Goal: Information Seeking & Learning: Learn about a topic

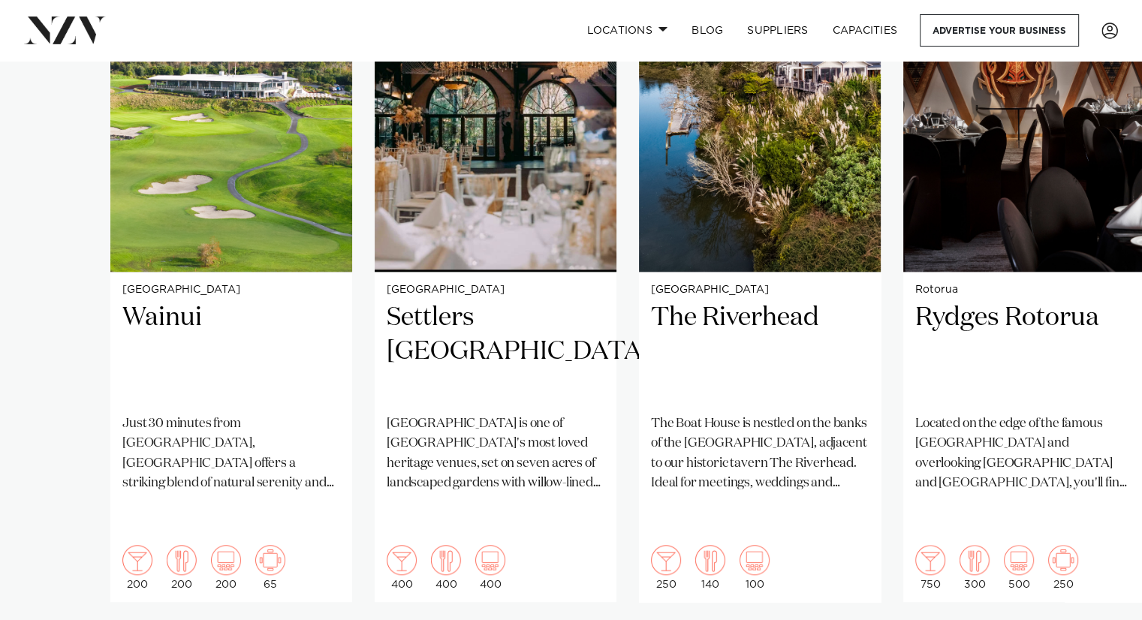
scroll to position [1282, 0]
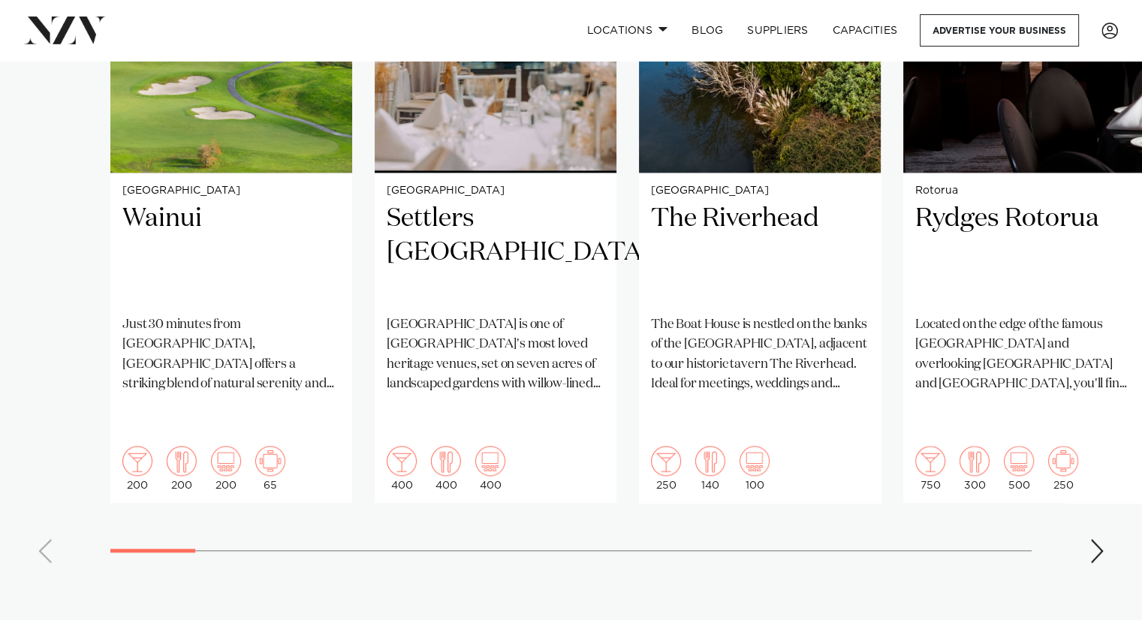
click at [1089, 539] on div "Next slide" at bounding box center [1096, 551] width 15 height 24
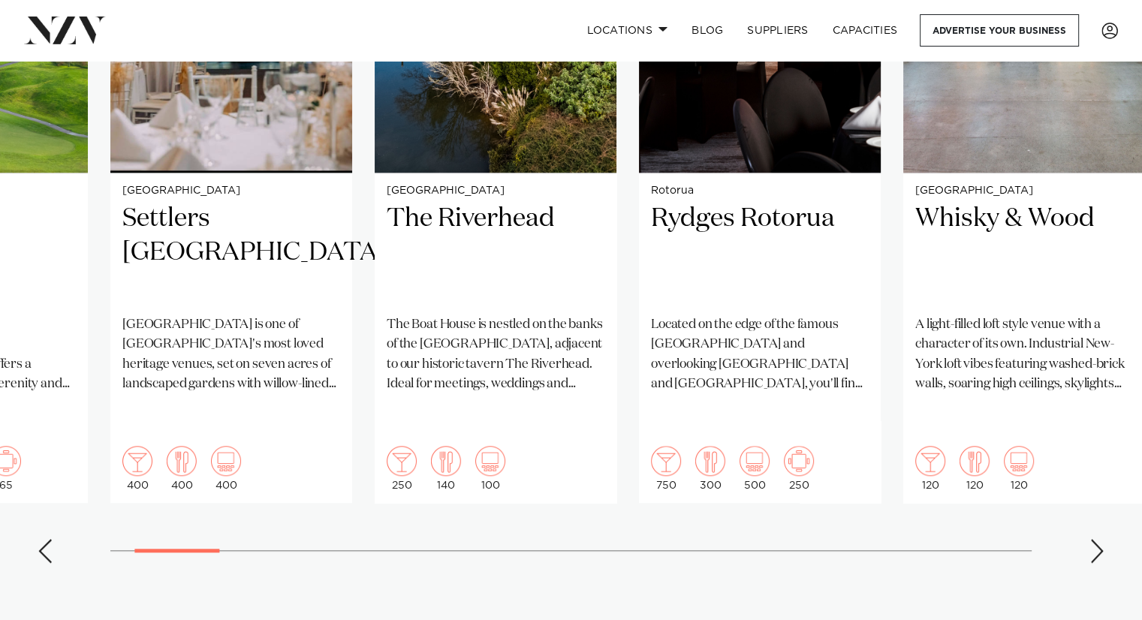
click at [1089, 539] on div "Next slide" at bounding box center [1096, 551] width 15 height 24
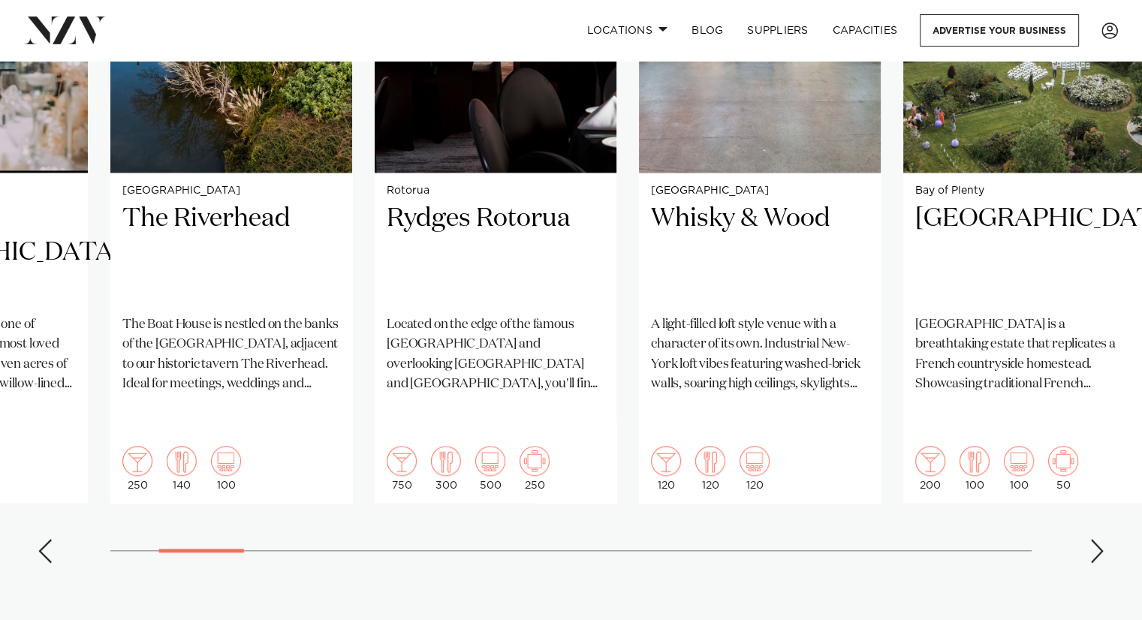
click at [1089, 539] on div "Next slide" at bounding box center [1096, 551] width 15 height 24
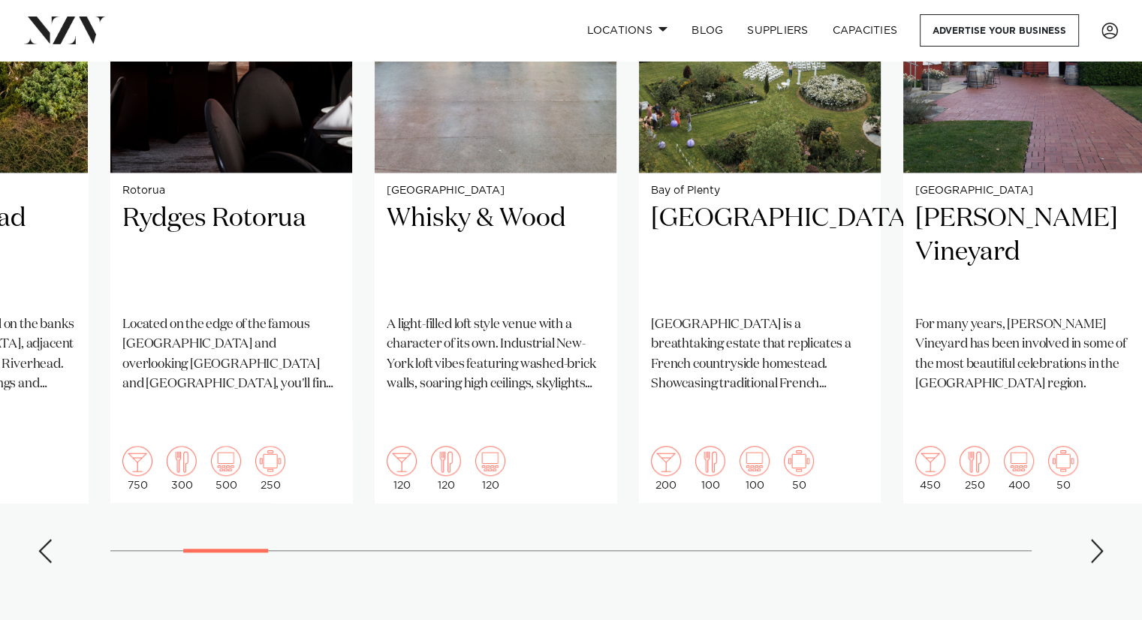
click at [1089, 539] on div "Next slide" at bounding box center [1096, 551] width 15 height 24
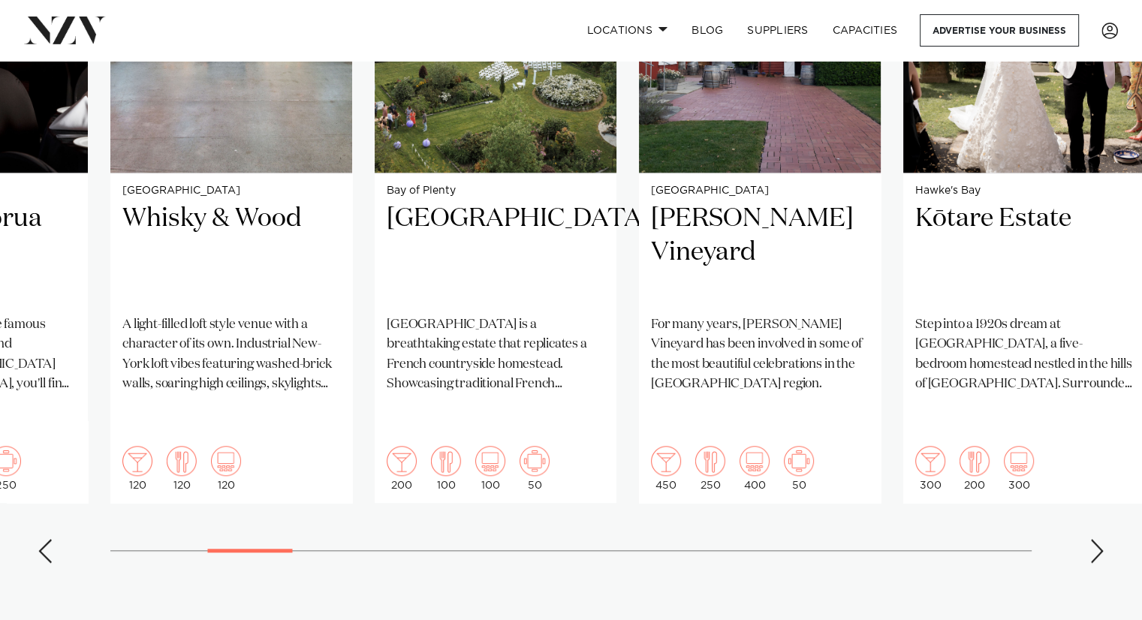
click at [1089, 539] on div "Next slide" at bounding box center [1096, 551] width 15 height 24
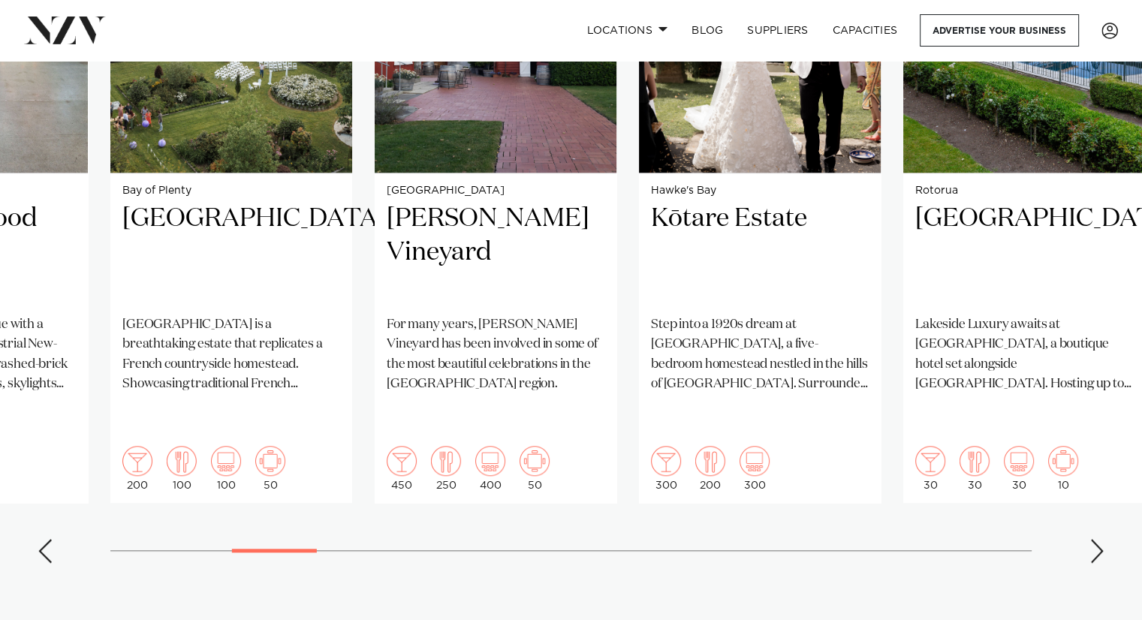
click at [42, 539] on div "Previous slide" at bounding box center [45, 551] width 15 height 24
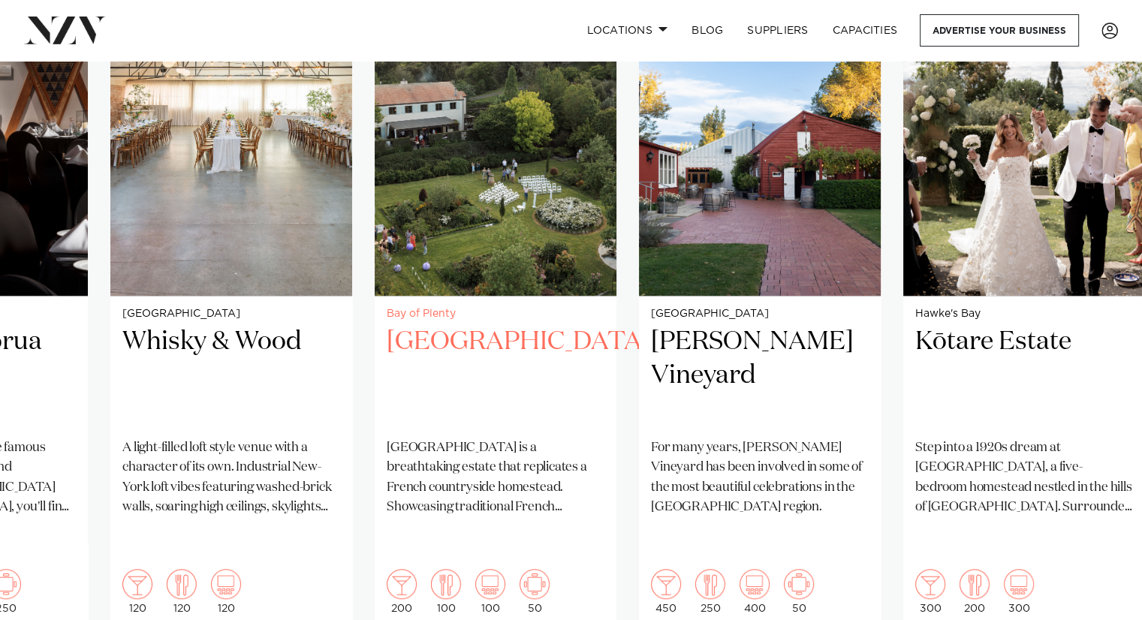
scroll to position [1144, 0]
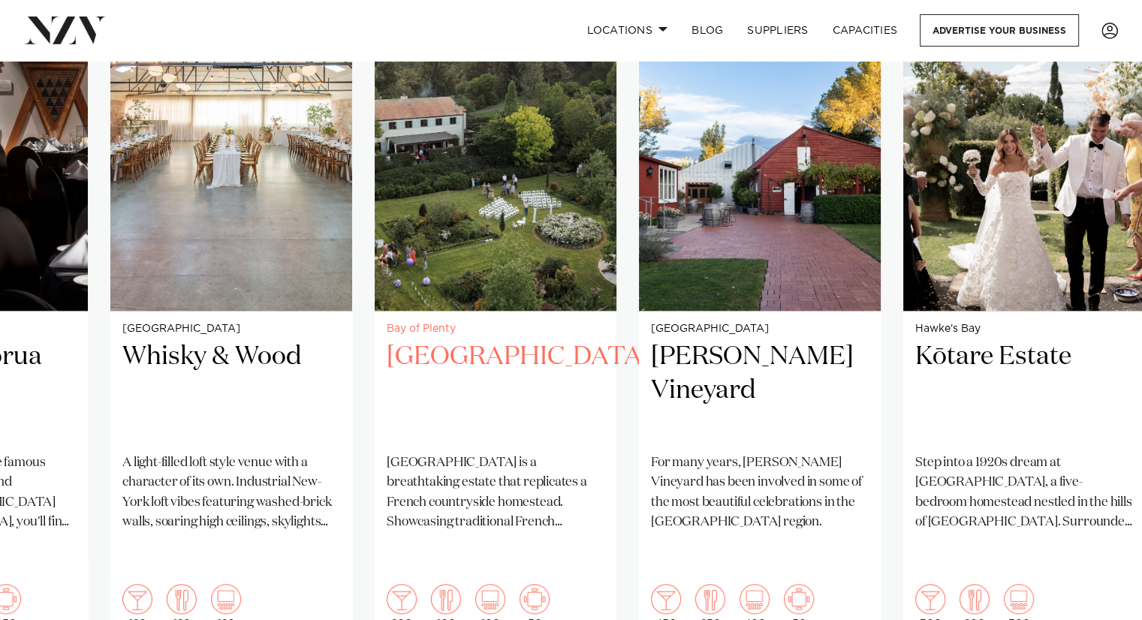
click at [432, 363] on h2 "[GEOGRAPHIC_DATA]" at bounding box center [496, 390] width 218 height 101
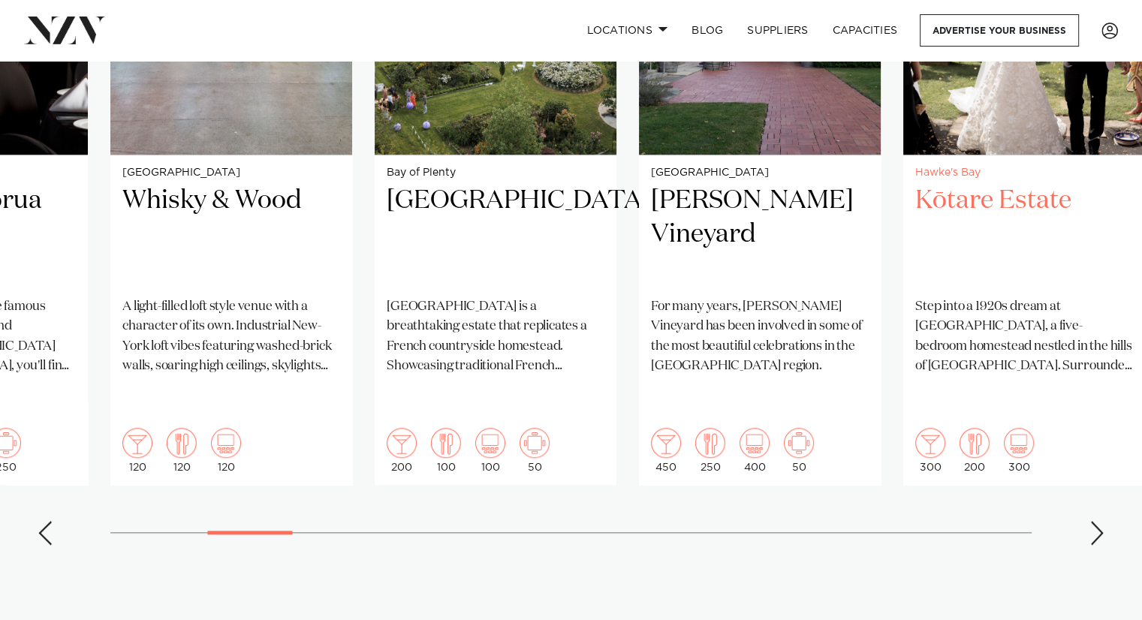
scroll to position [1303, 0]
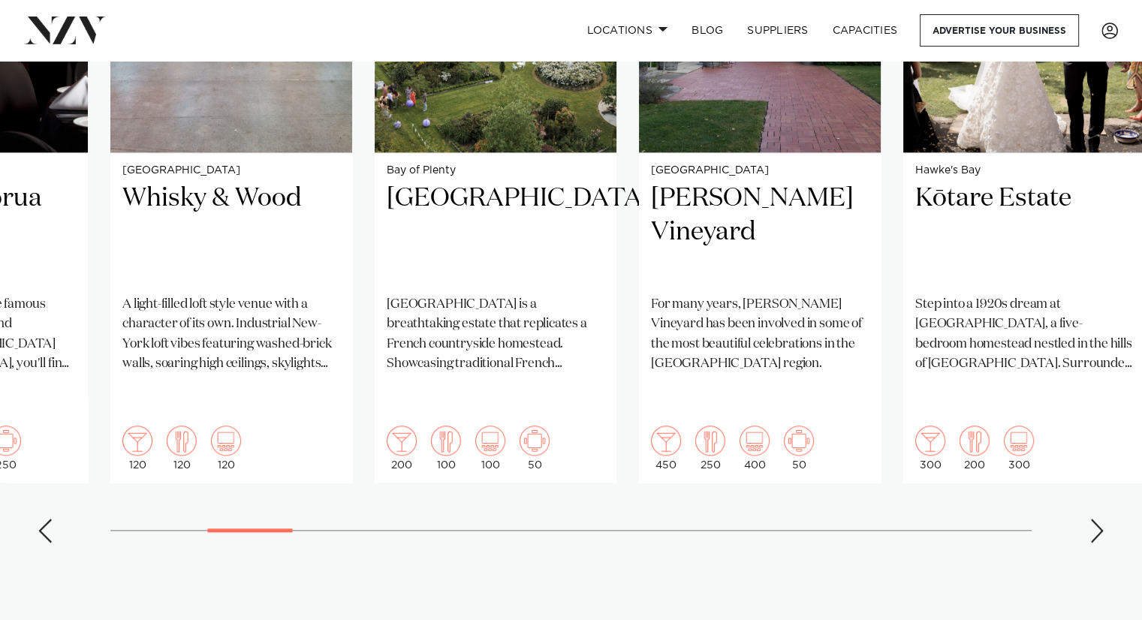
click at [1090, 519] on div "Next slide" at bounding box center [1096, 531] width 15 height 24
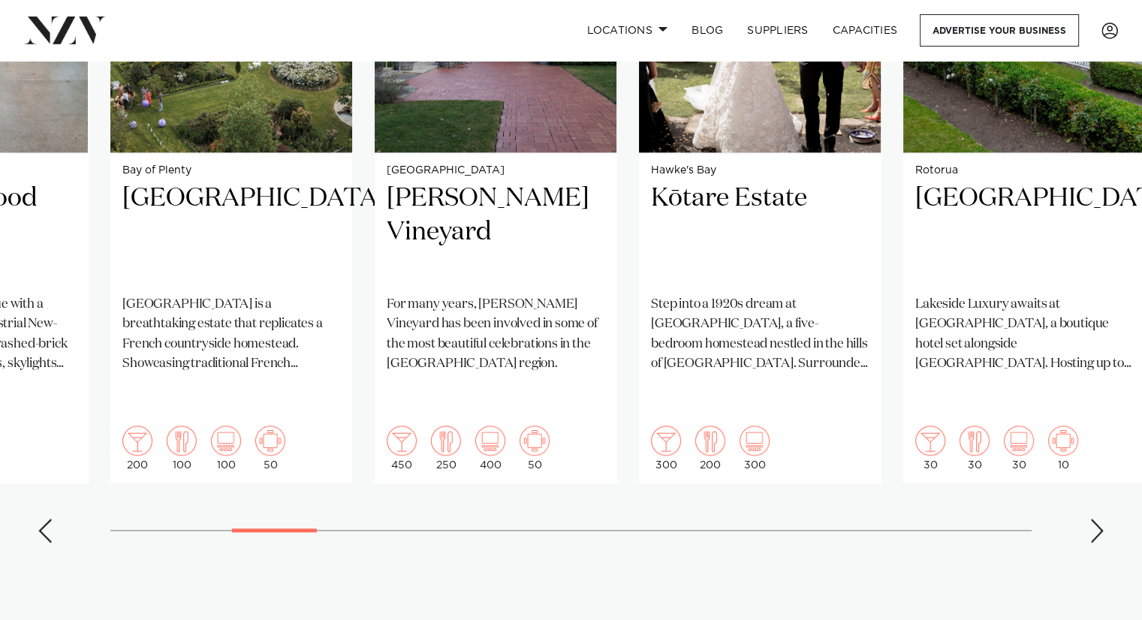
click at [1090, 519] on div "Next slide" at bounding box center [1096, 531] width 15 height 24
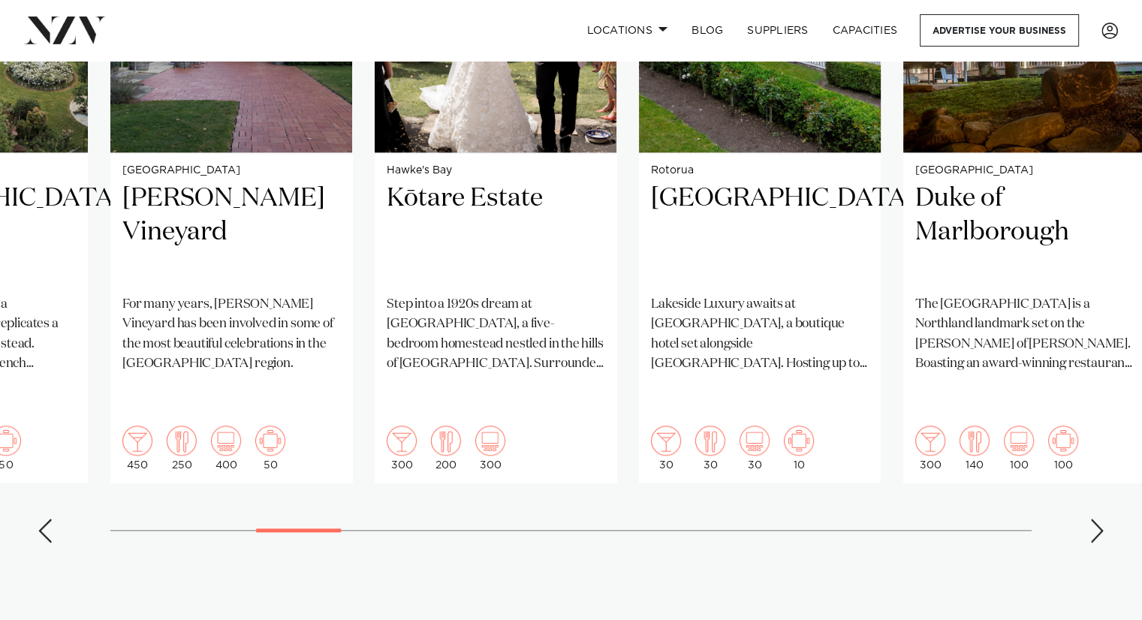
click at [1090, 519] on div "Next slide" at bounding box center [1096, 531] width 15 height 24
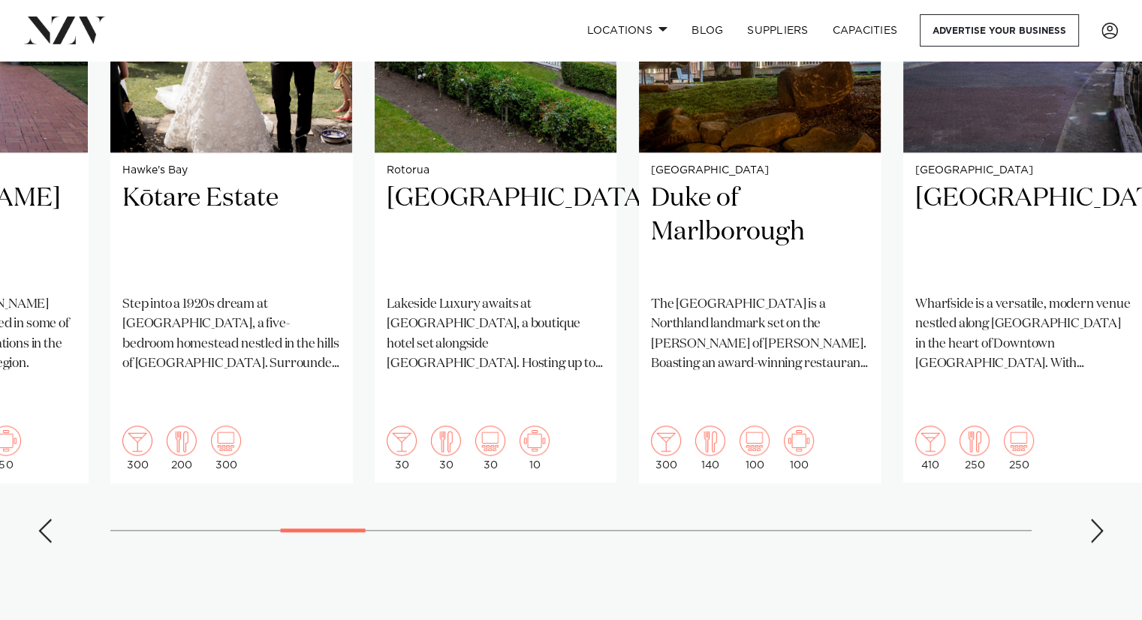
click at [1090, 519] on div "Next slide" at bounding box center [1096, 531] width 15 height 24
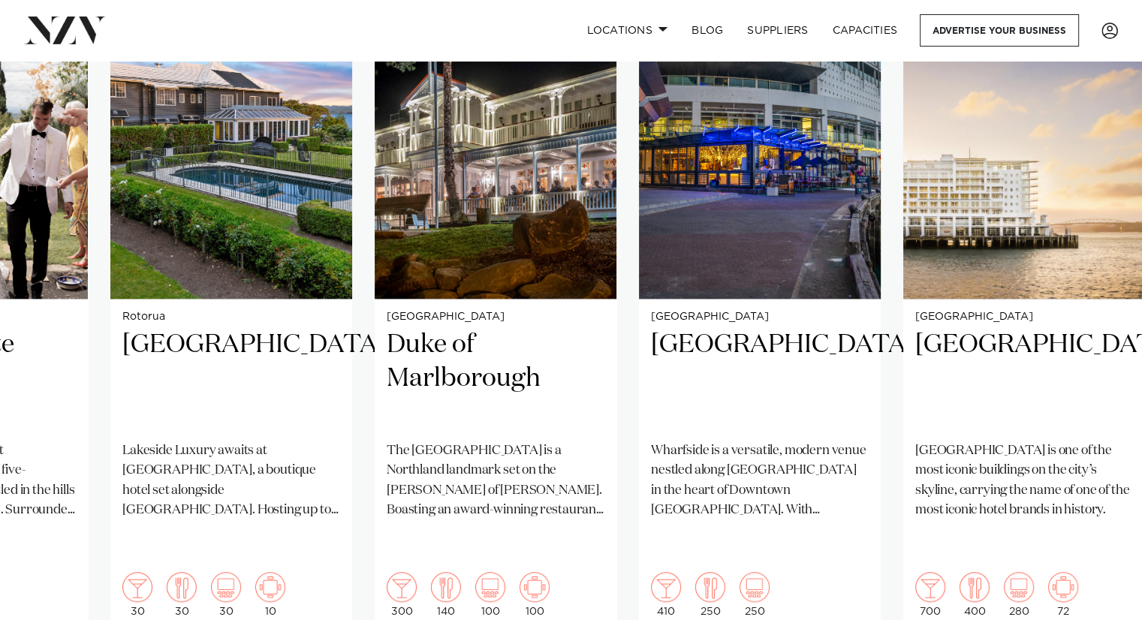
scroll to position [1155, 0]
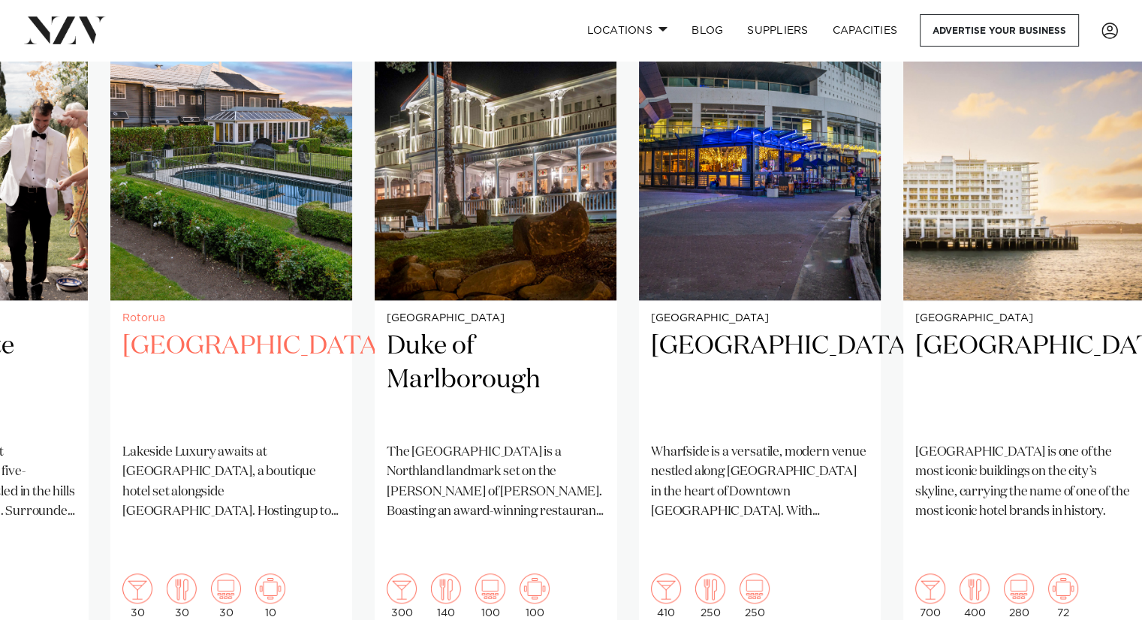
click at [278, 396] on h2 "Black Swan Lakeside Boutique Hotel" at bounding box center [231, 380] width 218 height 101
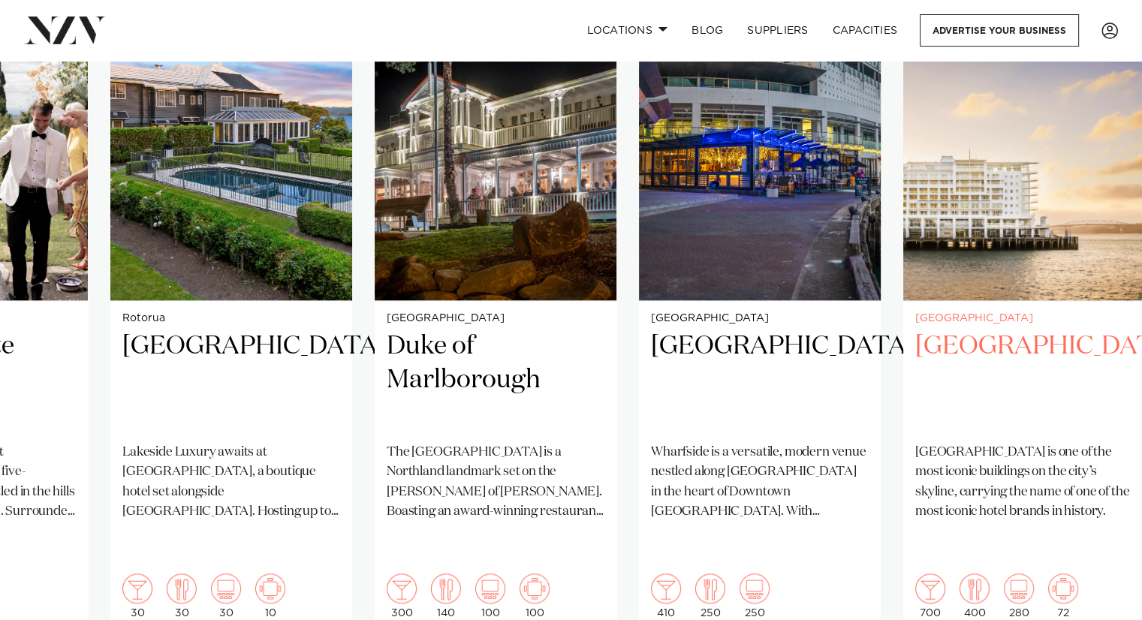
scroll to position [1239, 0]
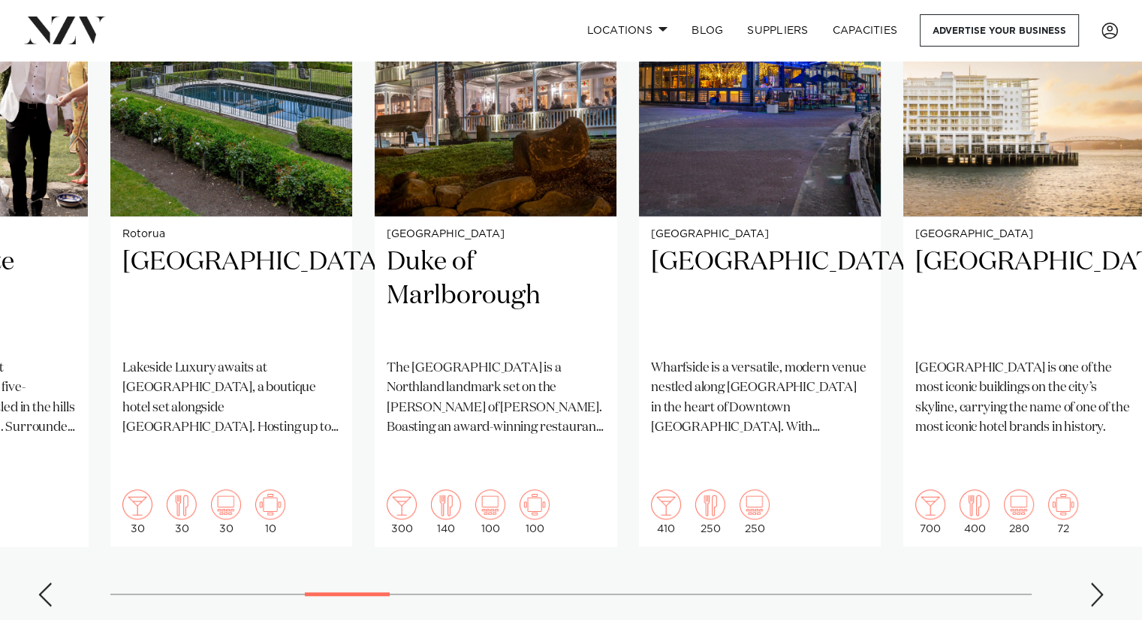
click at [1095, 583] on div "Next slide" at bounding box center [1096, 595] width 15 height 24
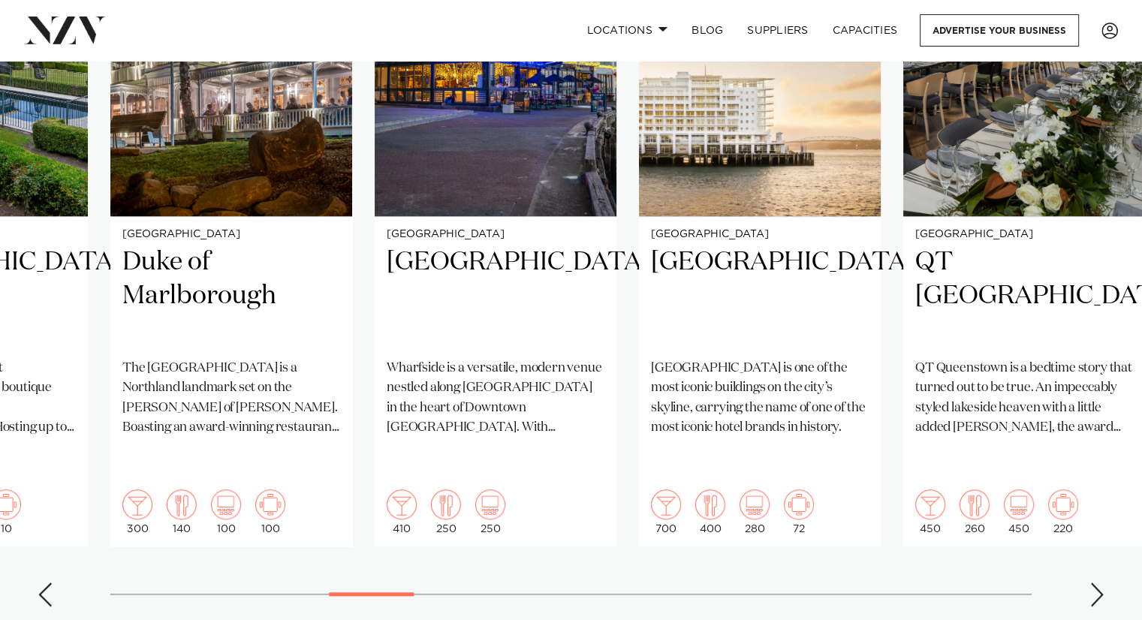
click at [1095, 583] on div "Next slide" at bounding box center [1096, 595] width 15 height 24
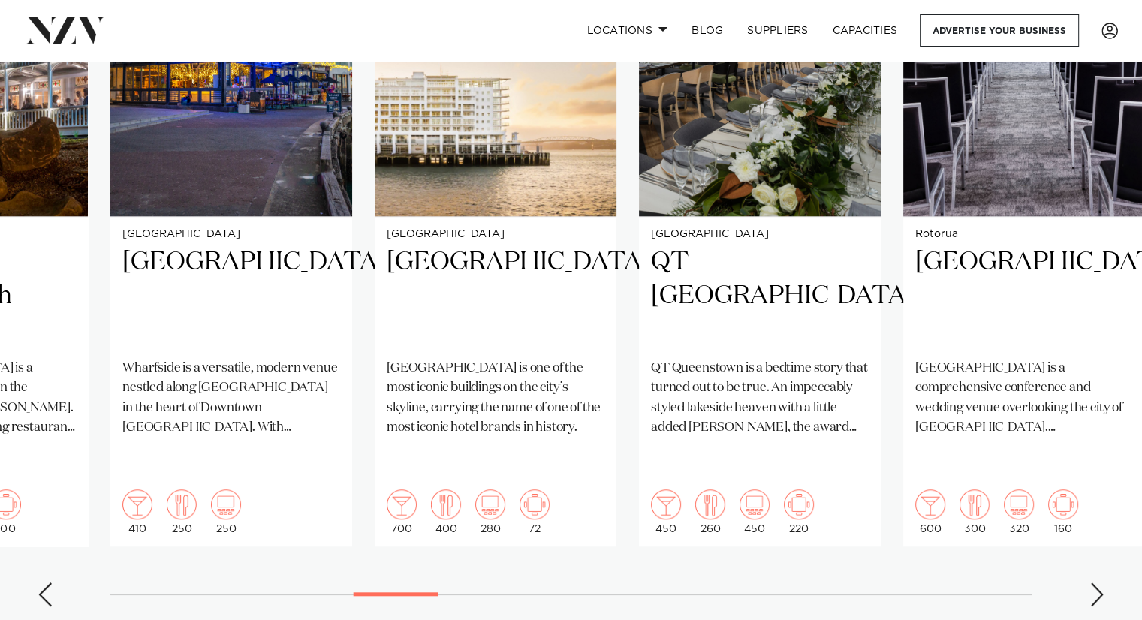
click at [1095, 583] on div "Next slide" at bounding box center [1096, 595] width 15 height 24
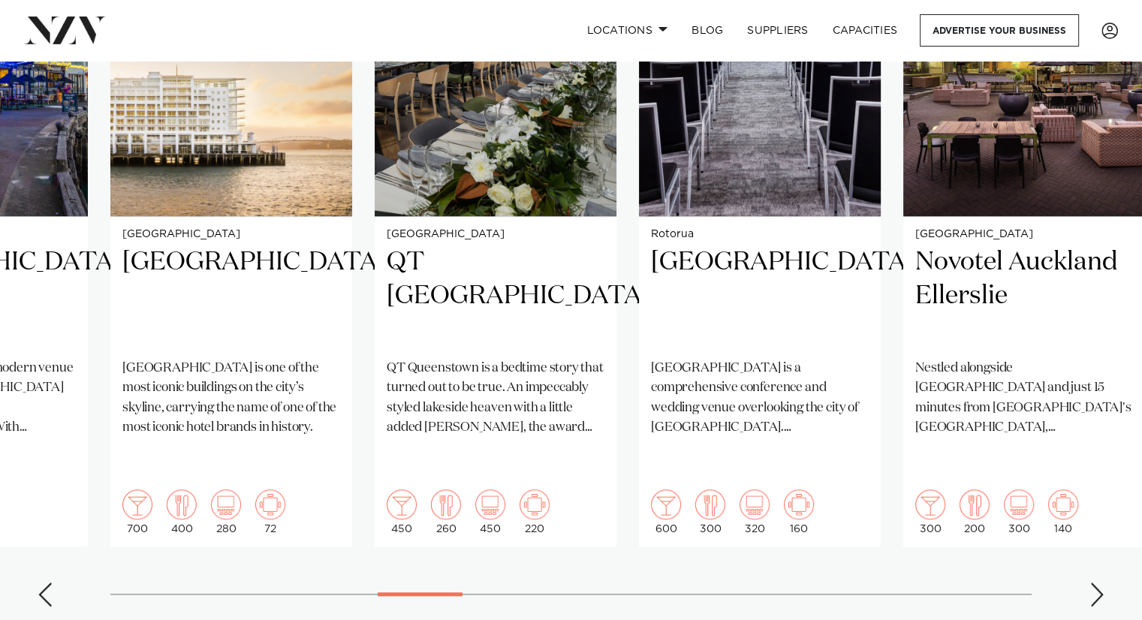
click at [1095, 583] on div "Next slide" at bounding box center [1096, 595] width 15 height 24
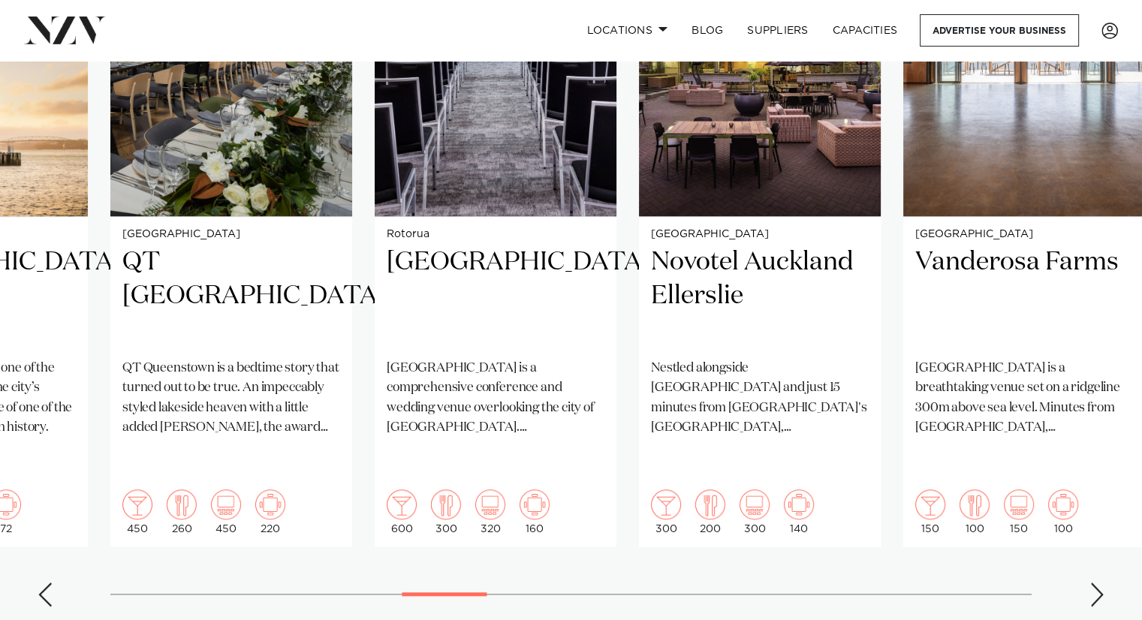
click at [1095, 583] on div "Next slide" at bounding box center [1096, 595] width 15 height 24
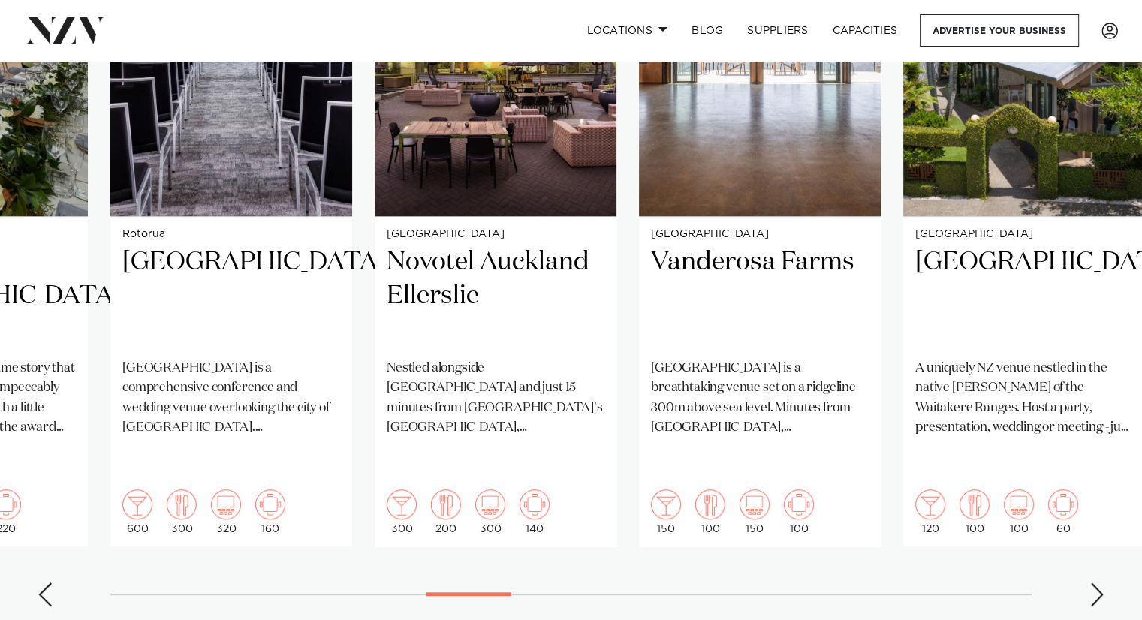
click at [1095, 583] on div "Next slide" at bounding box center [1096, 595] width 15 height 24
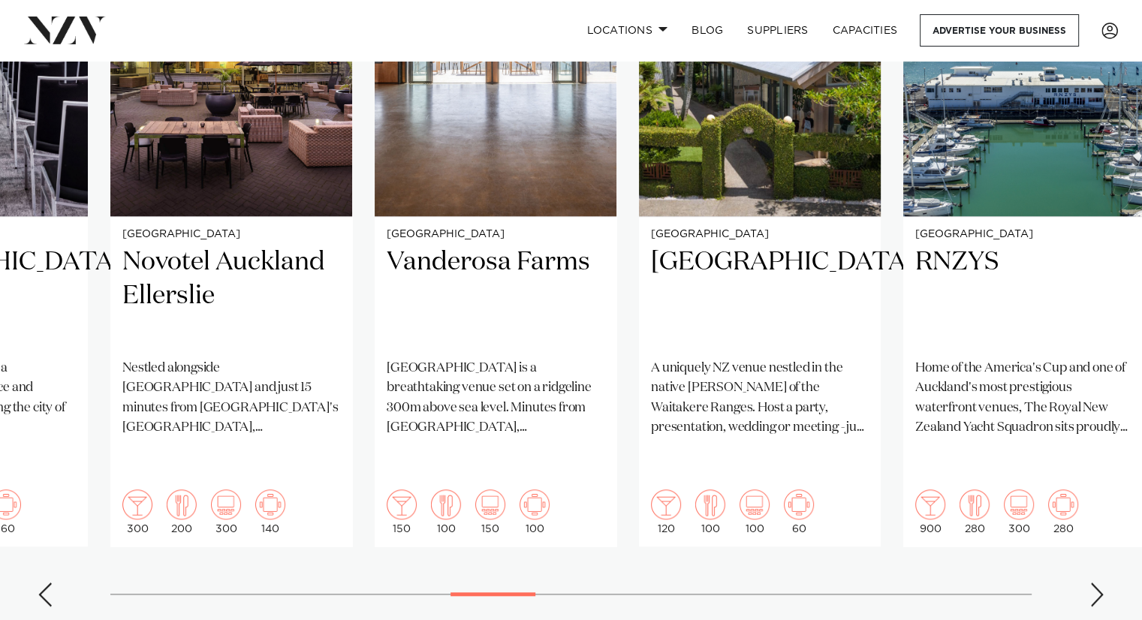
click at [1095, 583] on div "Next slide" at bounding box center [1096, 595] width 15 height 24
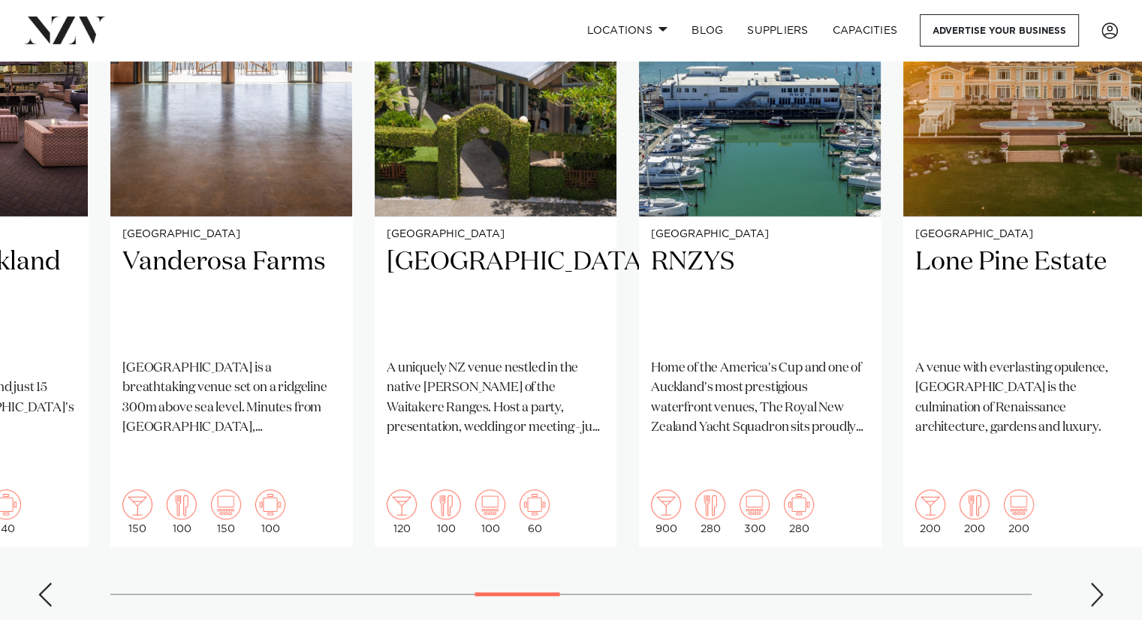
click at [1095, 583] on div "Next slide" at bounding box center [1096, 595] width 15 height 24
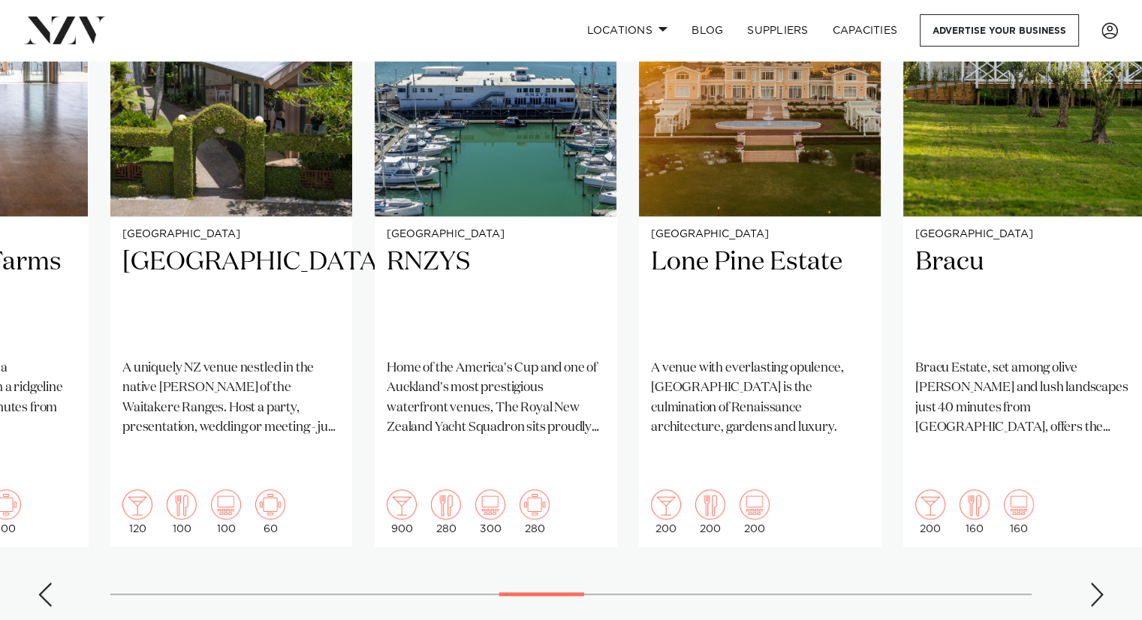
click at [1095, 583] on div "Next slide" at bounding box center [1096, 595] width 15 height 24
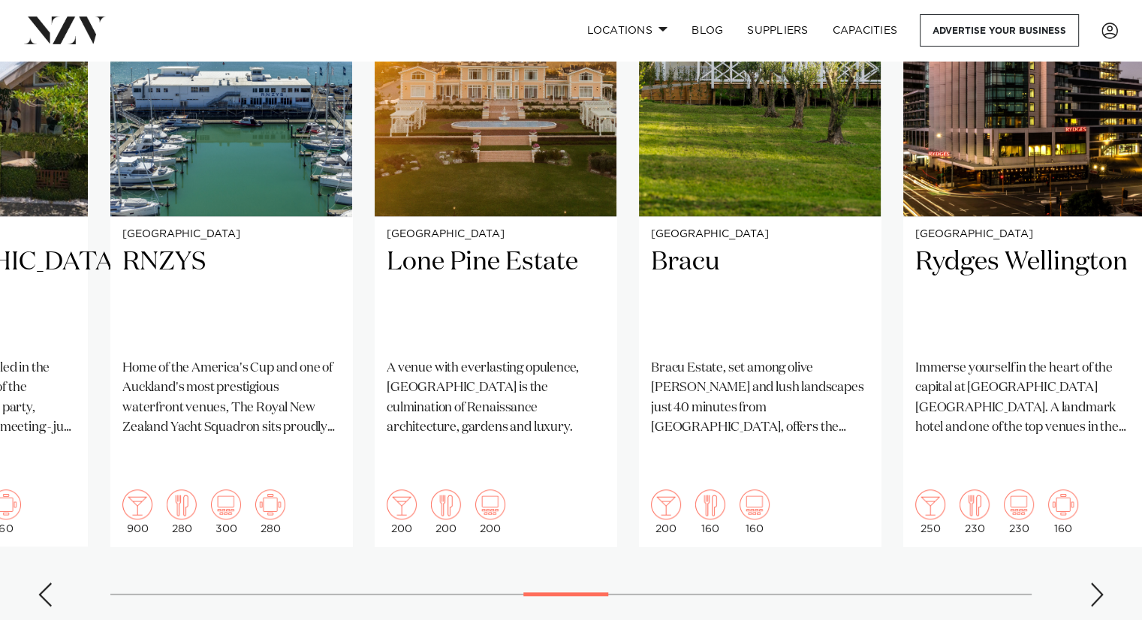
click at [1095, 583] on div "Next slide" at bounding box center [1096, 595] width 15 height 24
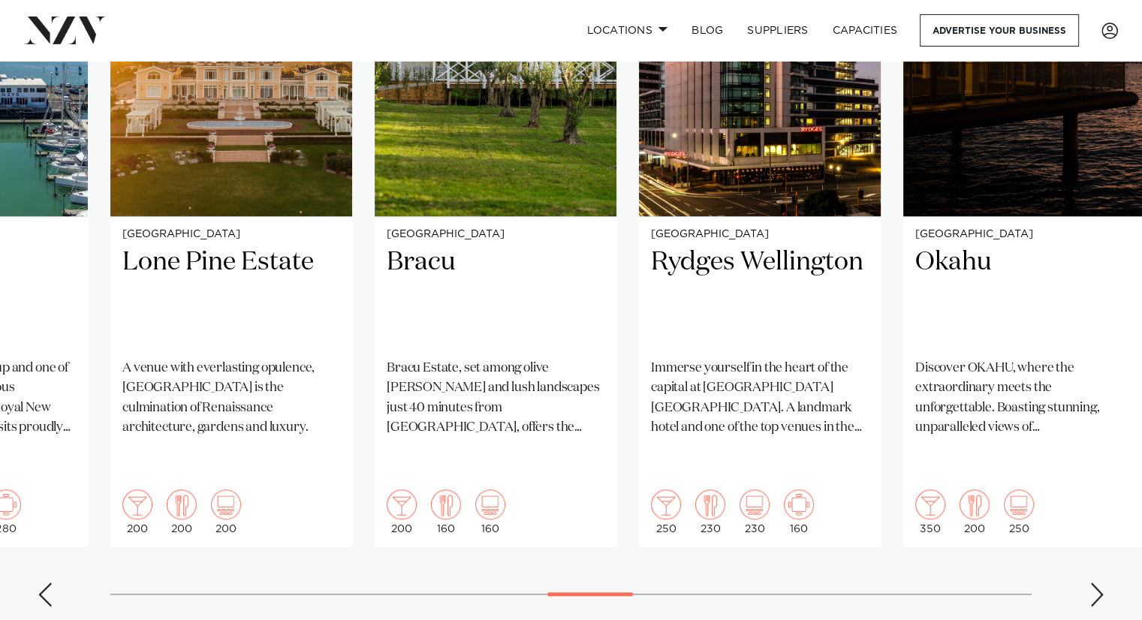
click at [1095, 583] on div "Next slide" at bounding box center [1096, 595] width 15 height 24
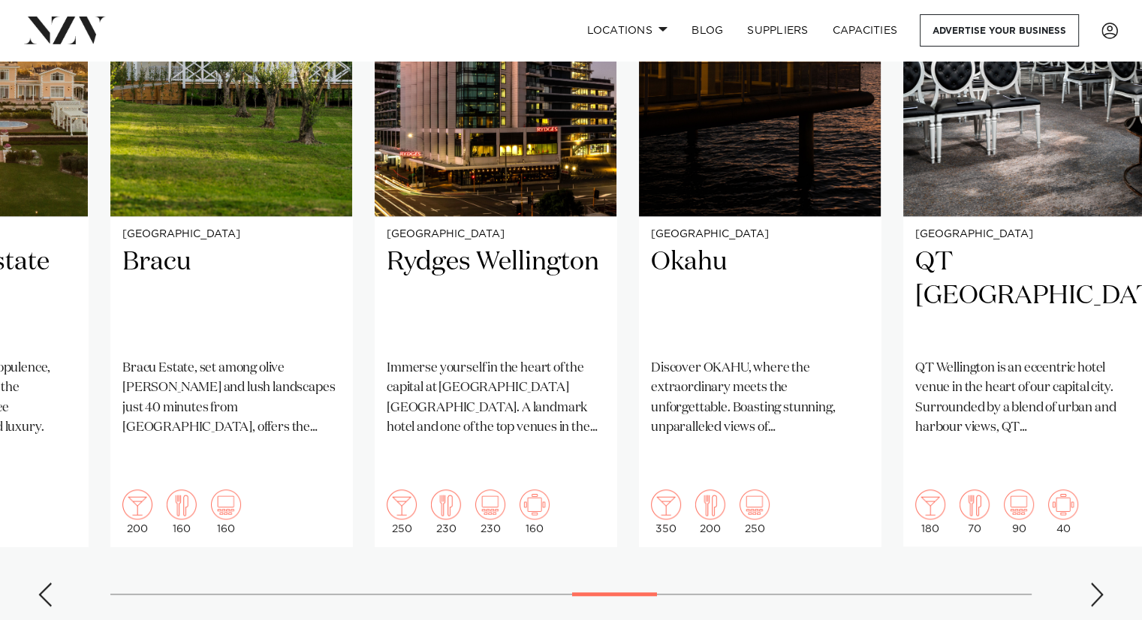
click at [1095, 583] on div "Next slide" at bounding box center [1096, 595] width 15 height 24
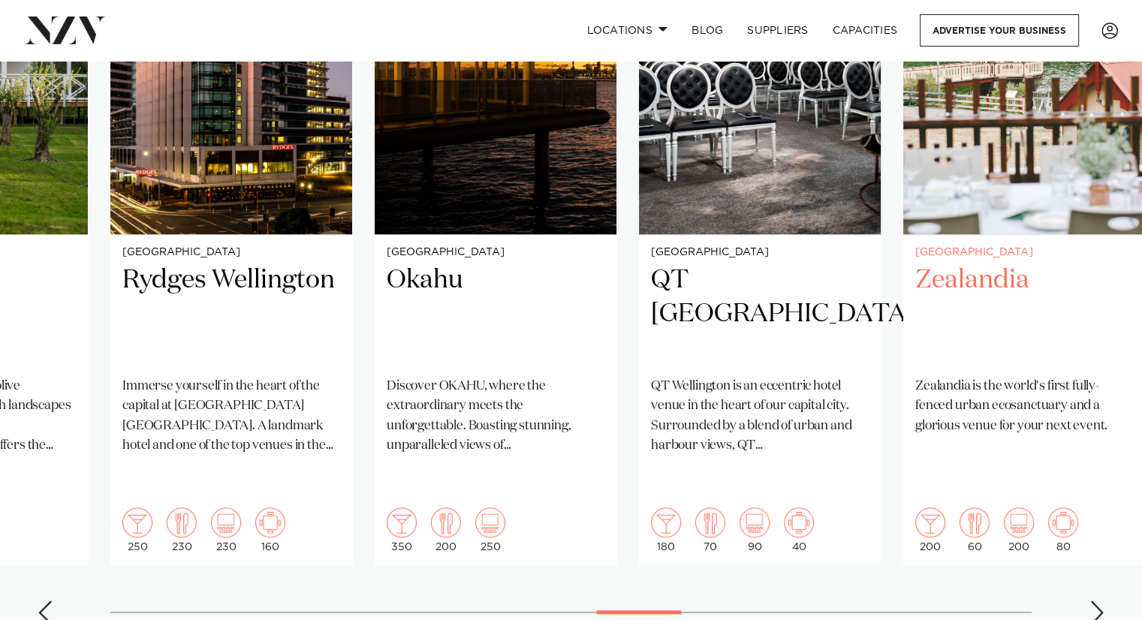
scroll to position [1222, 0]
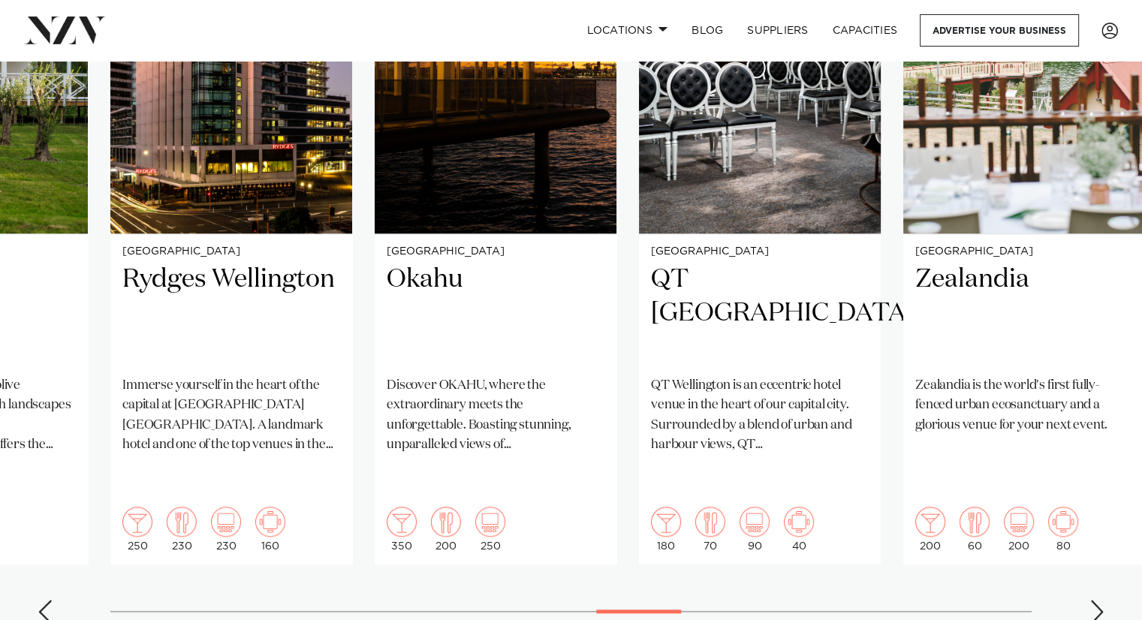
click at [1093, 563] on swiper-container "Auckland Wainui Just 30 minutes from central Auckland, Wainui offers a striking…" at bounding box center [571, 272] width 1142 height 727
click at [1093, 600] on div "Next slide" at bounding box center [1096, 612] width 15 height 24
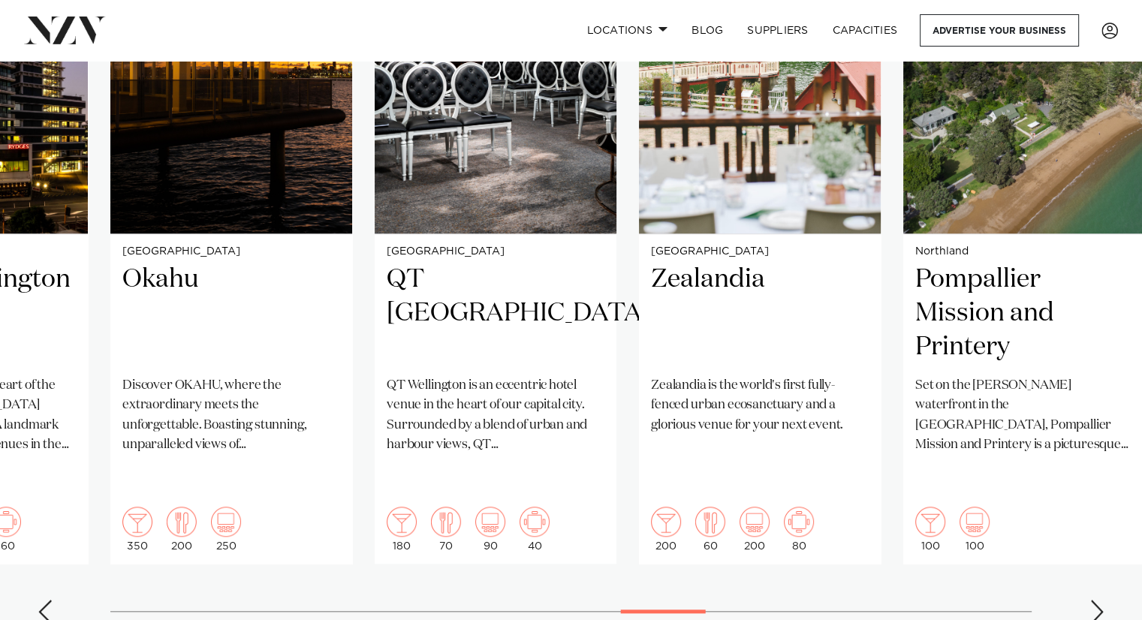
click at [1093, 600] on div "Next slide" at bounding box center [1096, 612] width 15 height 24
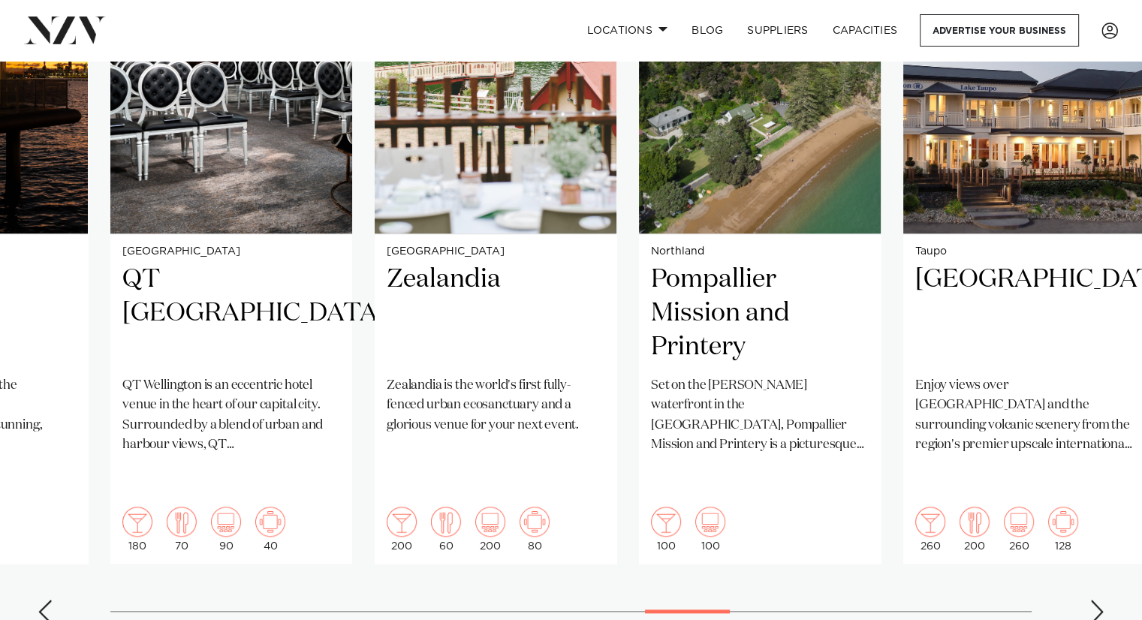
click at [1093, 600] on div "Next slide" at bounding box center [1096, 612] width 15 height 24
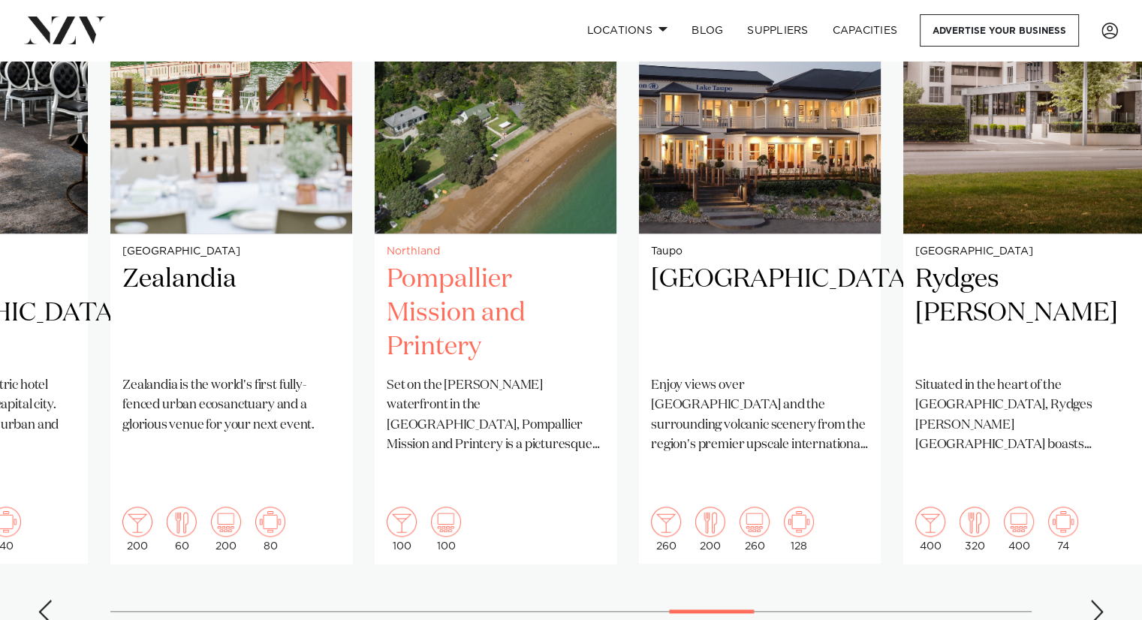
click at [475, 328] on h2 "Pompallier Mission and Printery" at bounding box center [496, 313] width 218 height 101
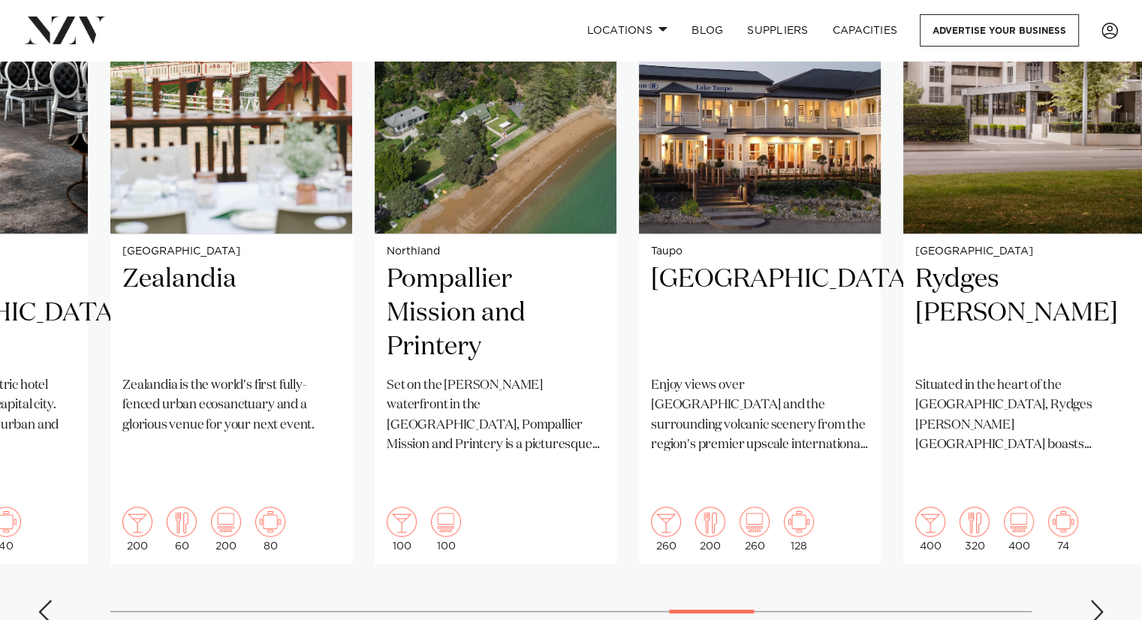
click at [1091, 600] on div "Next slide" at bounding box center [1096, 612] width 15 height 24
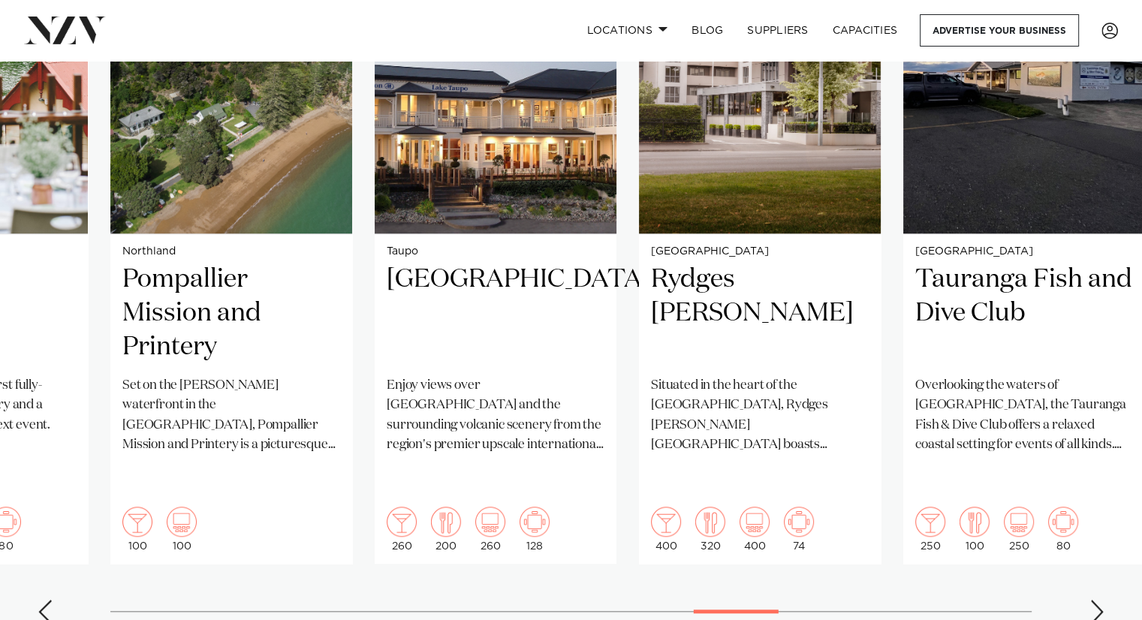
click at [1091, 600] on div "Next slide" at bounding box center [1096, 612] width 15 height 24
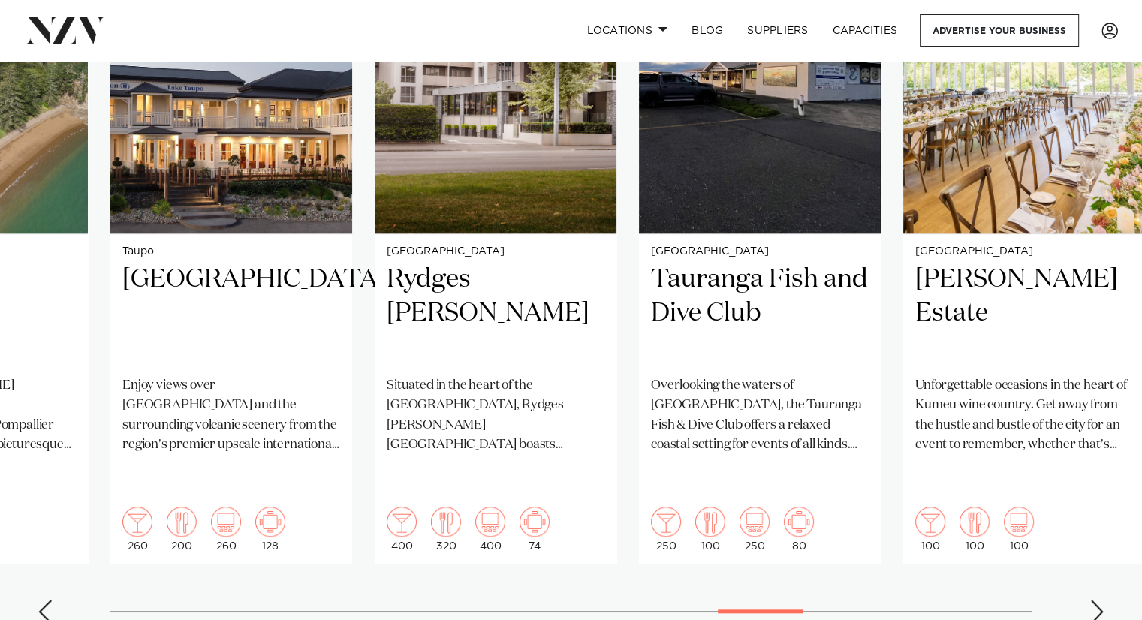
click at [1091, 600] on div "Next slide" at bounding box center [1096, 612] width 15 height 24
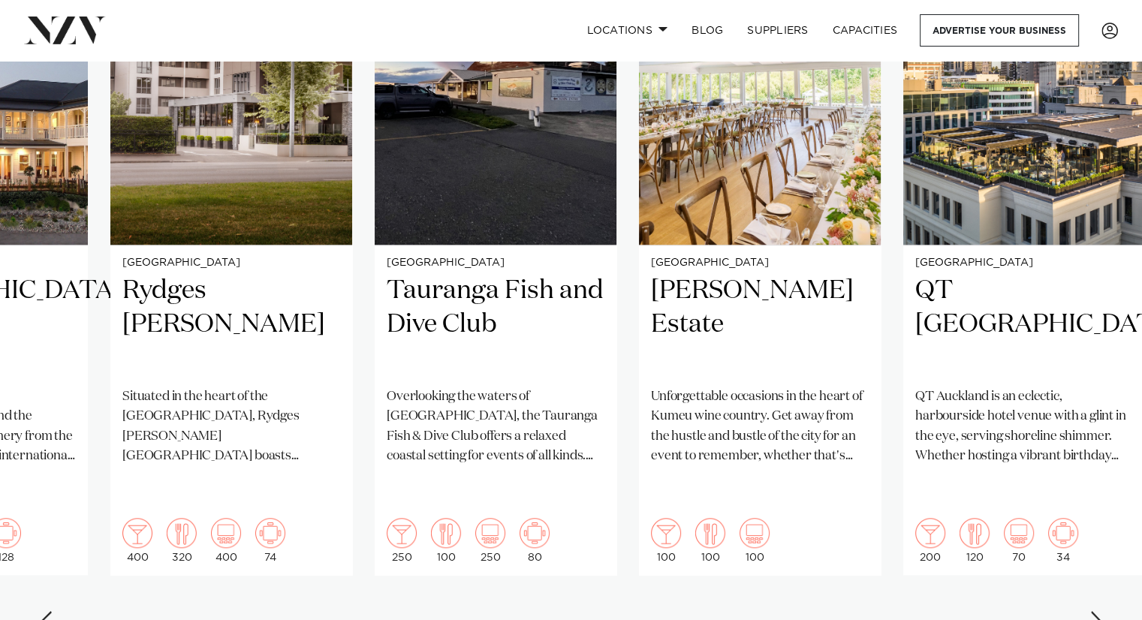
scroll to position [1210, 0]
click at [1092, 611] on div "Next slide" at bounding box center [1096, 623] width 15 height 24
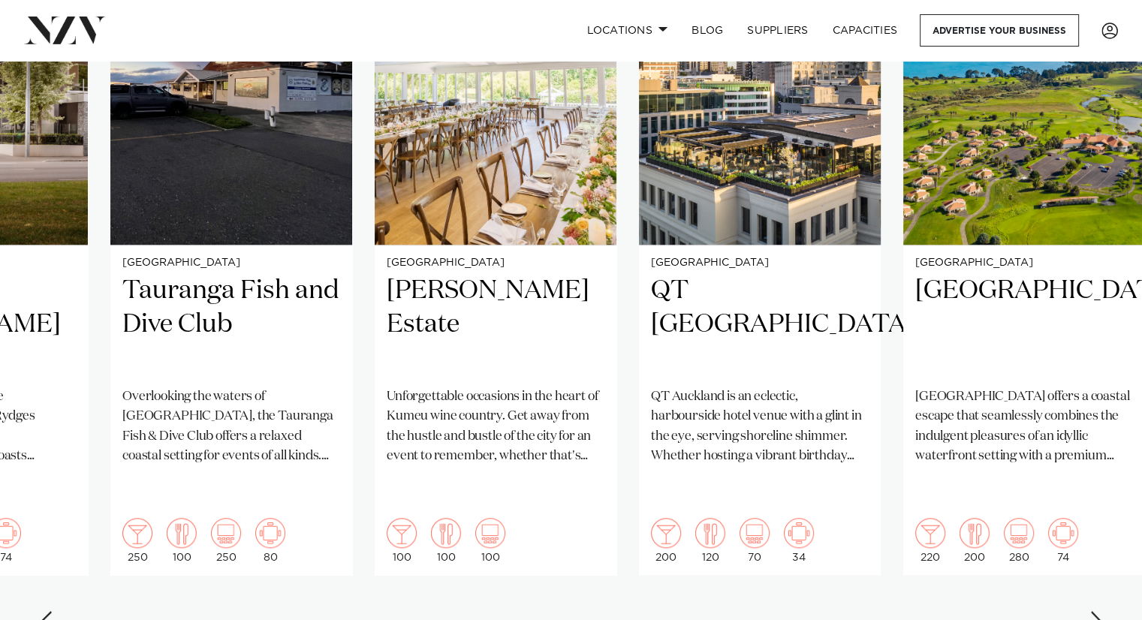
click at [1092, 611] on div "Next slide" at bounding box center [1096, 623] width 15 height 24
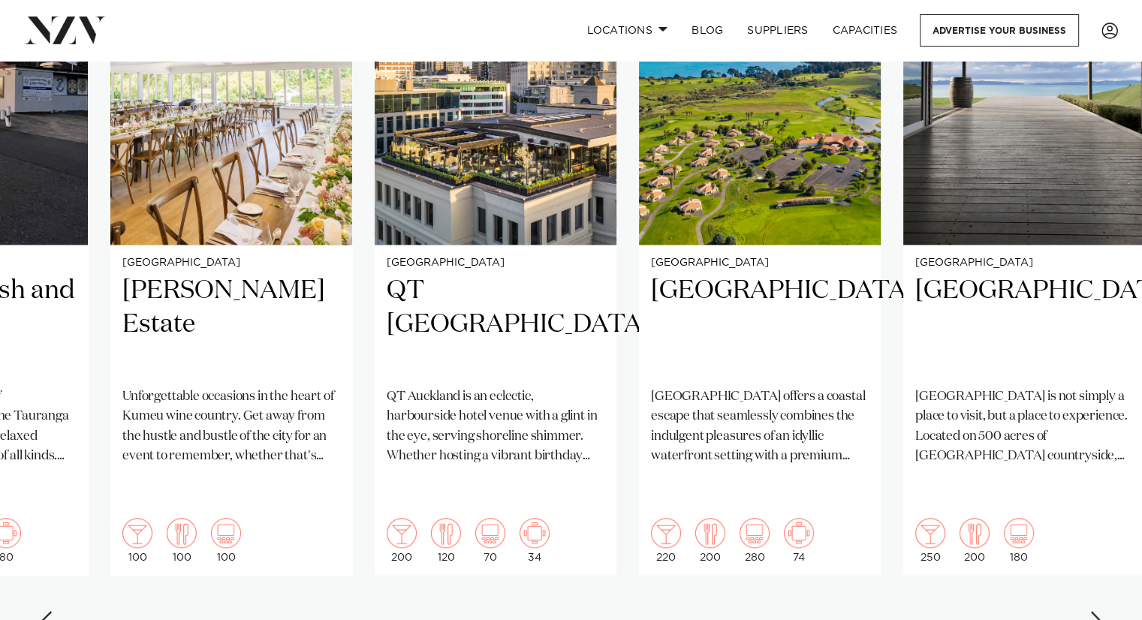
click at [1092, 611] on div "Next slide" at bounding box center [1096, 623] width 15 height 24
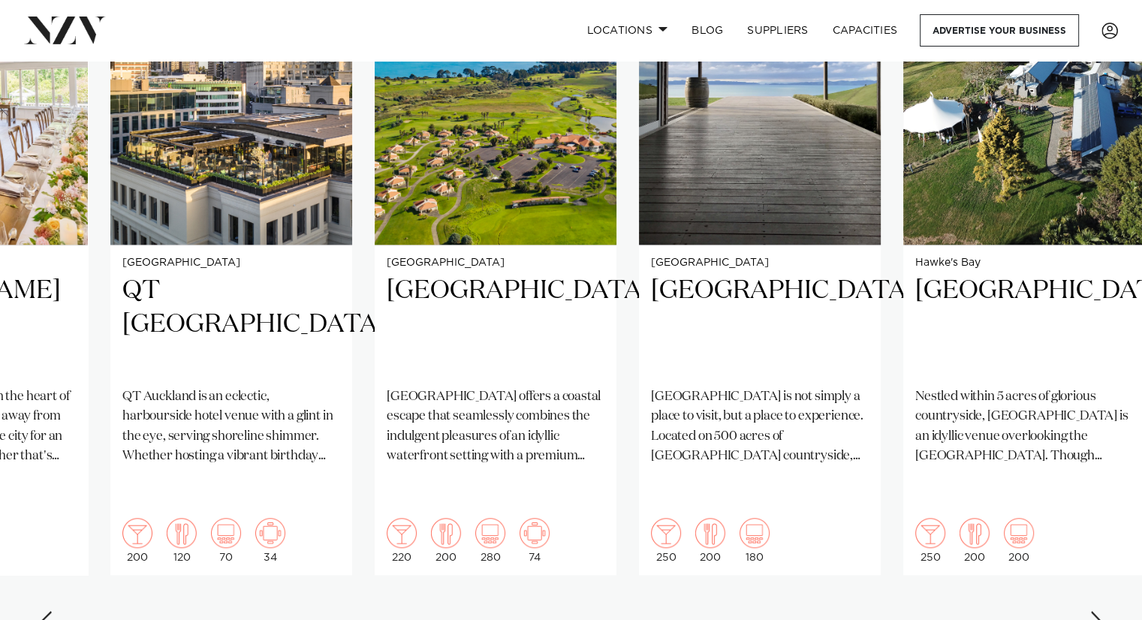
click at [1092, 611] on div "Next slide" at bounding box center [1096, 623] width 15 height 24
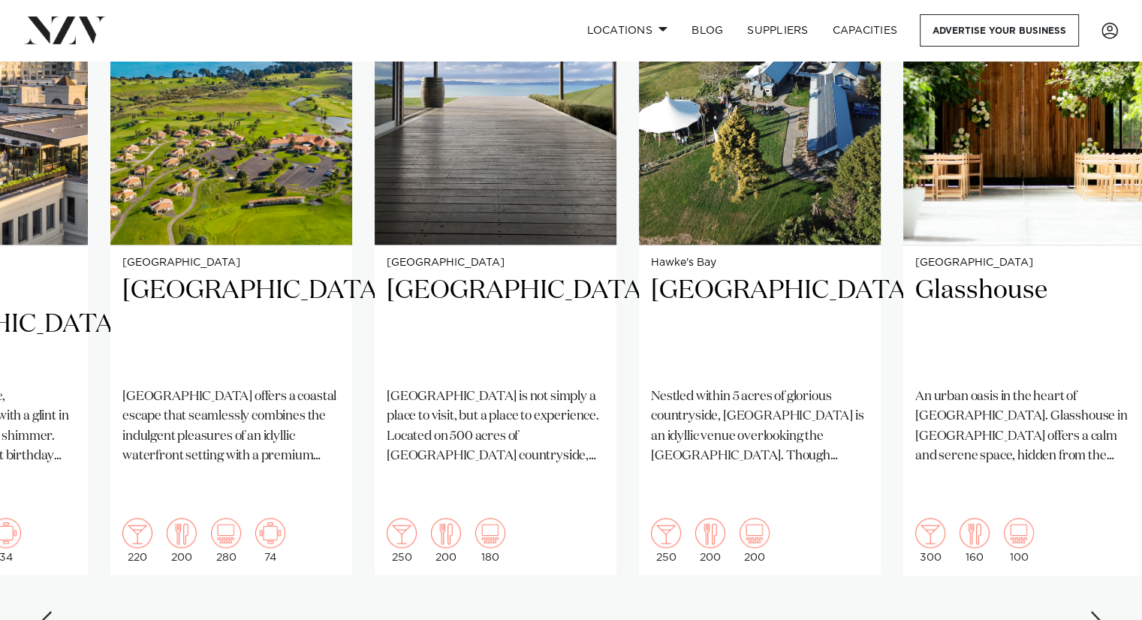
click at [1092, 611] on div "Next slide" at bounding box center [1096, 623] width 15 height 24
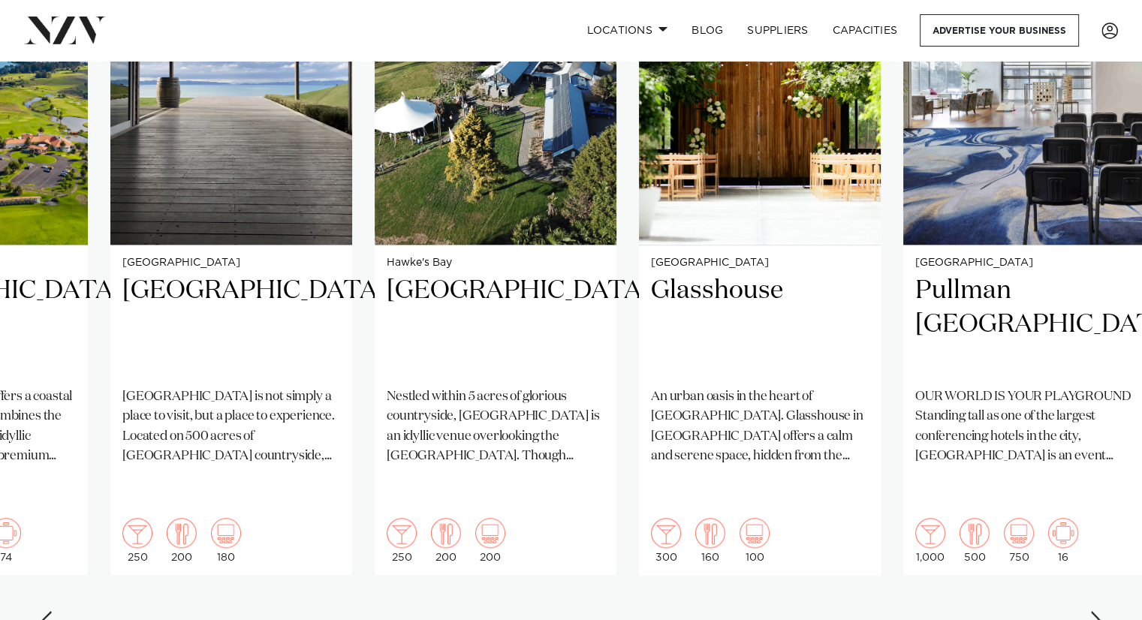
click at [1092, 611] on div "Next slide" at bounding box center [1096, 623] width 15 height 24
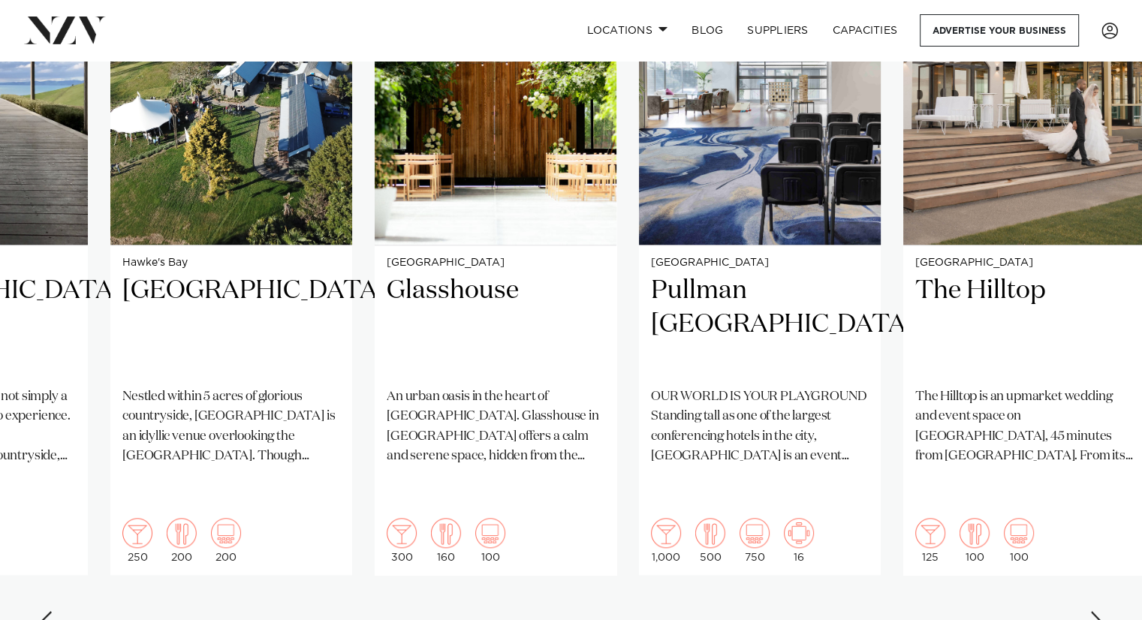
click at [1092, 611] on div "Next slide" at bounding box center [1096, 623] width 15 height 24
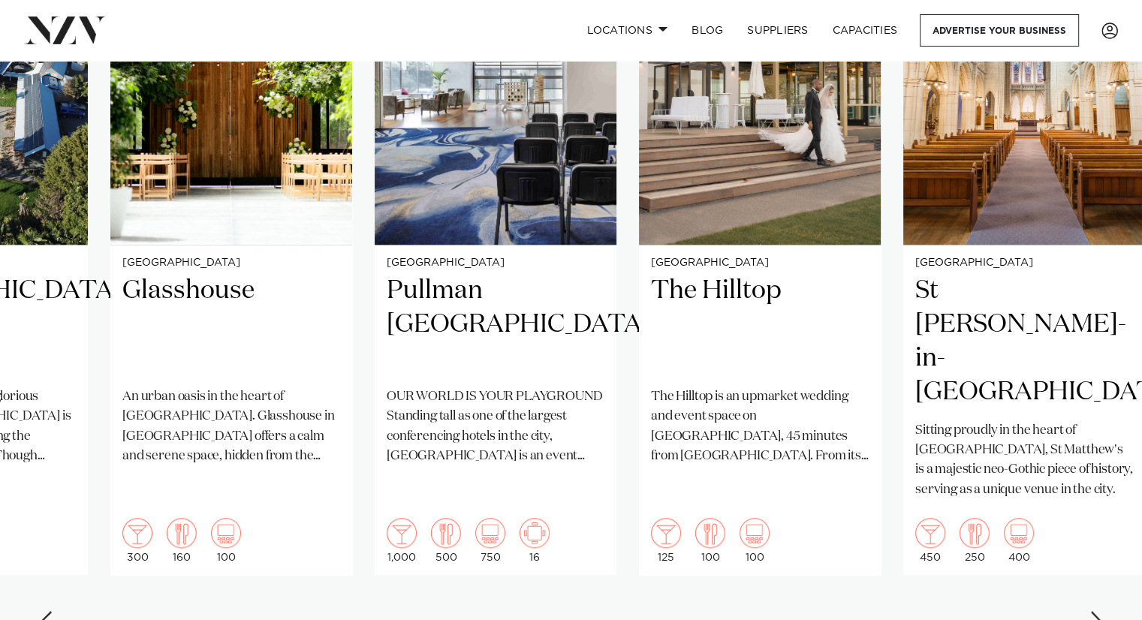
click at [1092, 611] on div "Next slide" at bounding box center [1096, 623] width 15 height 24
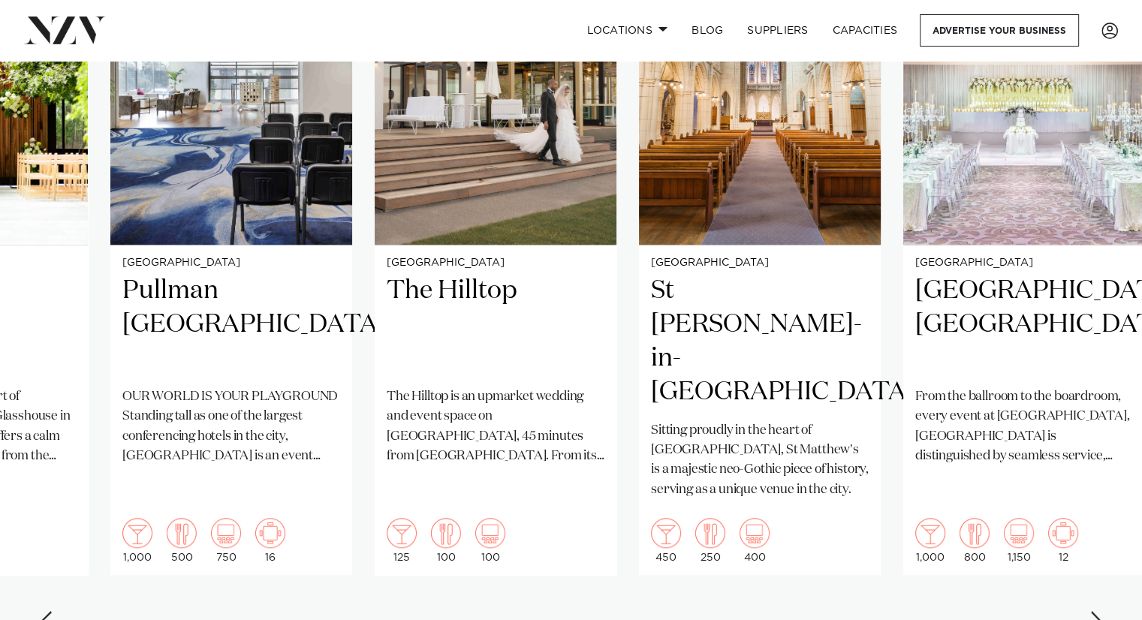
click at [1092, 611] on div "Next slide" at bounding box center [1096, 623] width 15 height 24
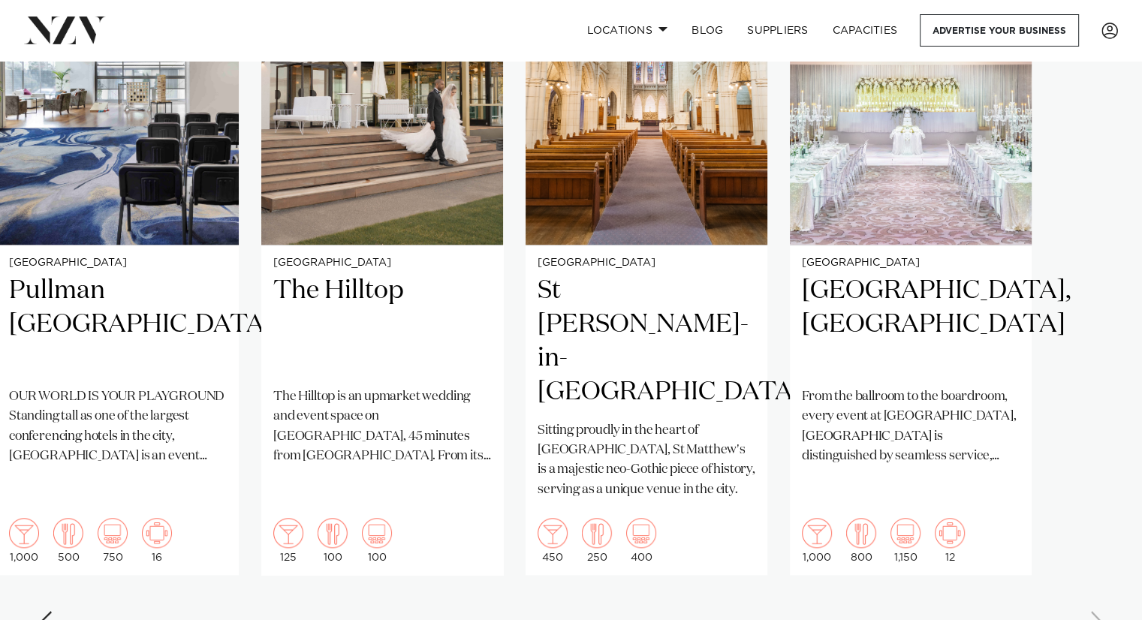
click at [1092, 583] on swiper-container "Auckland Wainui Just 30 minutes from central Auckland, Wainui offers a striking…" at bounding box center [571, 283] width 1142 height 727
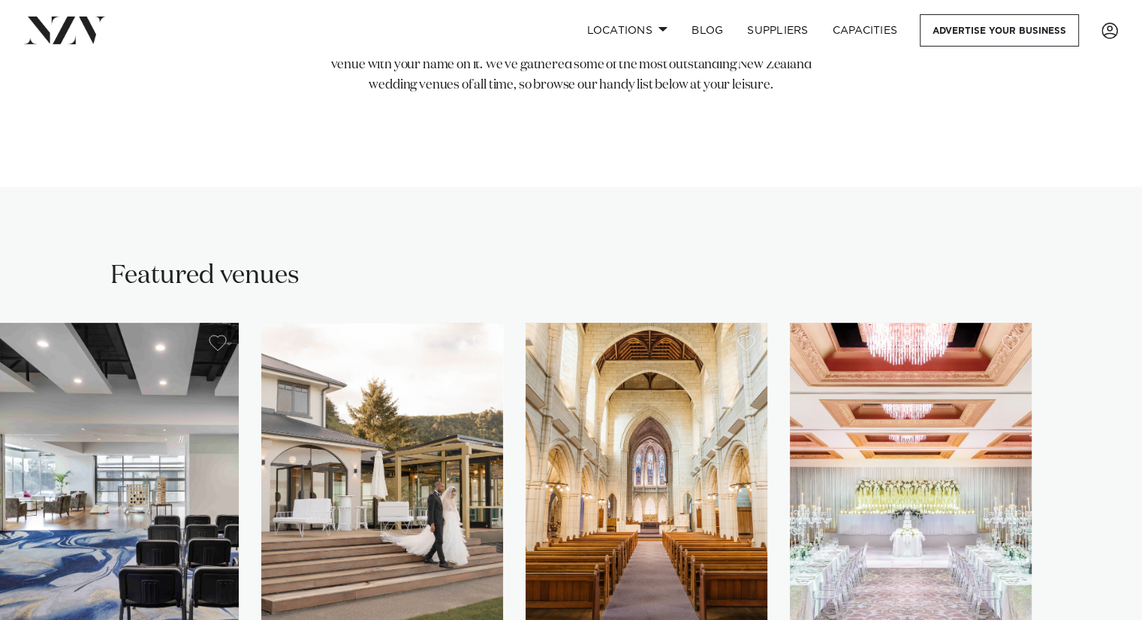
scroll to position [756, 0]
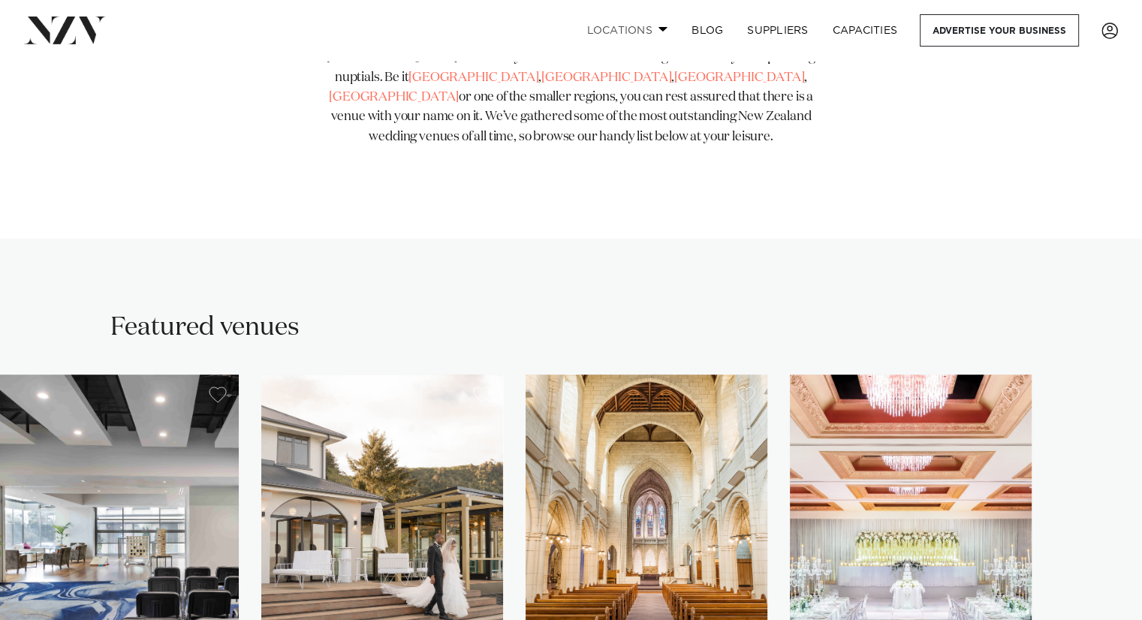
click at [645, 43] on link "Locations" at bounding box center [626, 30] width 105 height 32
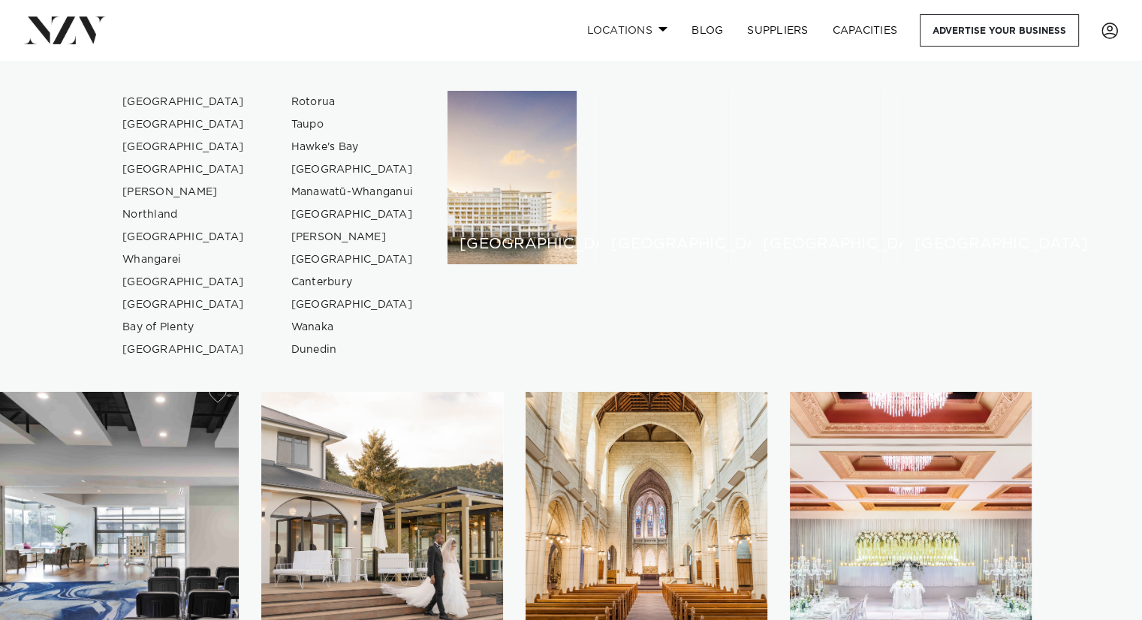
click at [645, 43] on link "Locations" at bounding box center [626, 30] width 105 height 32
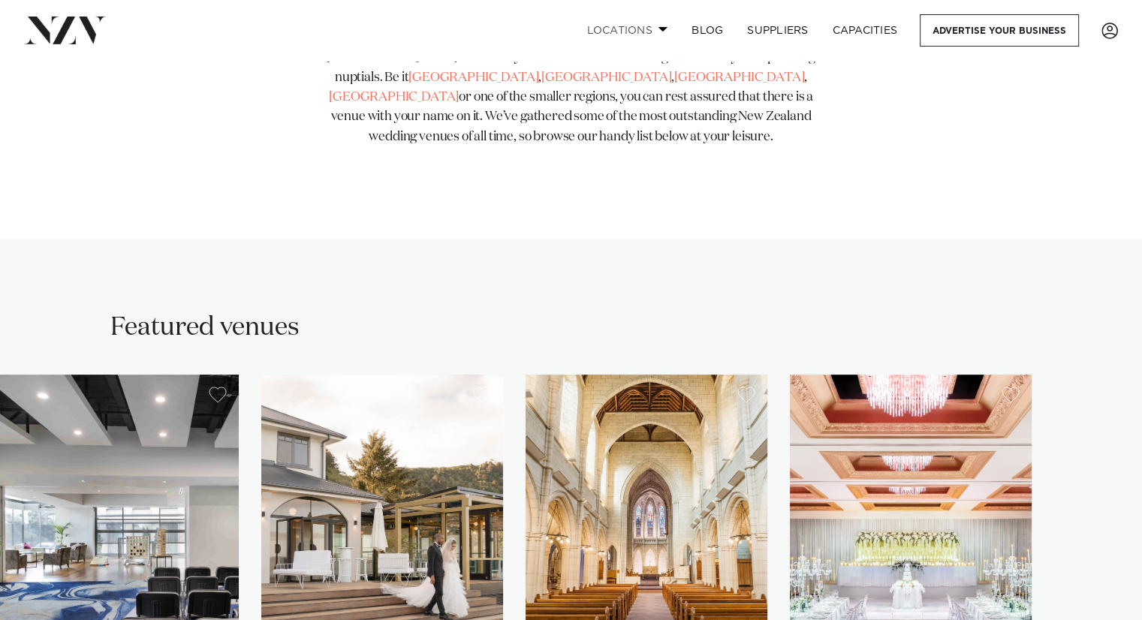
click at [645, 43] on link "Locations" at bounding box center [626, 30] width 105 height 32
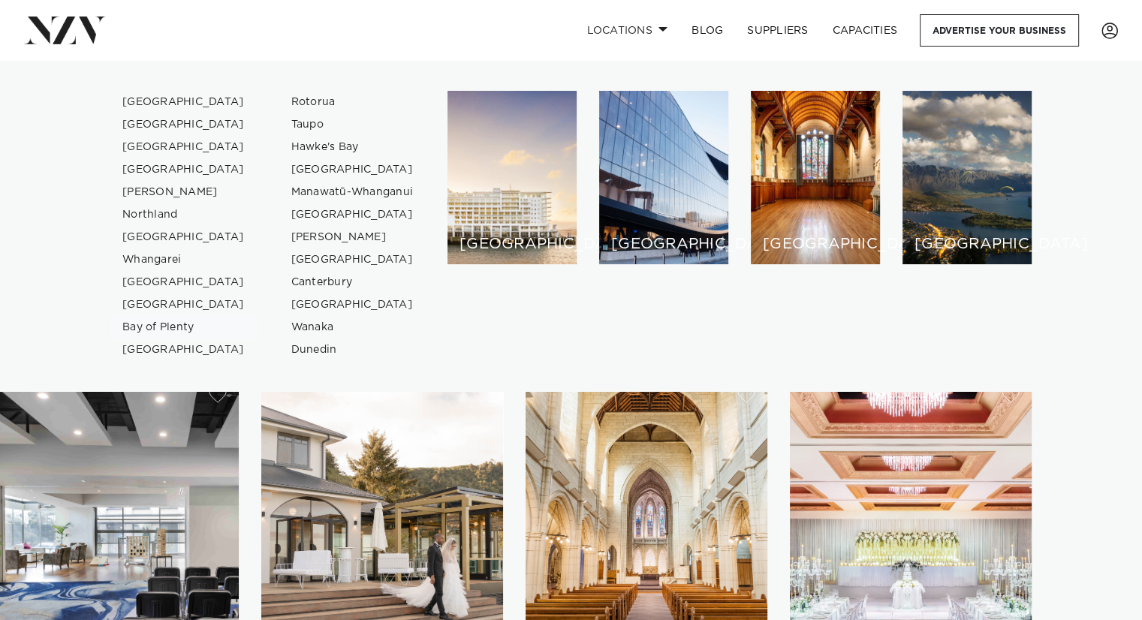
click at [161, 329] on link "Bay of Plenty" at bounding box center [183, 327] width 146 height 23
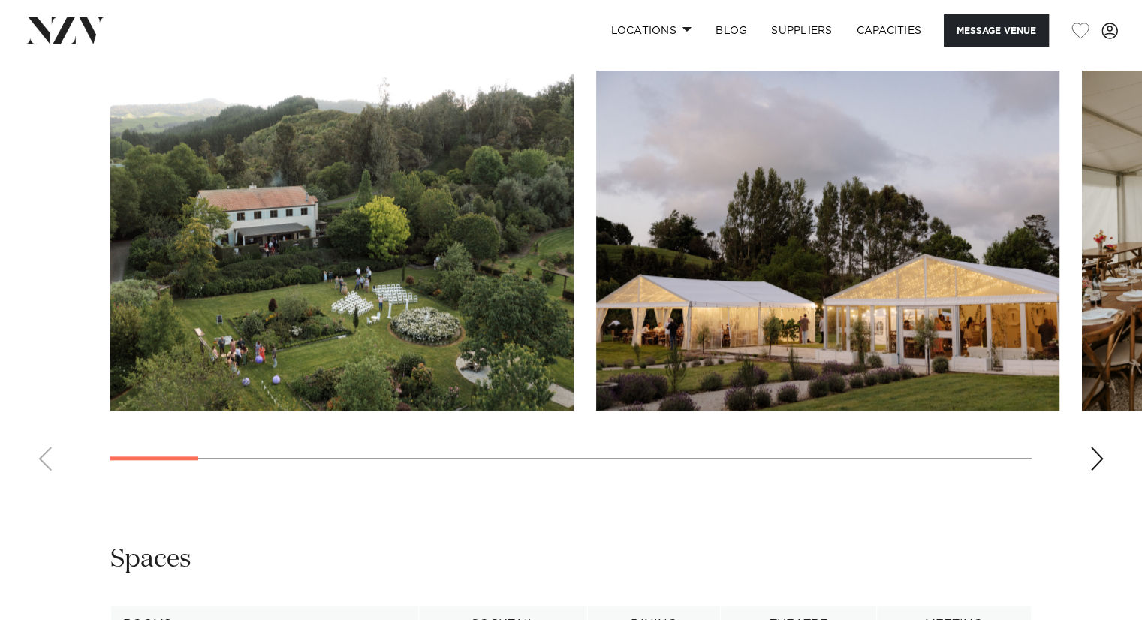
scroll to position [1389, 0]
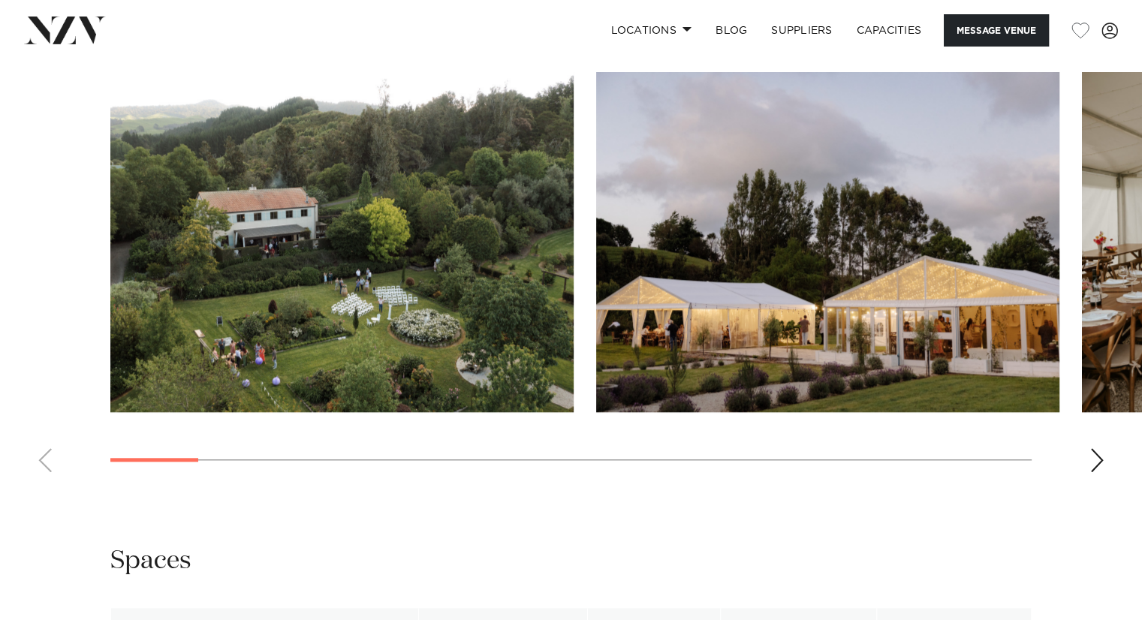
click at [1090, 467] on div "Next slide" at bounding box center [1096, 460] width 15 height 24
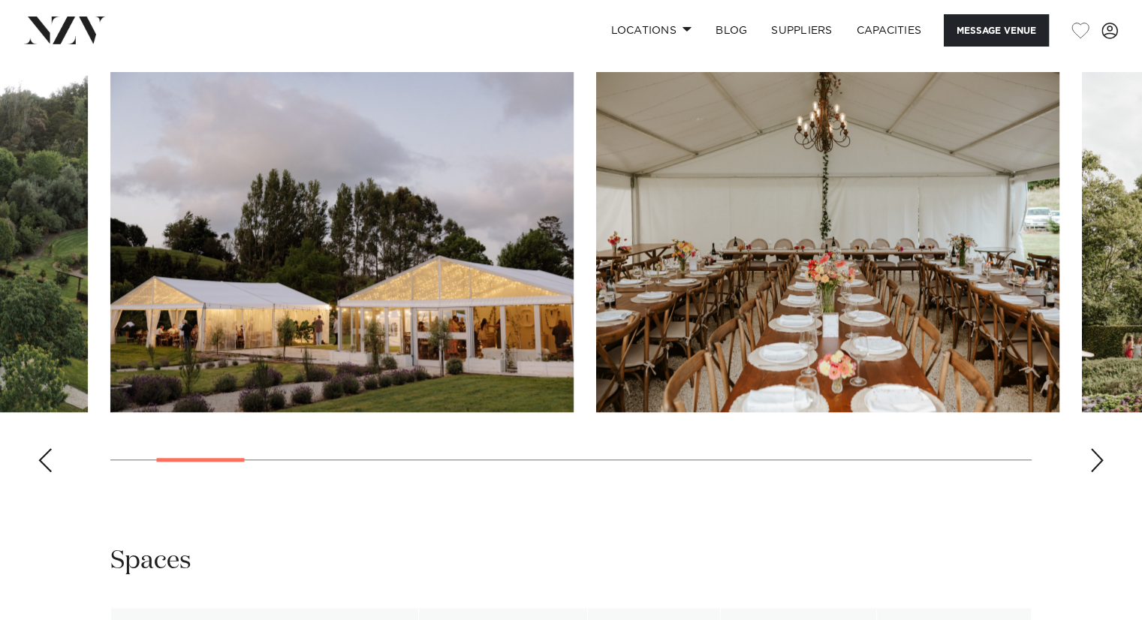
click at [1090, 467] on div "Next slide" at bounding box center [1096, 460] width 15 height 24
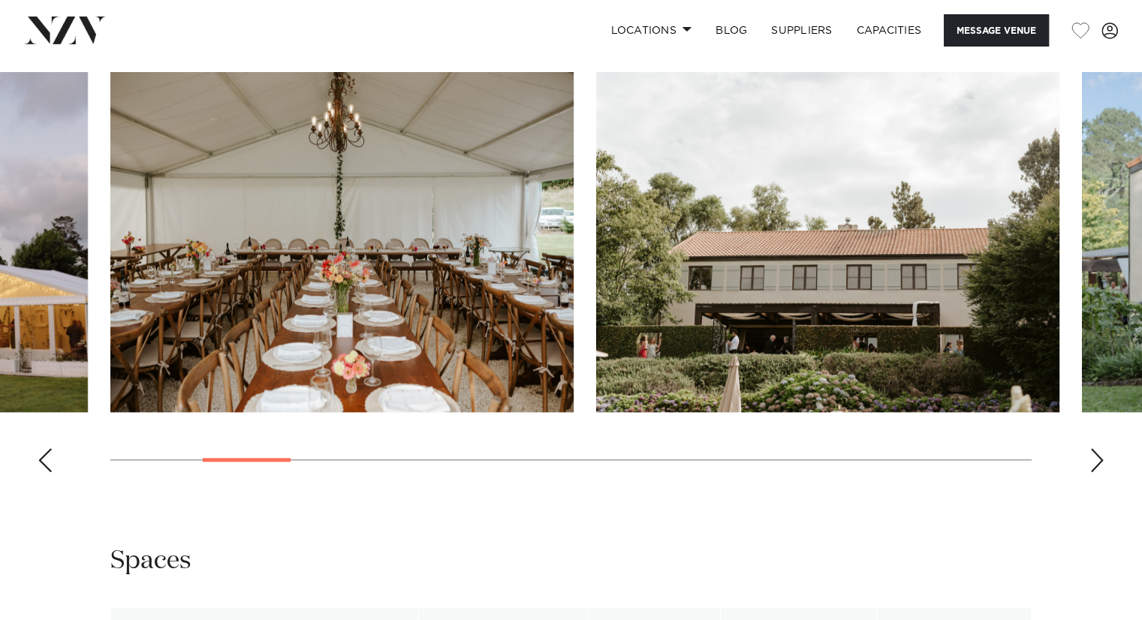
click at [1090, 467] on div "Next slide" at bounding box center [1096, 460] width 15 height 24
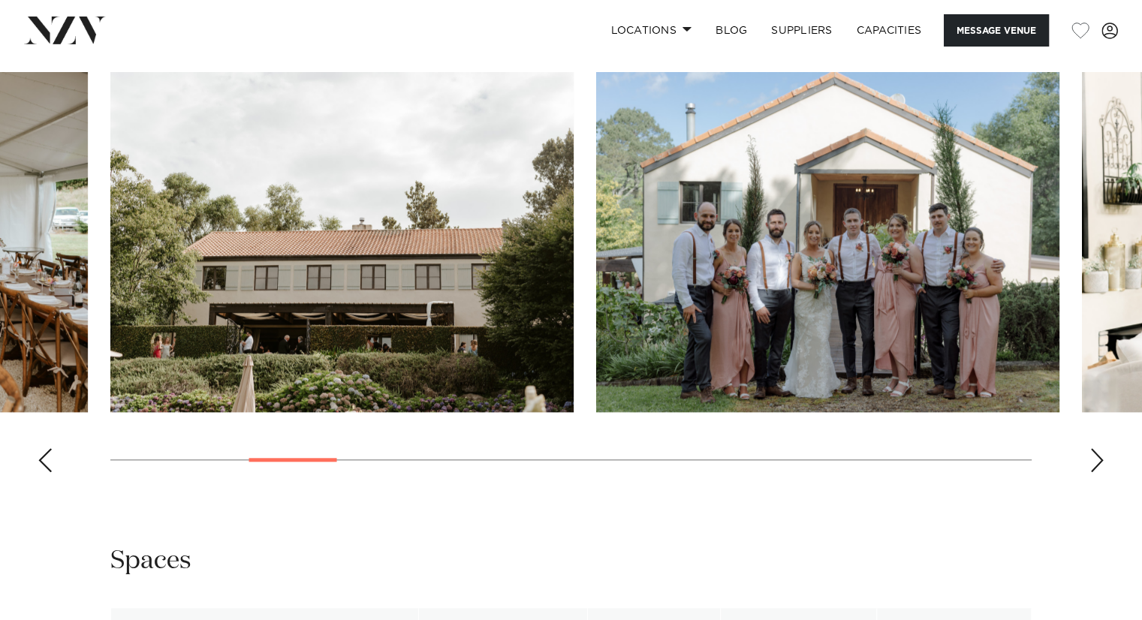
click at [1090, 467] on div "Next slide" at bounding box center [1096, 460] width 15 height 24
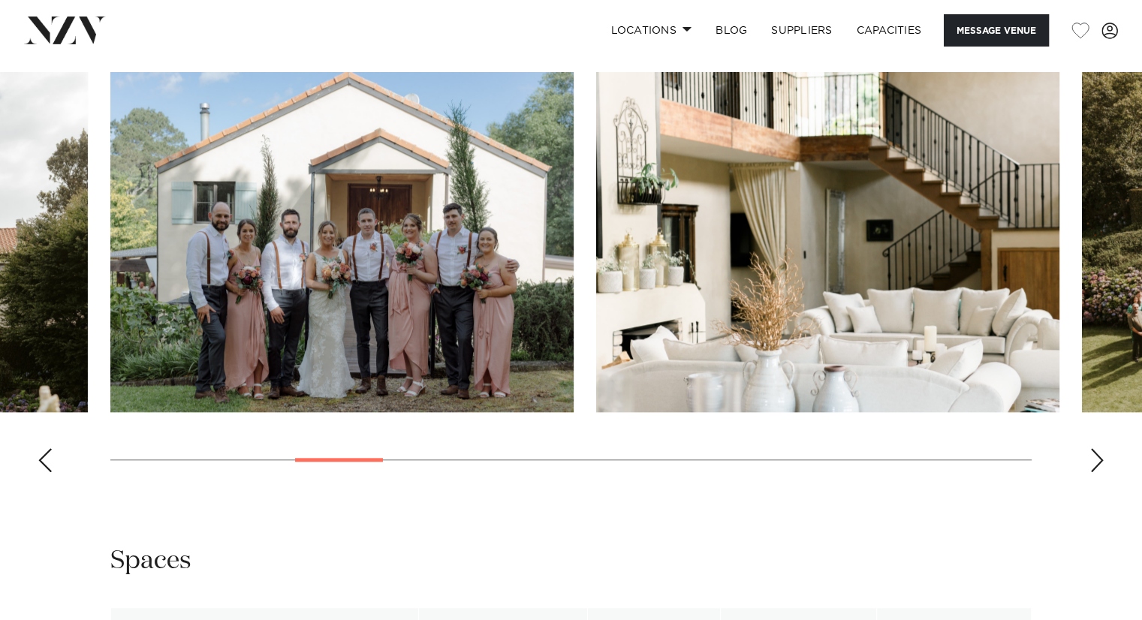
click at [1090, 467] on div "Next slide" at bounding box center [1096, 460] width 15 height 24
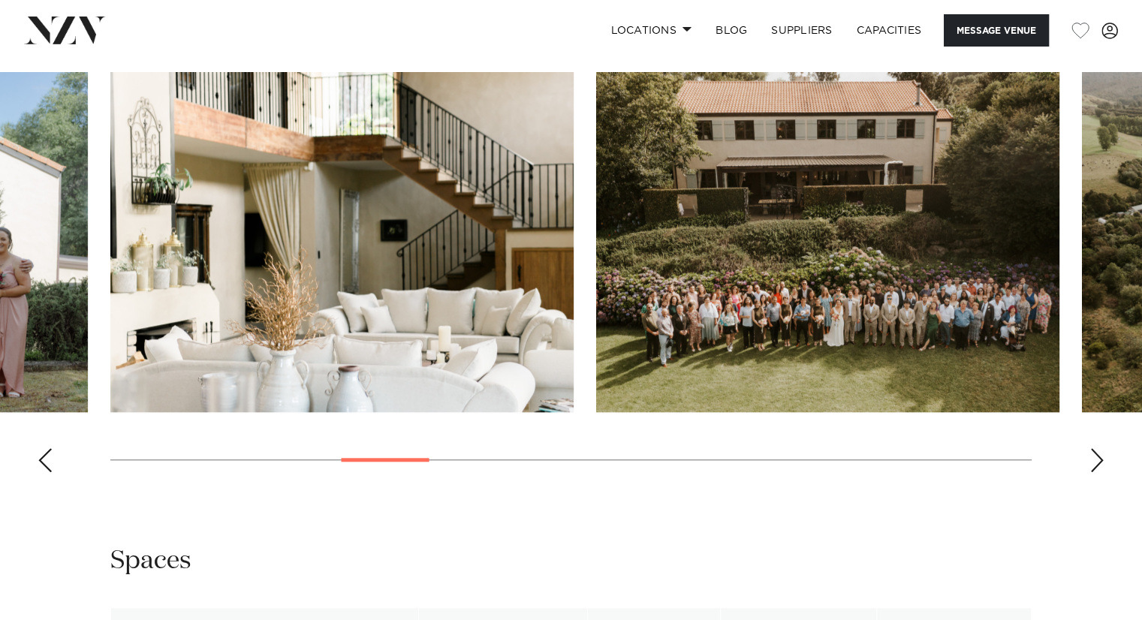
click at [1090, 467] on div "Next slide" at bounding box center [1096, 460] width 15 height 24
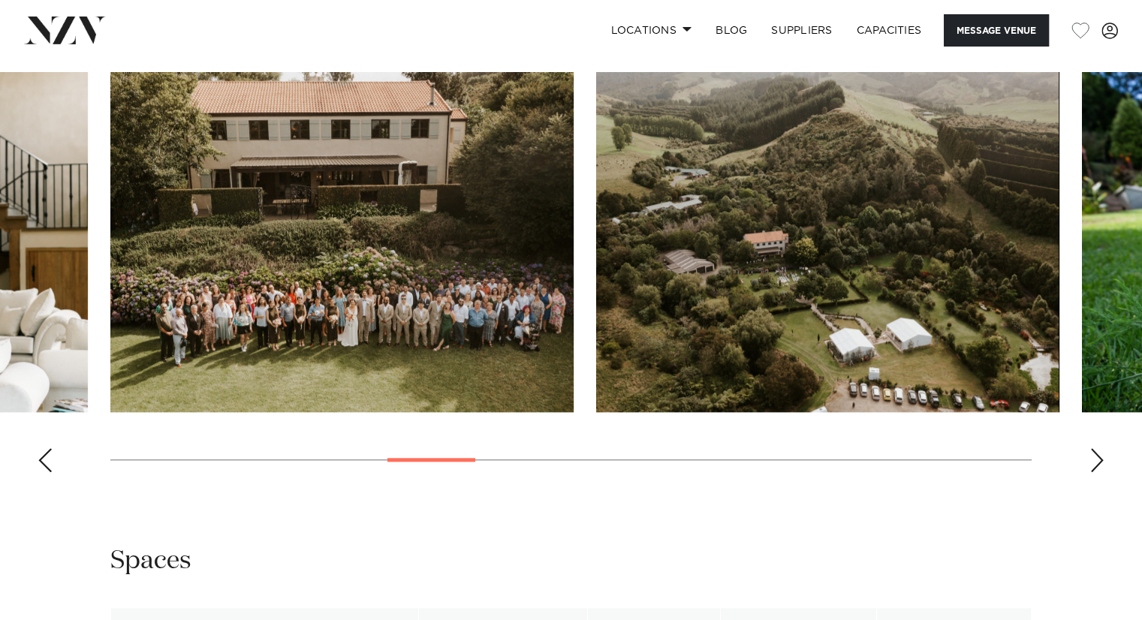
click at [1090, 467] on div "Next slide" at bounding box center [1096, 460] width 15 height 24
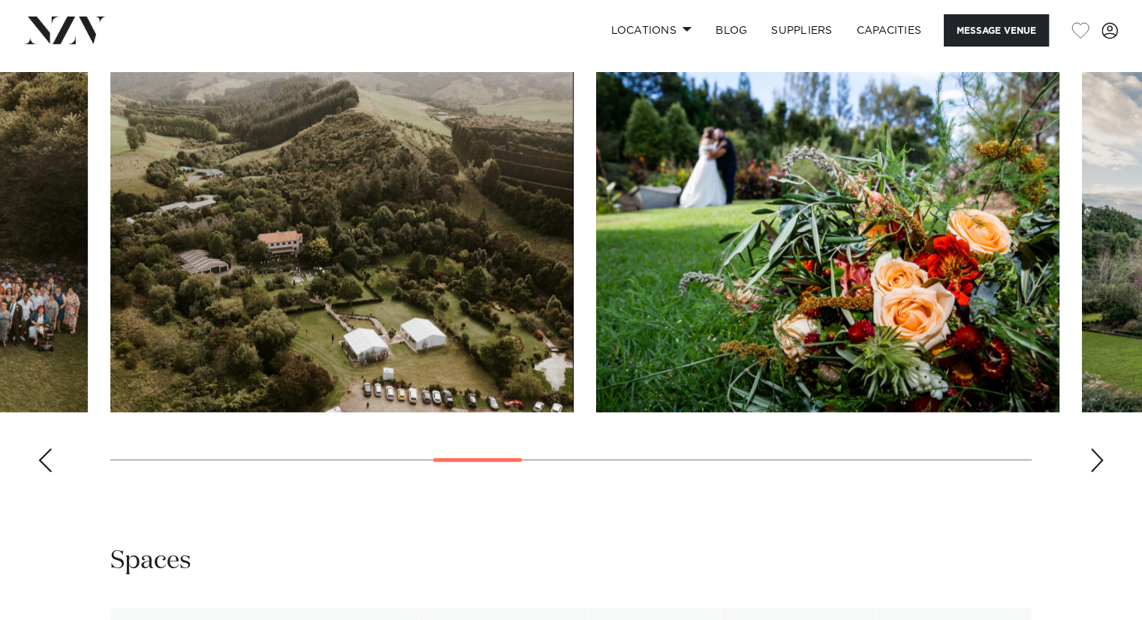
click at [1090, 467] on div "Next slide" at bounding box center [1096, 460] width 15 height 24
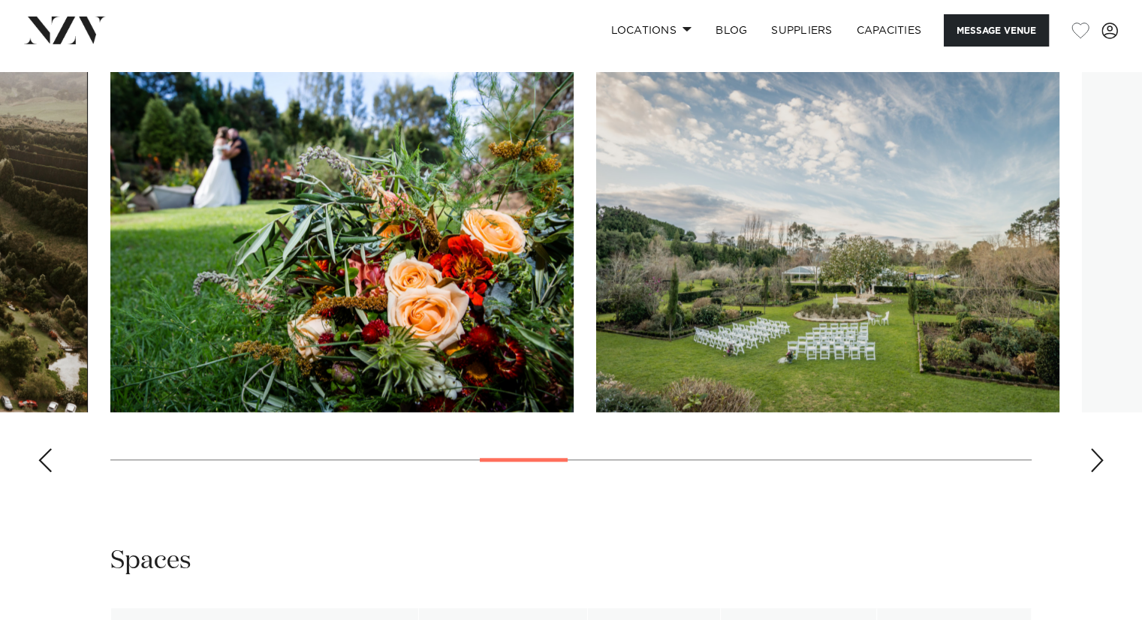
click at [1090, 467] on div "Next slide" at bounding box center [1096, 460] width 15 height 24
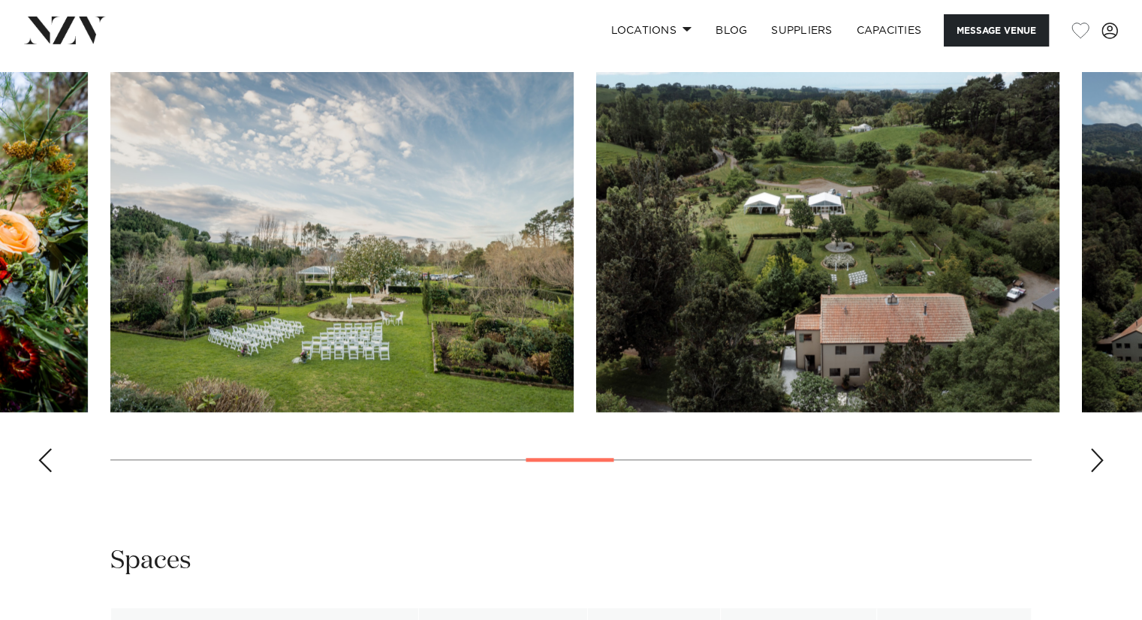
click at [1090, 467] on div "Next slide" at bounding box center [1096, 460] width 15 height 24
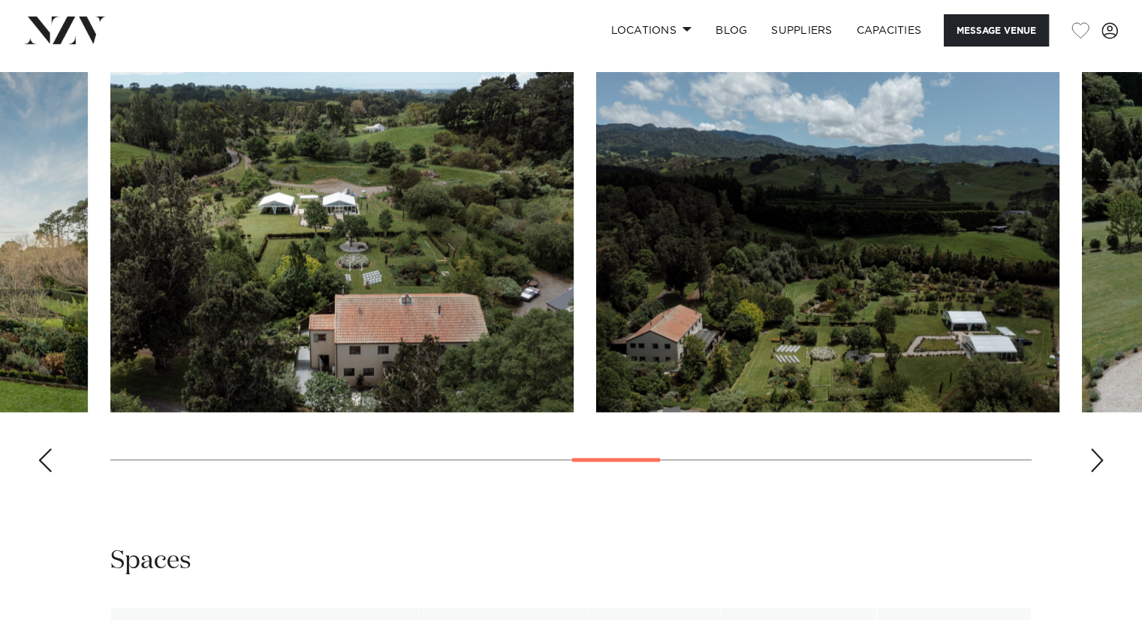
click at [1090, 467] on div "Next slide" at bounding box center [1096, 460] width 15 height 24
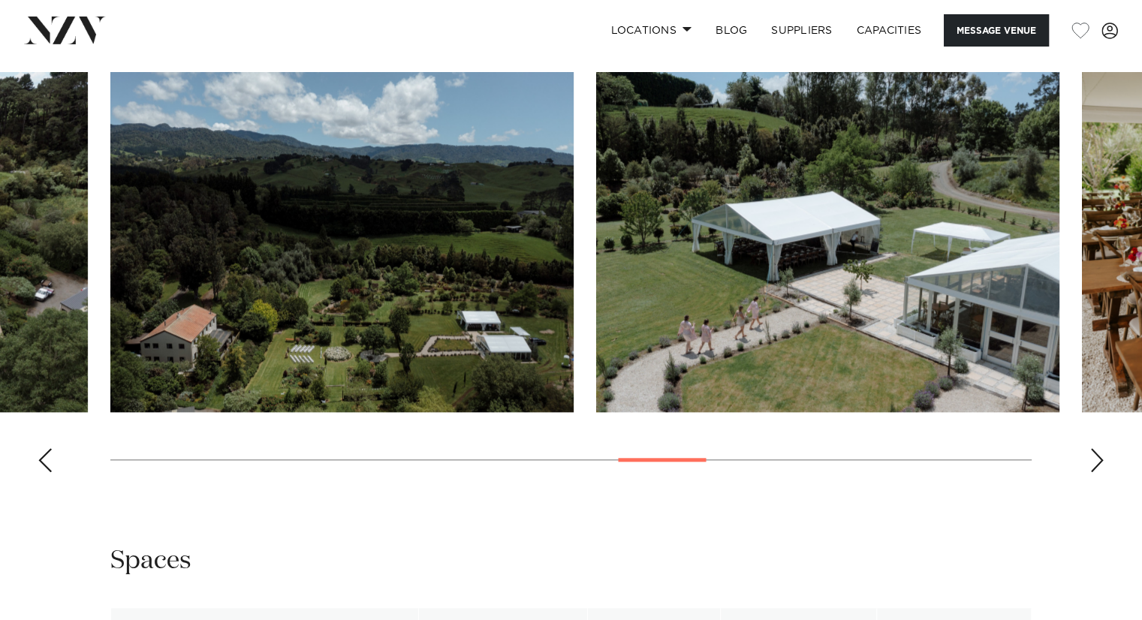
click at [1090, 467] on div "Next slide" at bounding box center [1096, 460] width 15 height 24
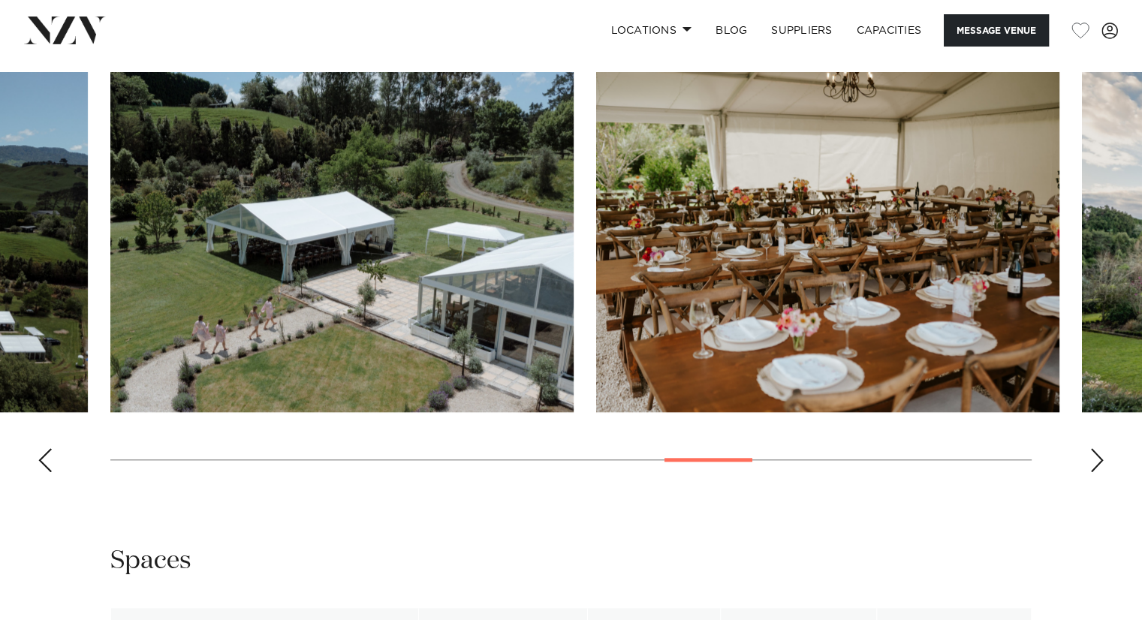
click at [1090, 467] on div "Next slide" at bounding box center [1096, 460] width 15 height 24
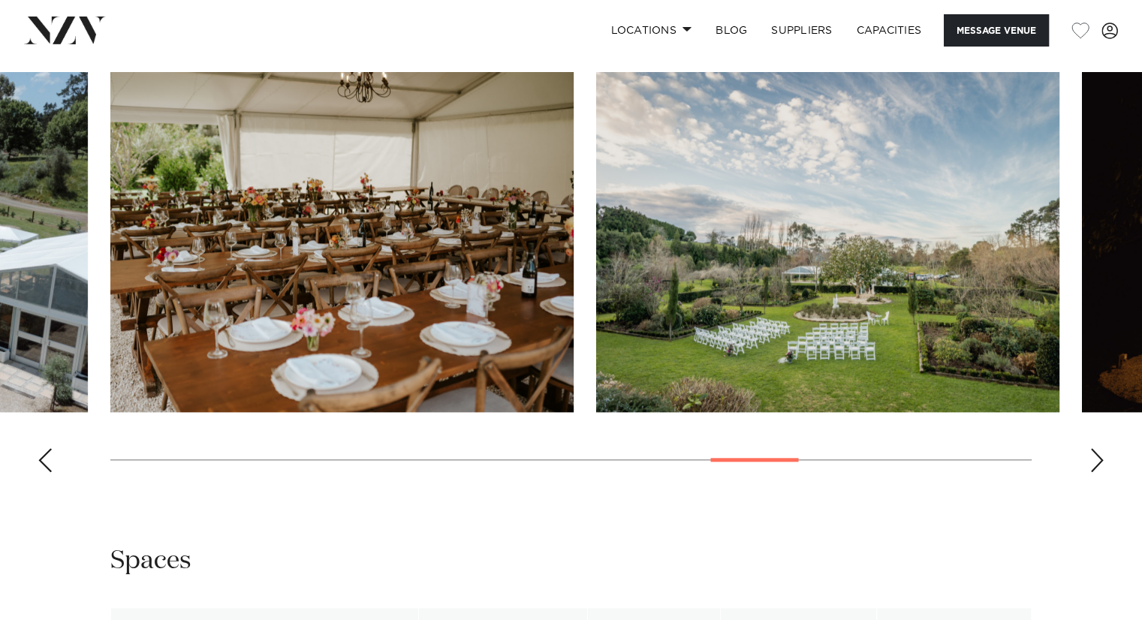
click at [1090, 467] on div "Next slide" at bounding box center [1096, 460] width 15 height 24
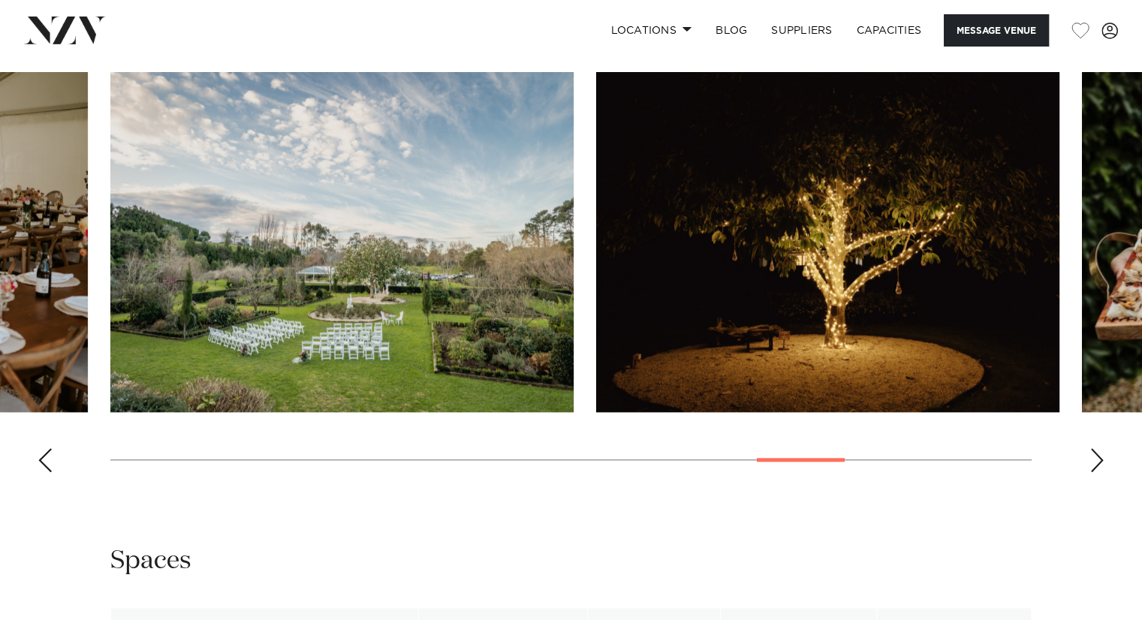
click at [1090, 467] on div "Next slide" at bounding box center [1096, 460] width 15 height 24
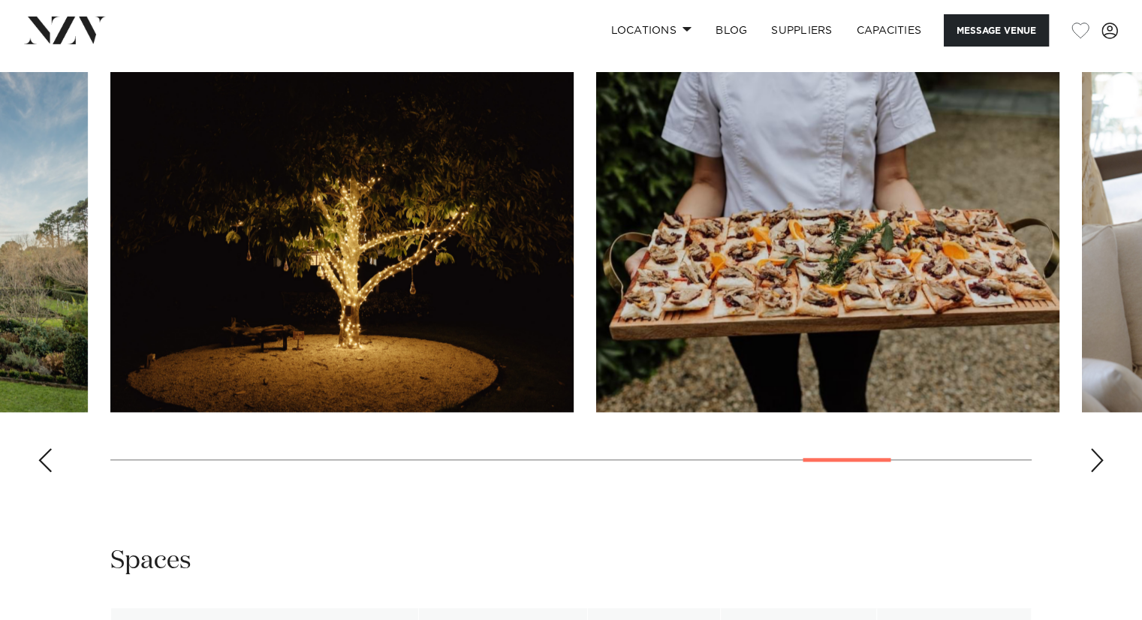
click at [1090, 467] on div "Next slide" at bounding box center [1096, 460] width 15 height 24
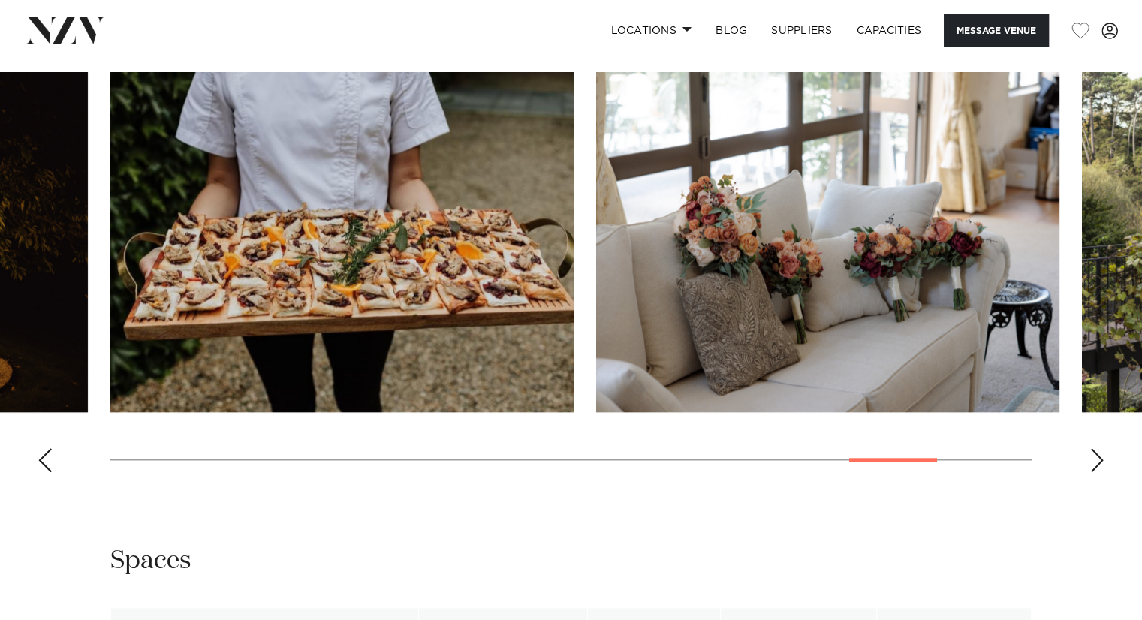
click at [1090, 467] on div "Next slide" at bounding box center [1096, 460] width 15 height 24
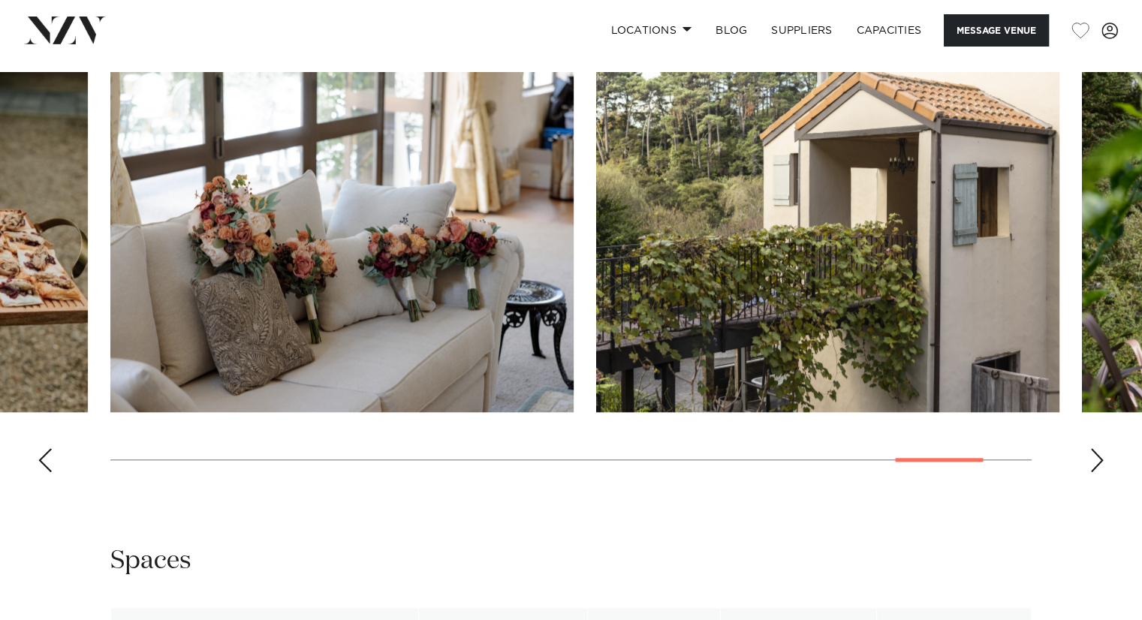
click at [1090, 467] on div "Next slide" at bounding box center [1096, 460] width 15 height 24
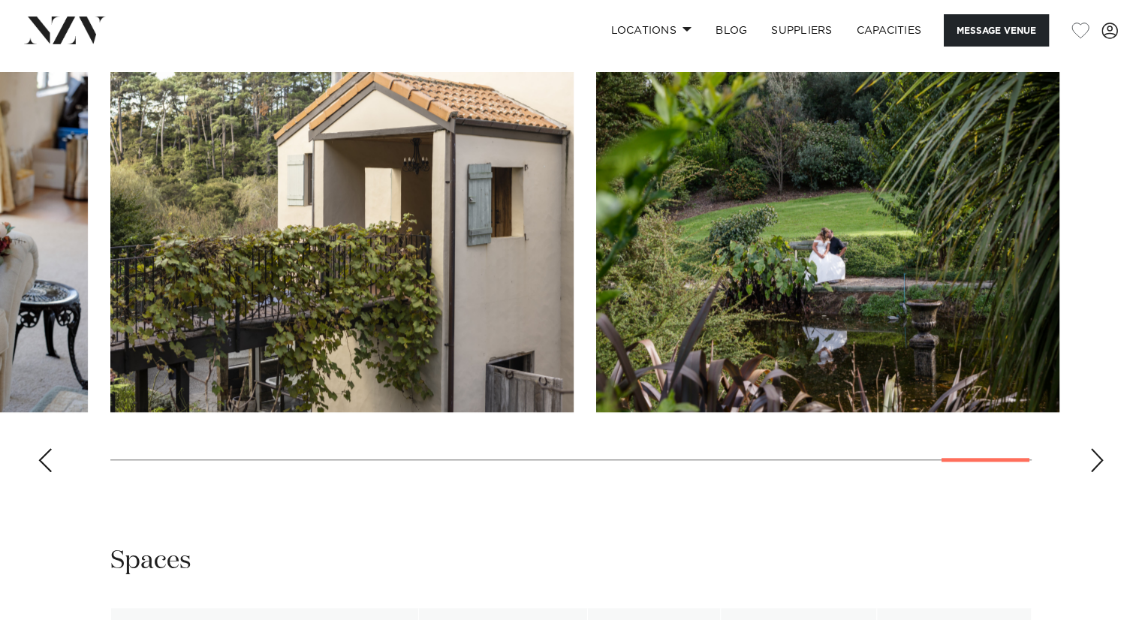
click at [1090, 467] on div "Next slide" at bounding box center [1096, 460] width 15 height 24
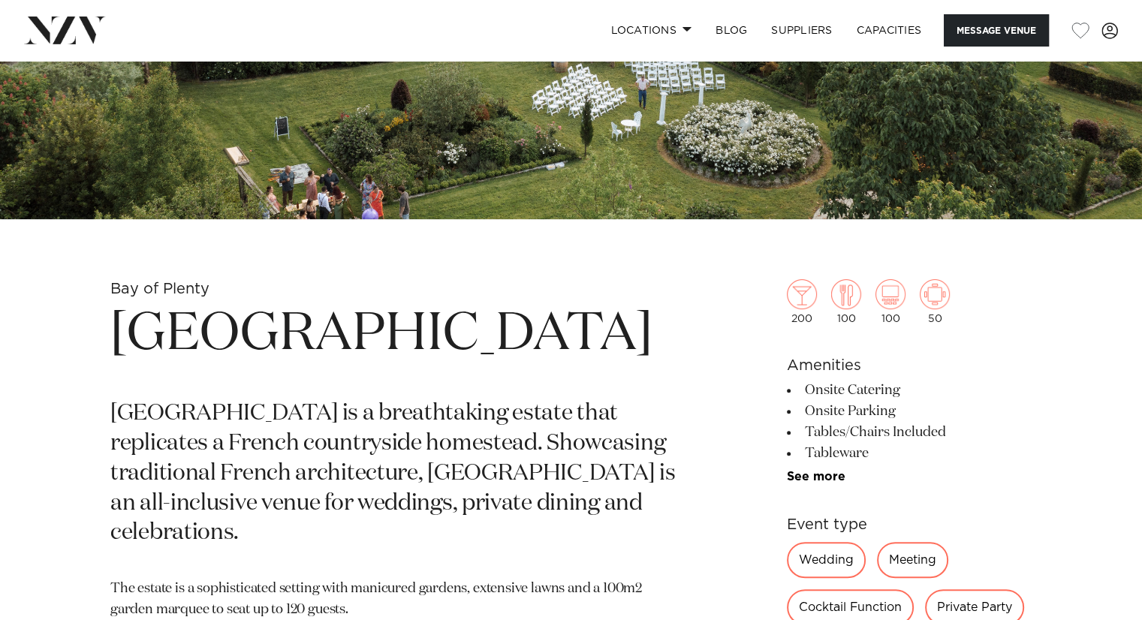
scroll to position [459, 0]
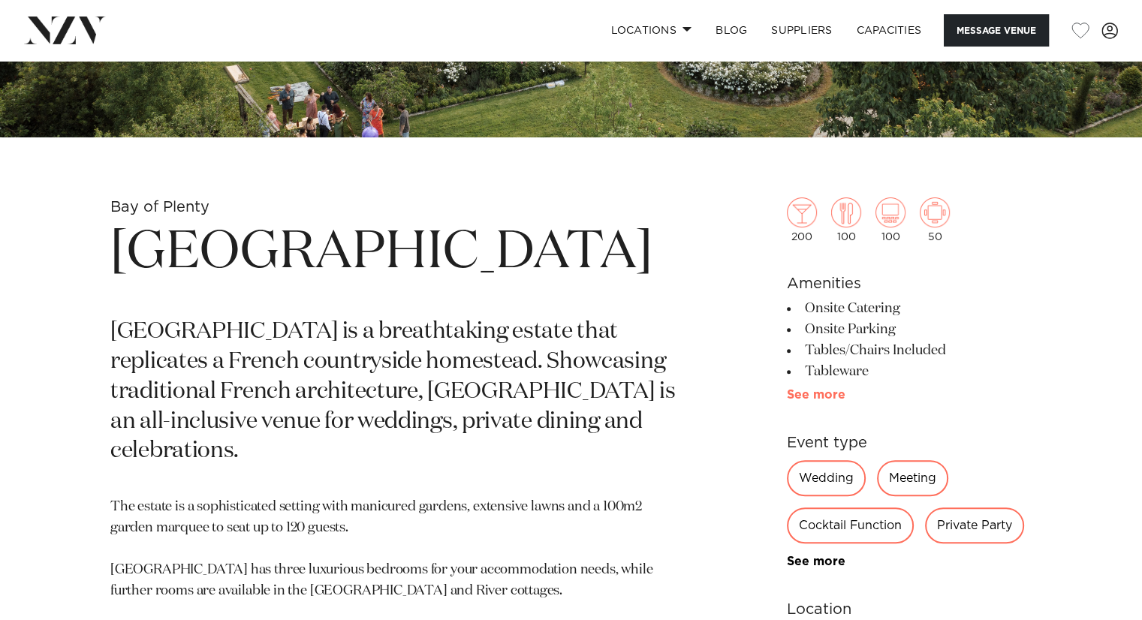
click at [817, 392] on link "See more" at bounding box center [845, 395] width 117 height 12
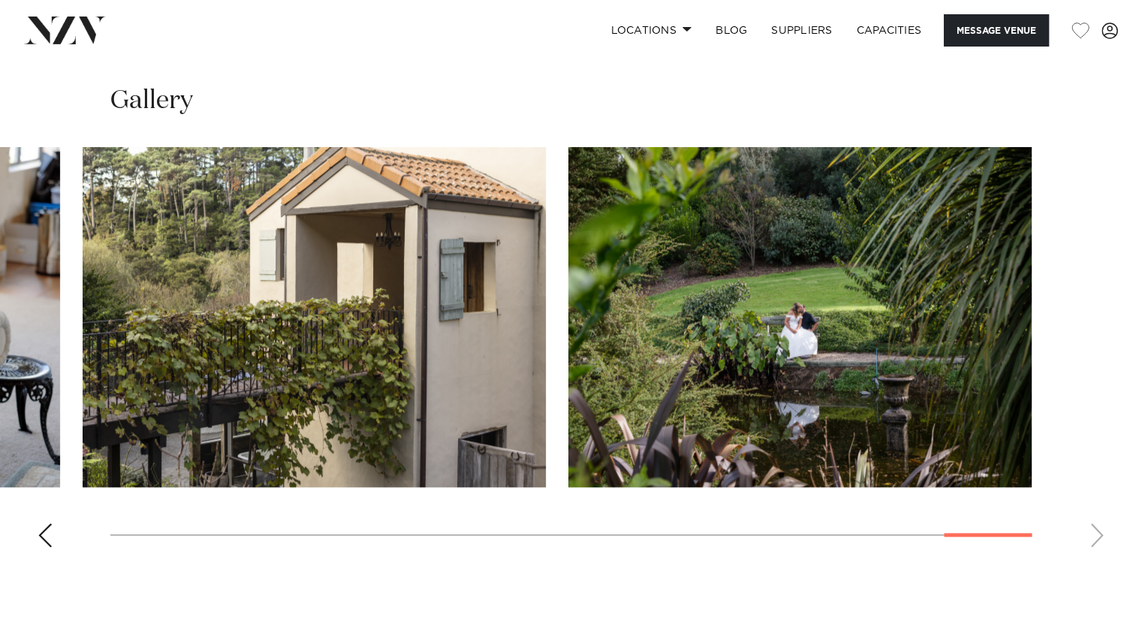
scroll to position [1514, 0]
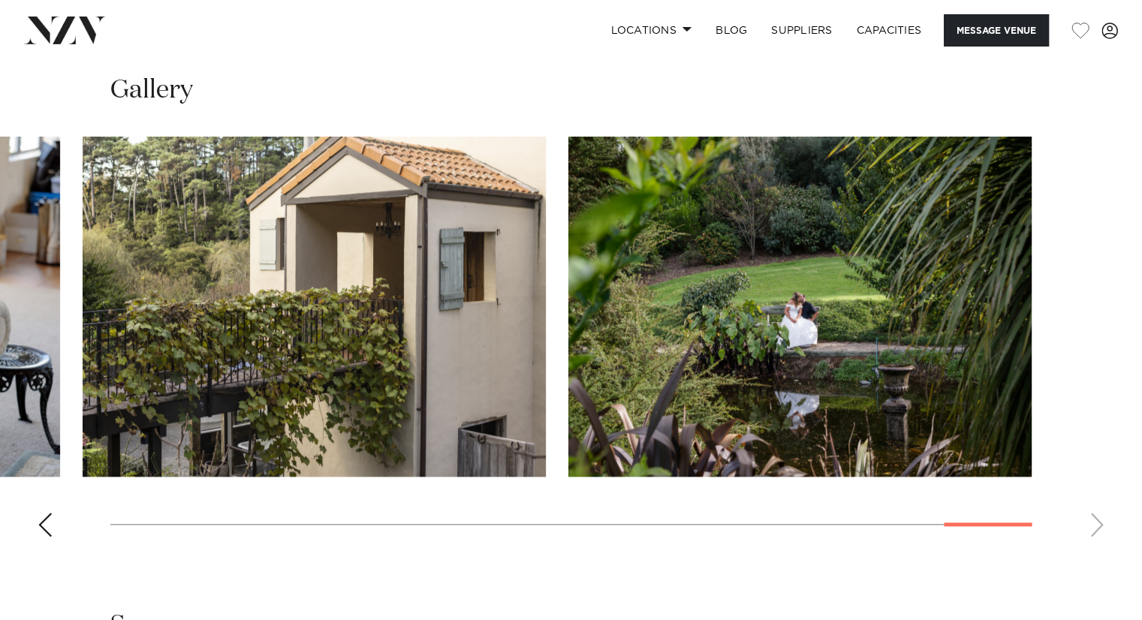
click at [934, 431] on img "20 / 20" at bounding box center [799, 307] width 463 height 340
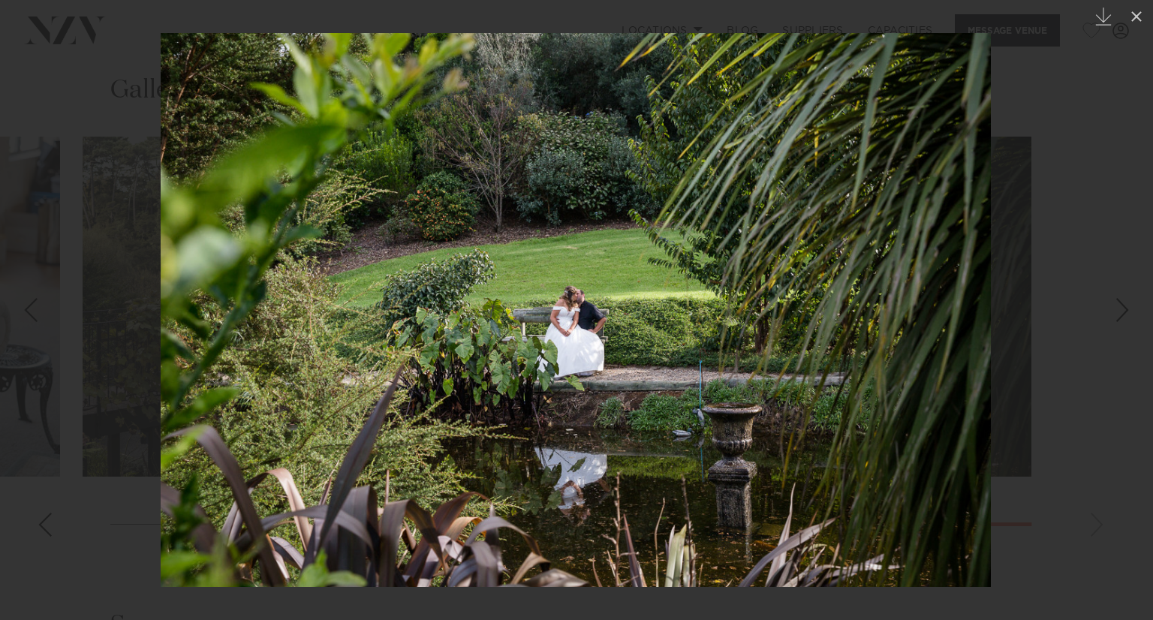
click at [1120, 296] on div "Next slide" at bounding box center [1123, 310] width 20 height 29
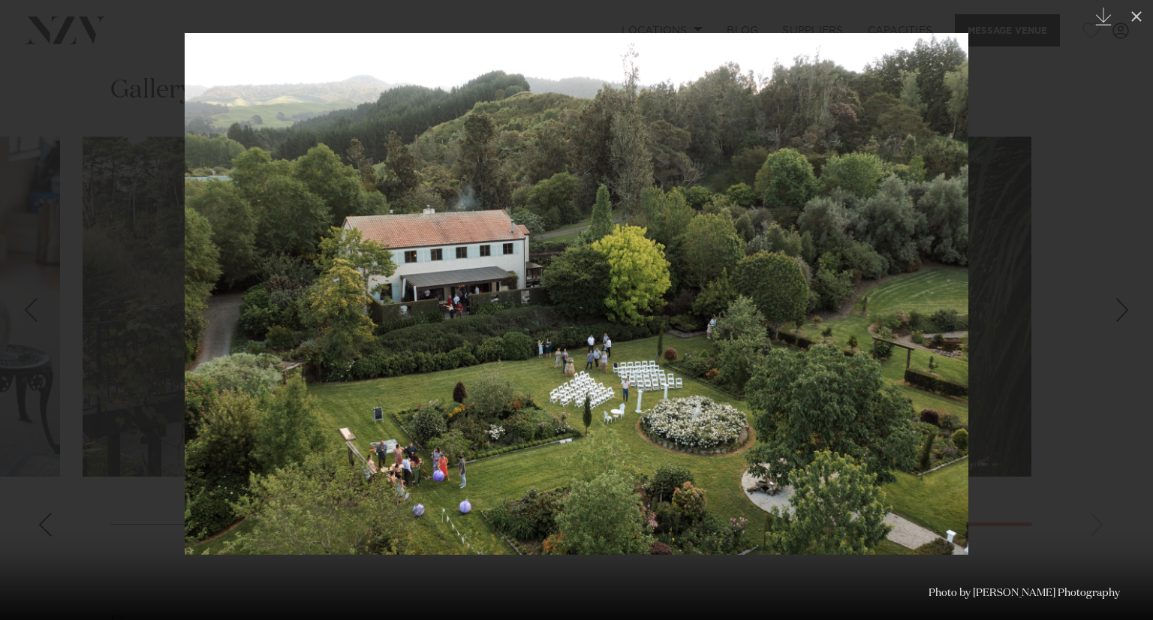
click at [1120, 296] on div "Next slide" at bounding box center [1123, 310] width 20 height 29
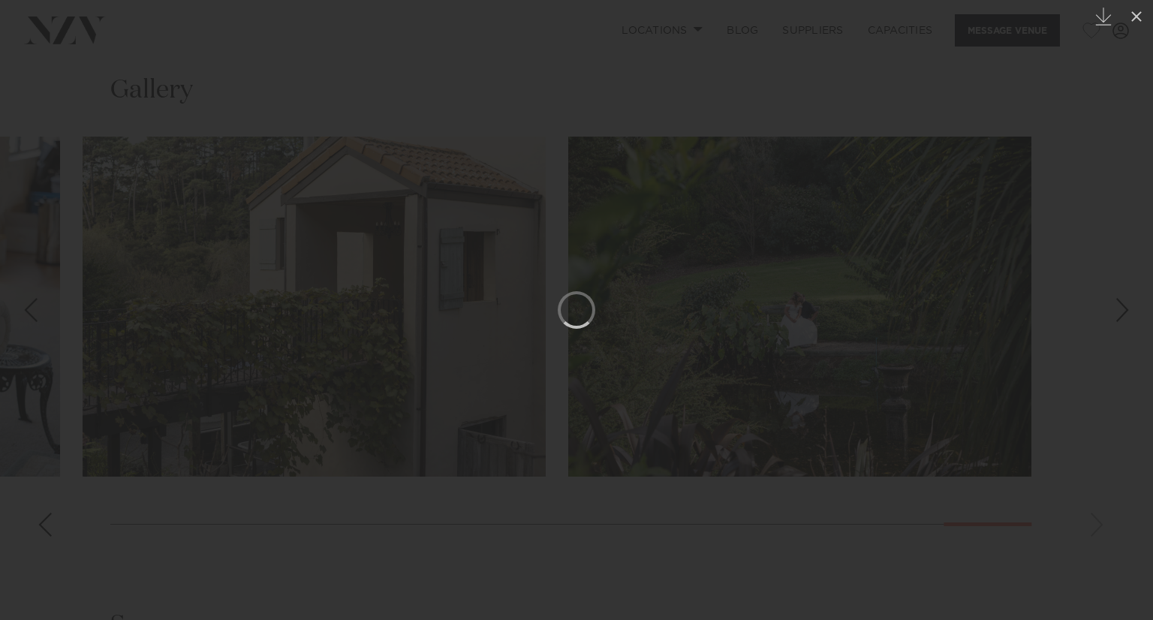
click at [1120, 296] on div "Next slide" at bounding box center [1123, 310] width 20 height 29
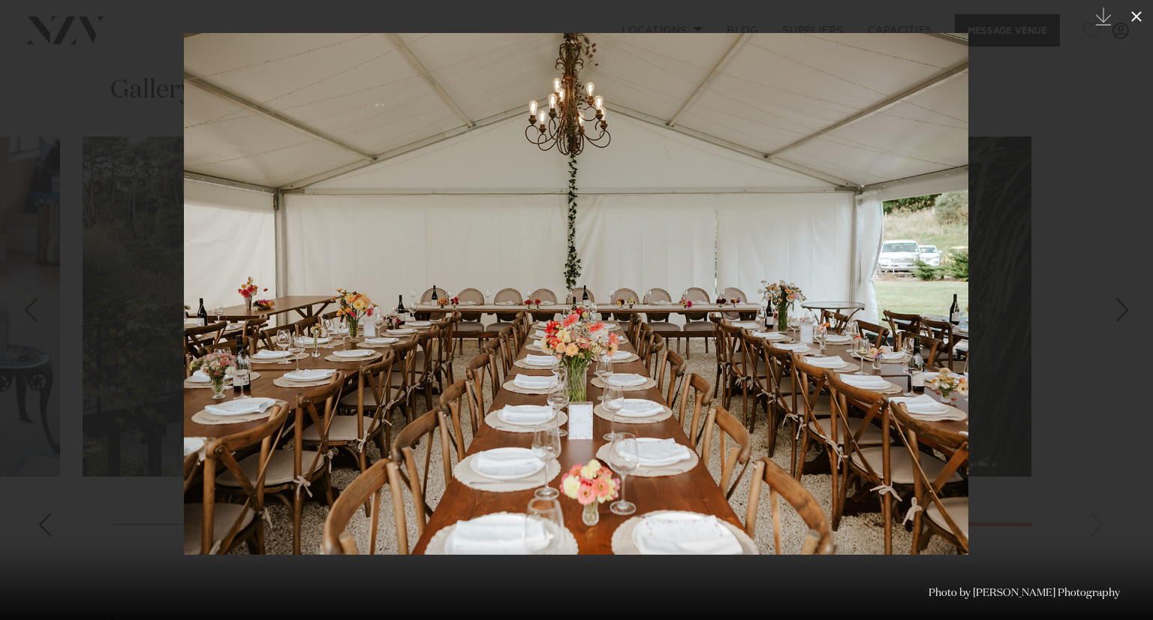
click at [1136, 16] on icon at bounding box center [1137, 16] width 11 height 11
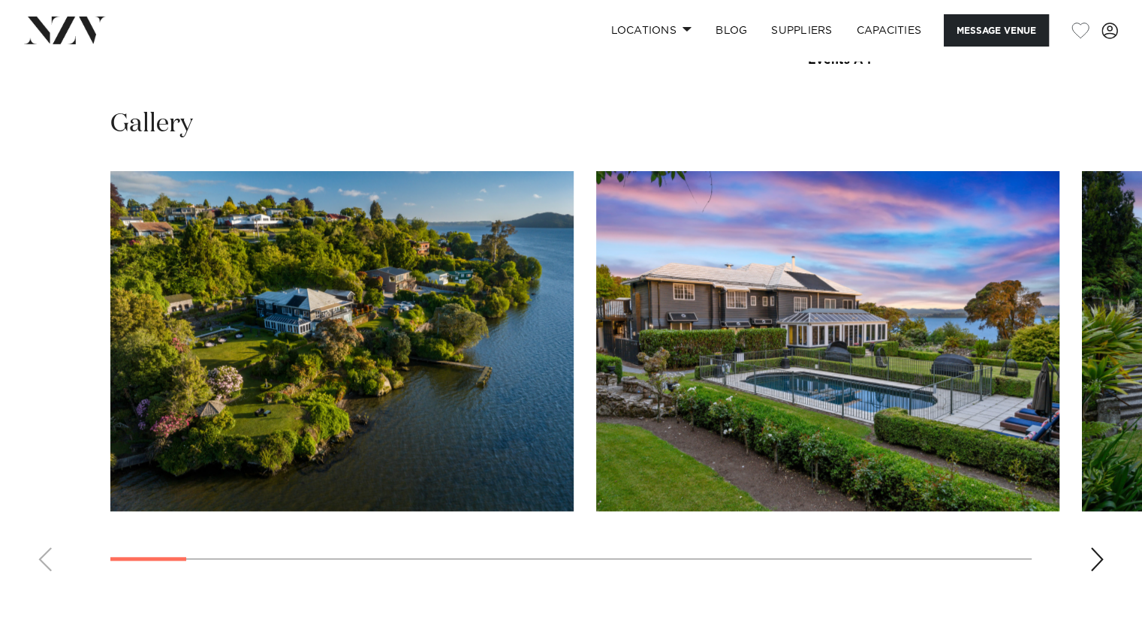
scroll to position [1345, 0]
click at [1092, 553] on div "Next slide" at bounding box center [1096, 559] width 15 height 24
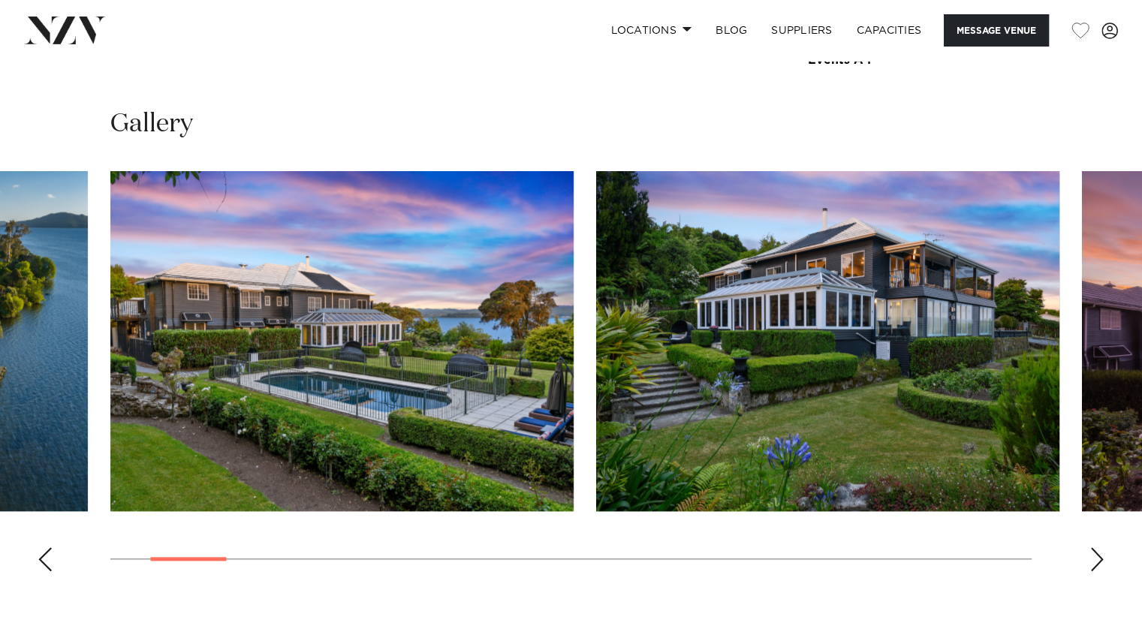
click at [1092, 553] on div "Next slide" at bounding box center [1096, 559] width 15 height 24
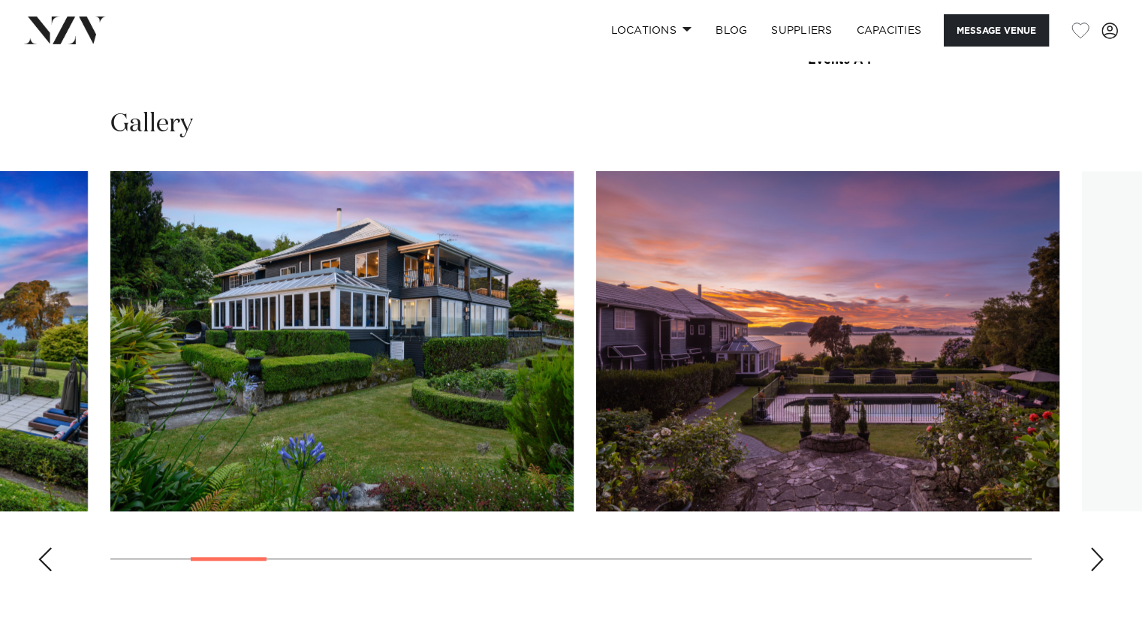
click at [1092, 553] on div "Next slide" at bounding box center [1096, 559] width 15 height 24
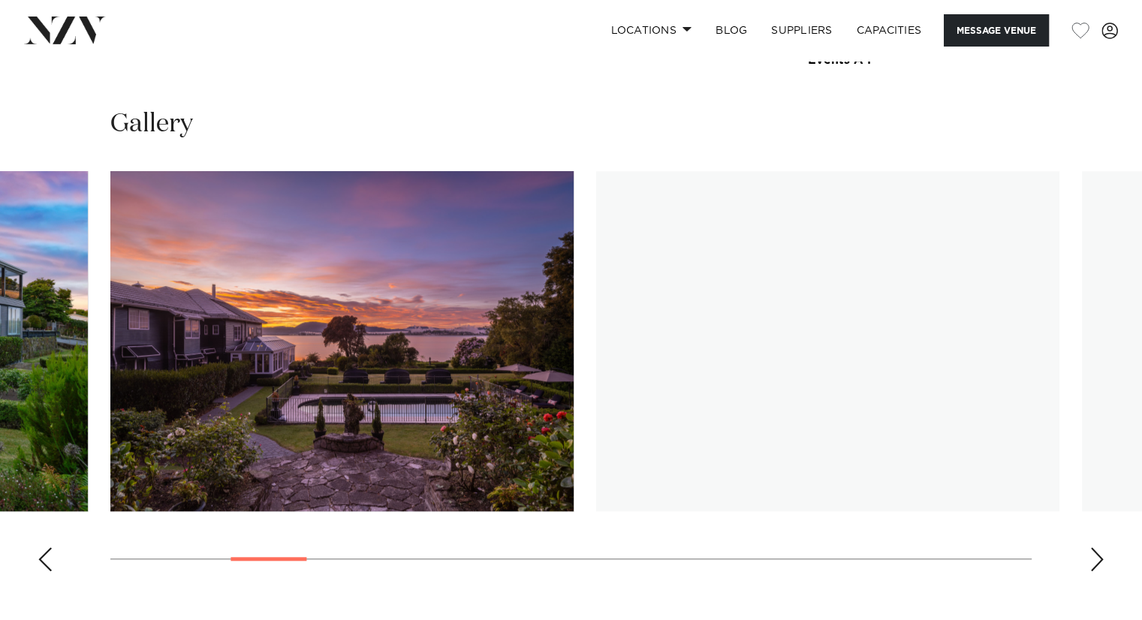
click at [1092, 553] on div "Next slide" at bounding box center [1096, 559] width 15 height 24
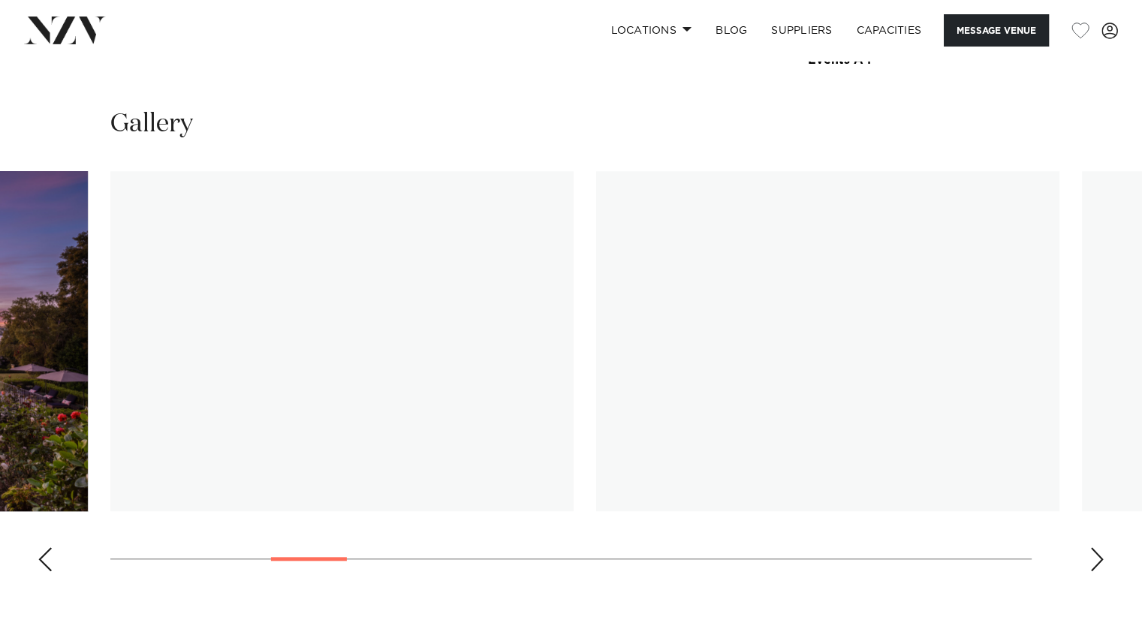
click at [1092, 553] on div "Next slide" at bounding box center [1096, 559] width 15 height 24
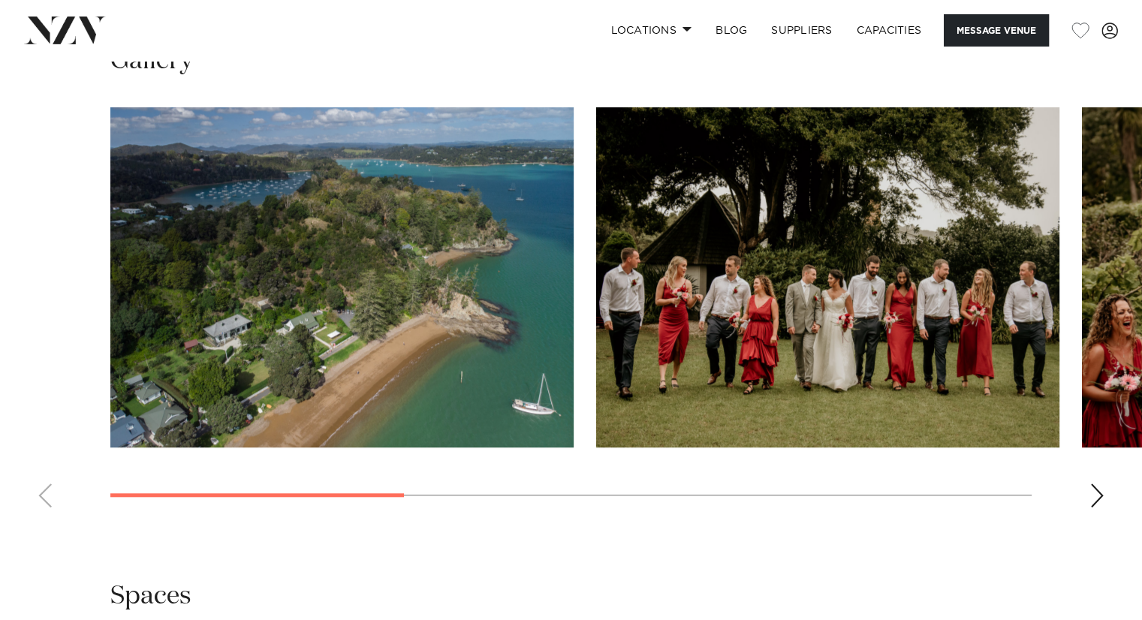
scroll to position [1311, 0]
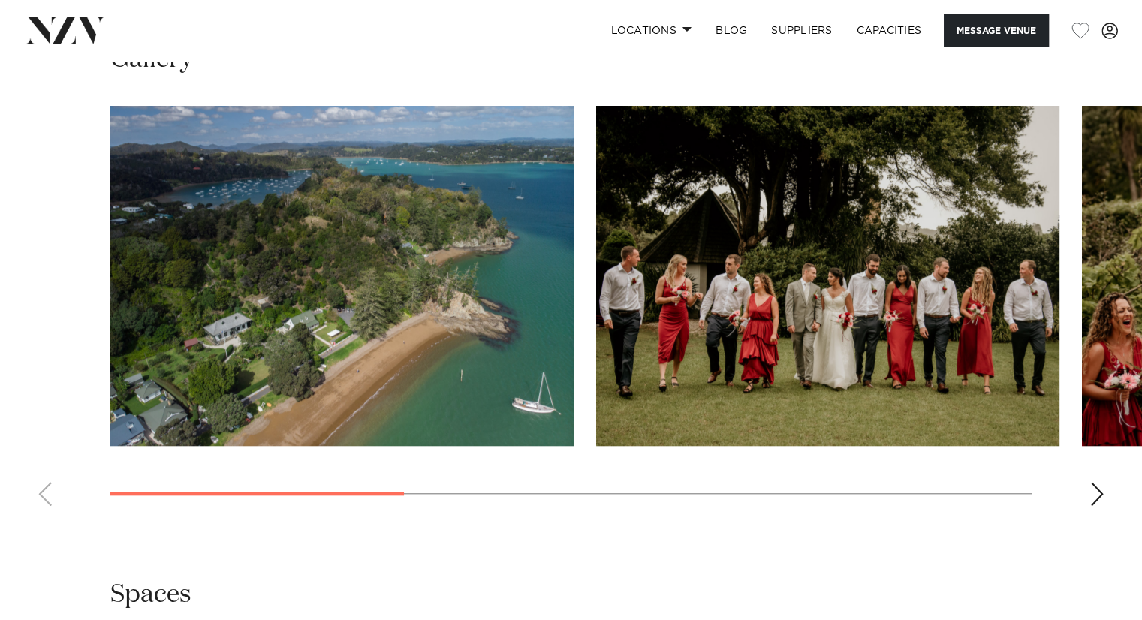
click at [1096, 490] on div "Next slide" at bounding box center [1096, 494] width 15 height 24
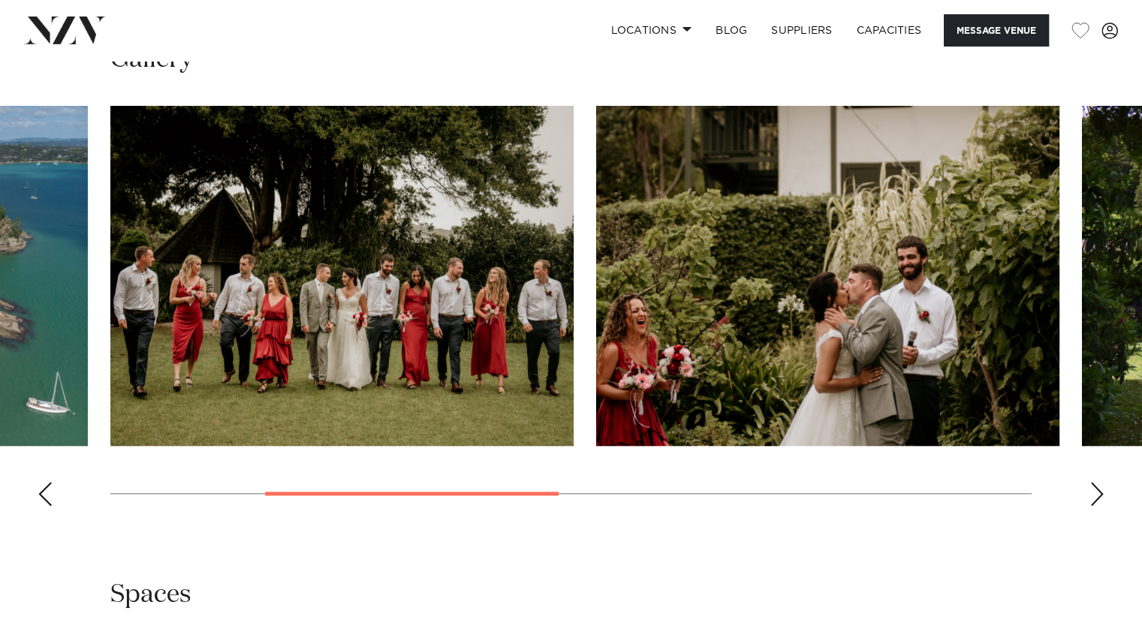
click at [1096, 490] on div "Next slide" at bounding box center [1096, 494] width 15 height 24
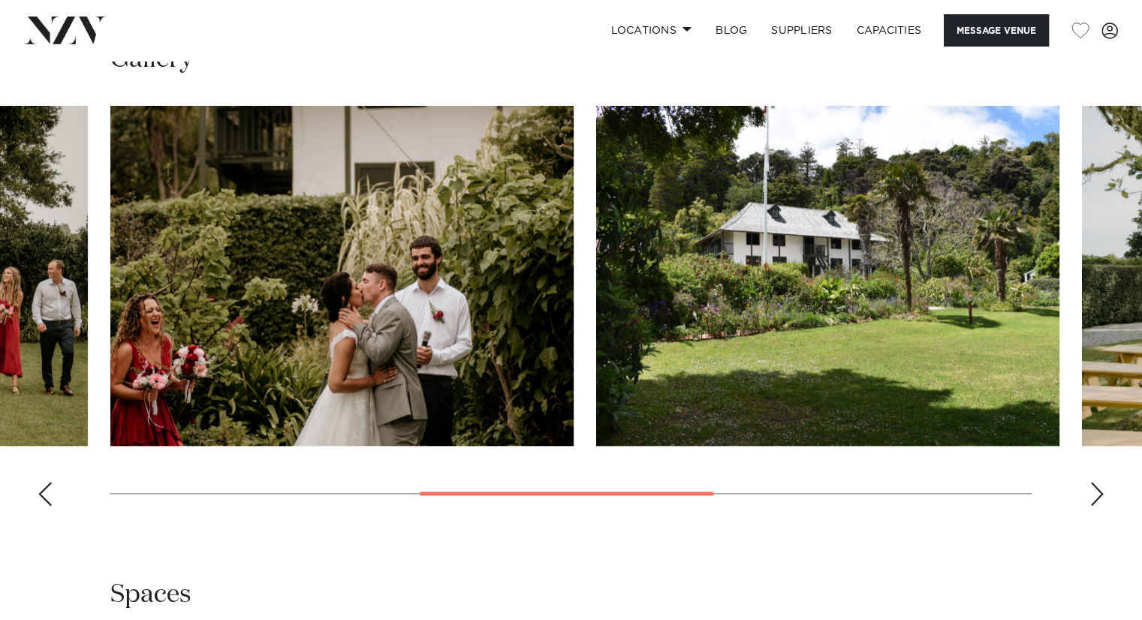
click at [1096, 490] on div "Next slide" at bounding box center [1096, 494] width 15 height 24
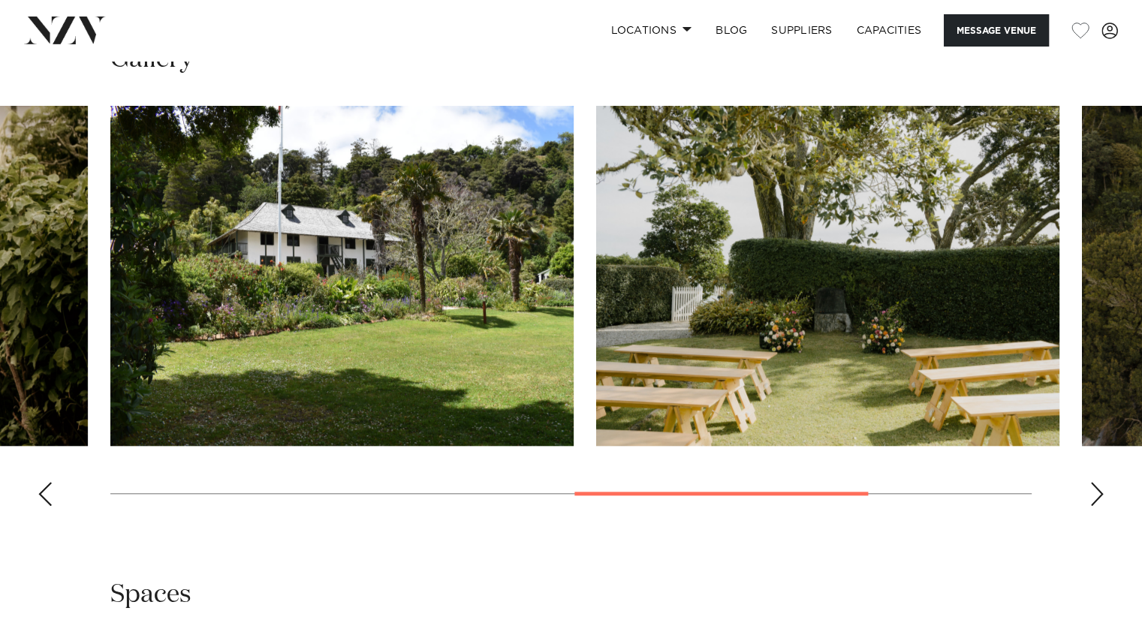
click at [1096, 490] on div "Next slide" at bounding box center [1096, 494] width 15 height 24
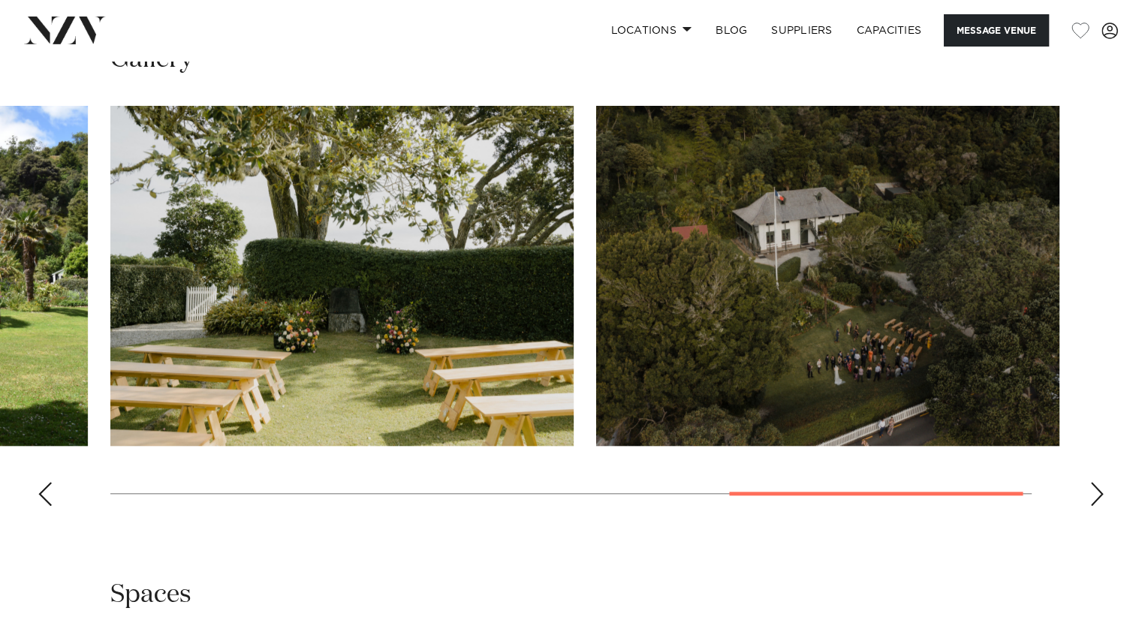
click at [1096, 490] on div "Next slide" at bounding box center [1096, 494] width 15 height 24
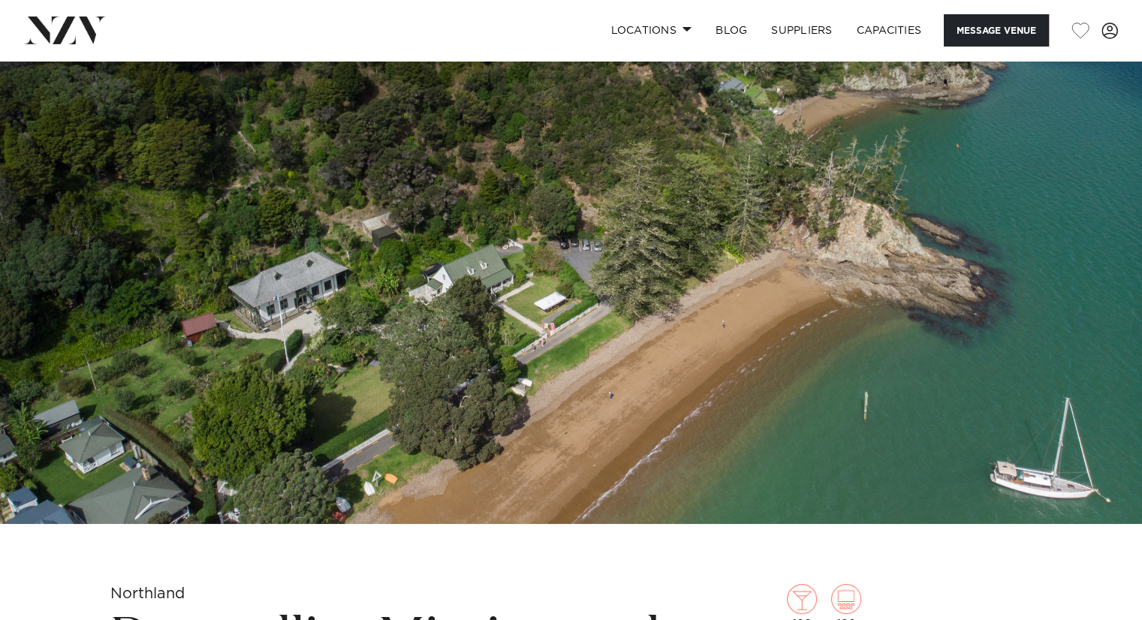
scroll to position [0, 0]
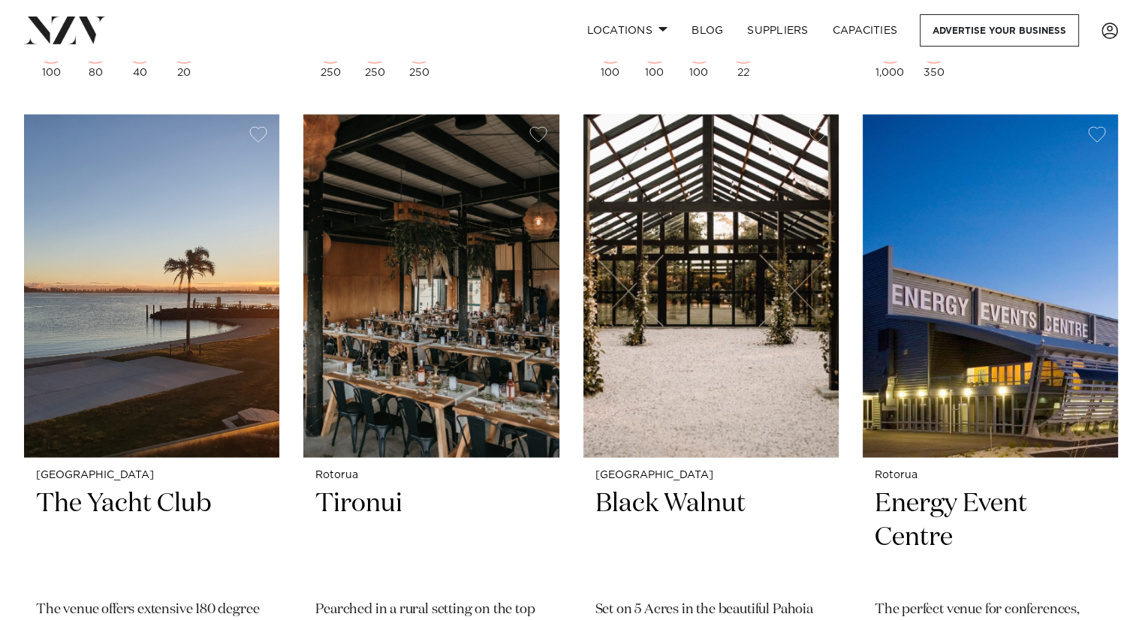
scroll to position [2665, 0]
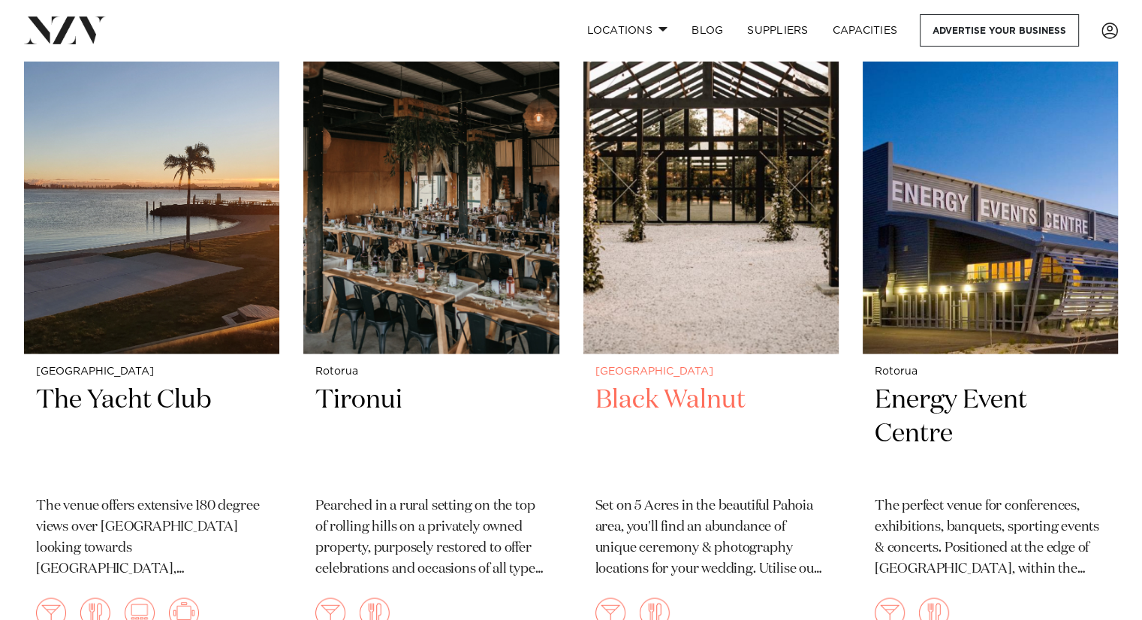
click at [763, 290] on img at bounding box center [710, 182] width 255 height 342
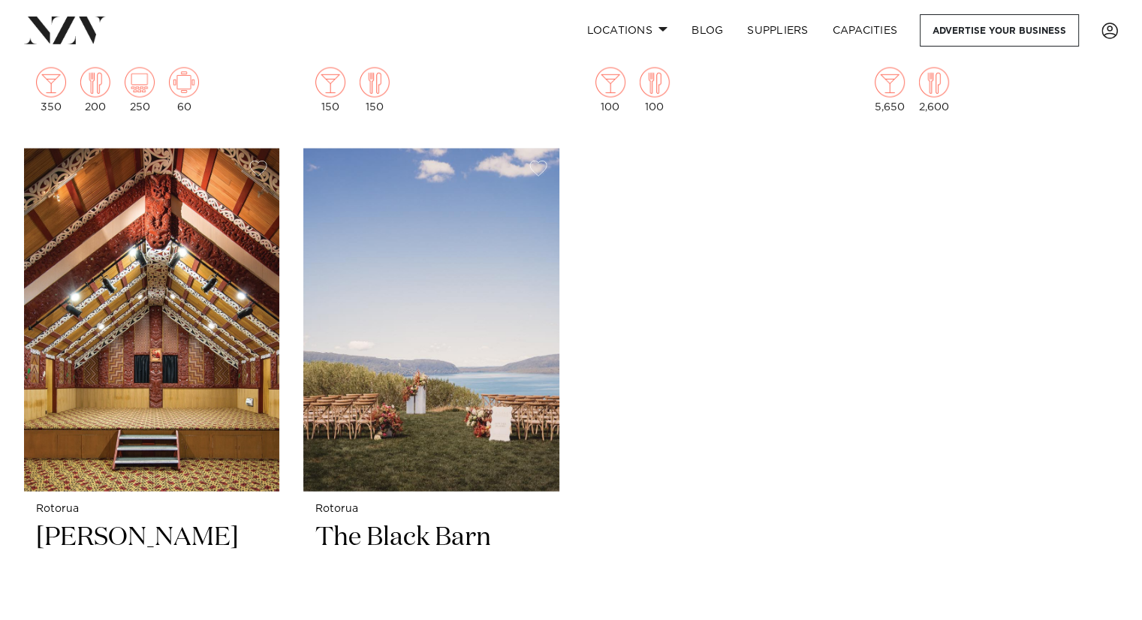
scroll to position [3199, 0]
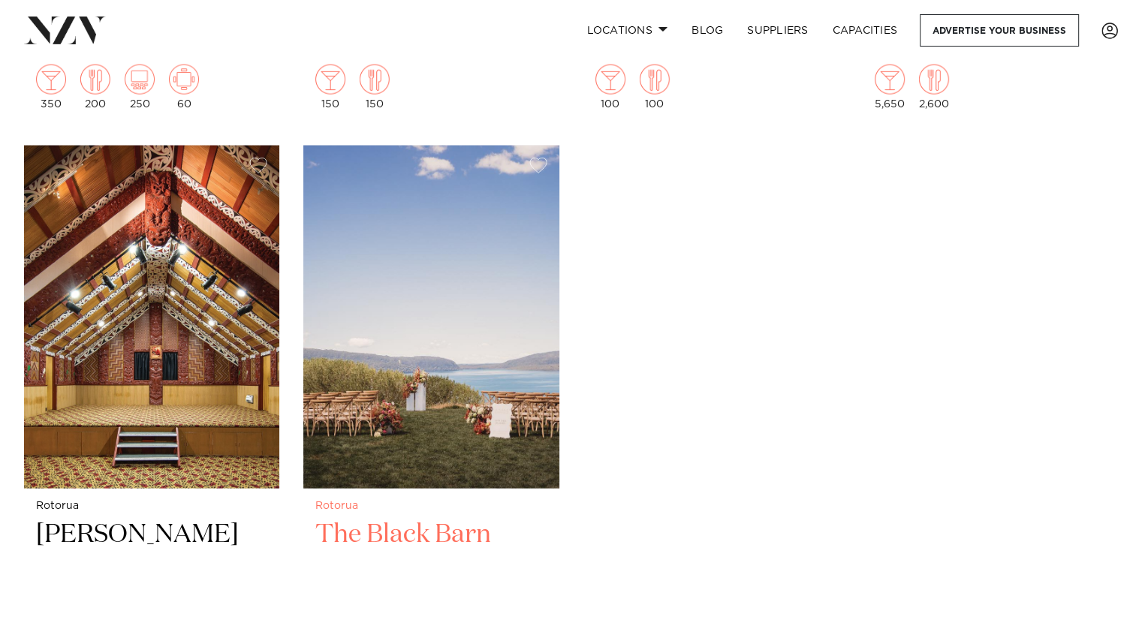
click at [454, 518] on h2 "The Black Barn" at bounding box center [430, 568] width 231 height 101
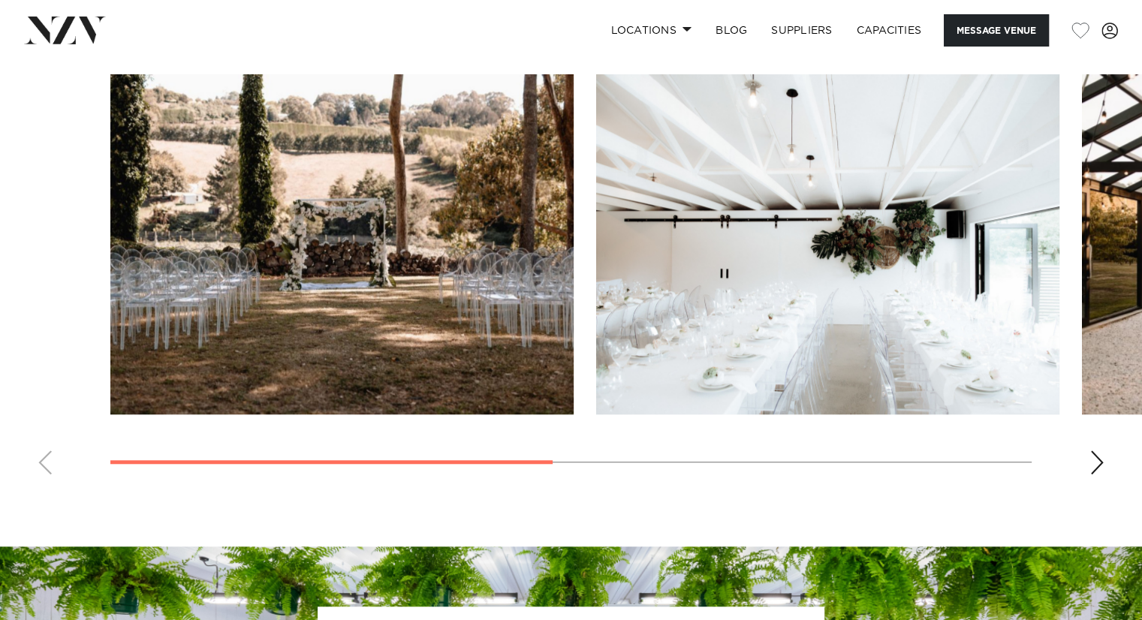
scroll to position [1150, 0]
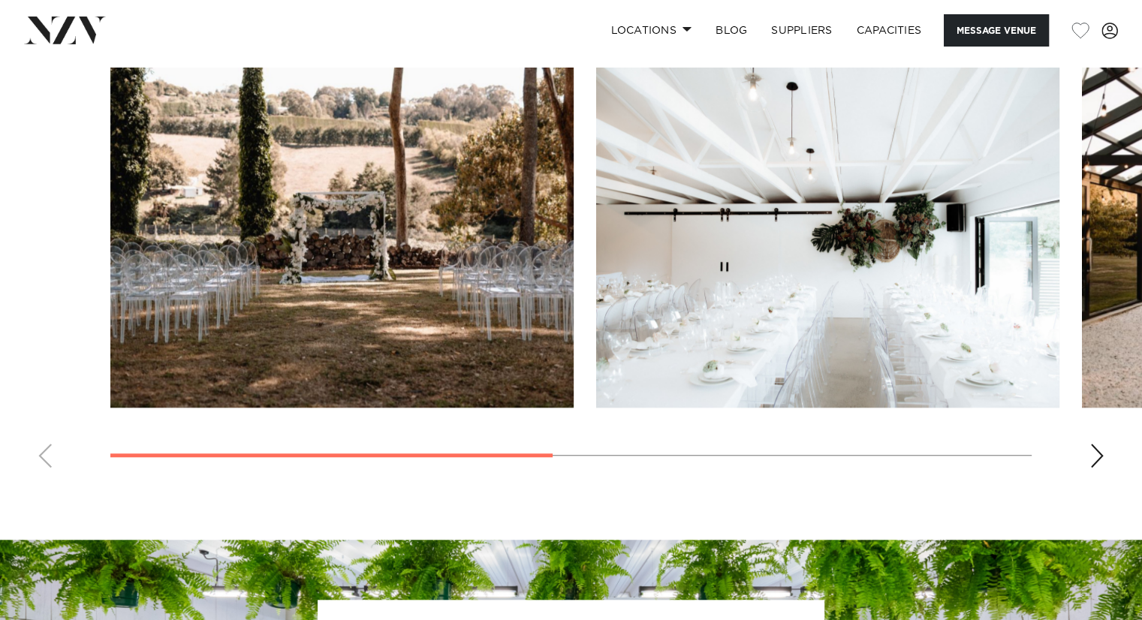
click at [1101, 453] on div "Next slide" at bounding box center [1096, 456] width 15 height 24
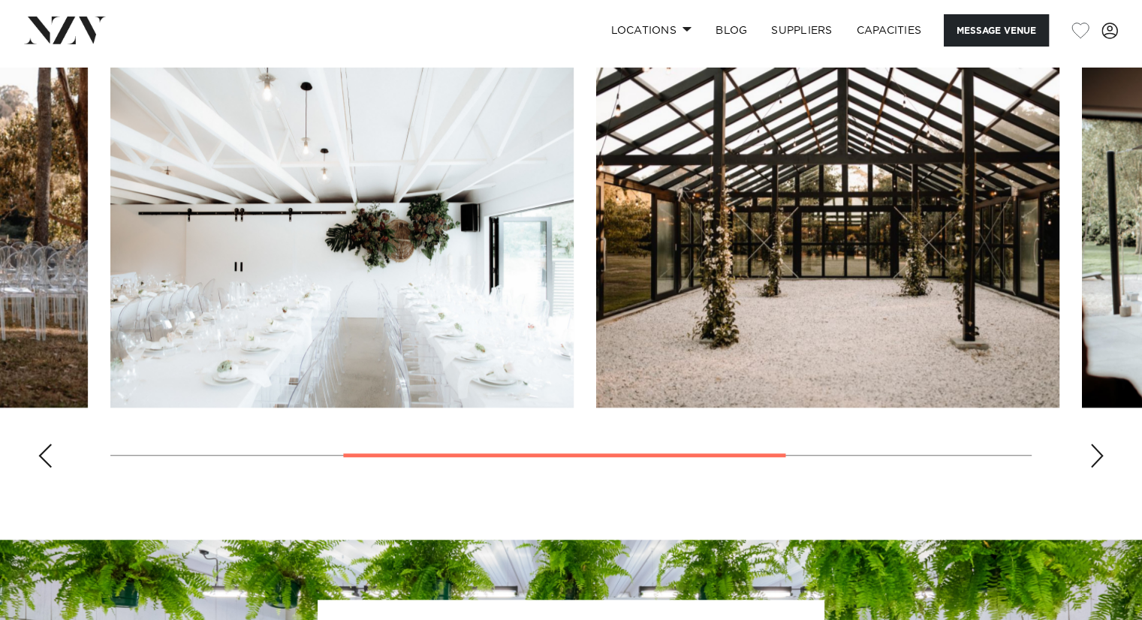
click at [1101, 453] on div "Next slide" at bounding box center [1096, 456] width 15 height 24
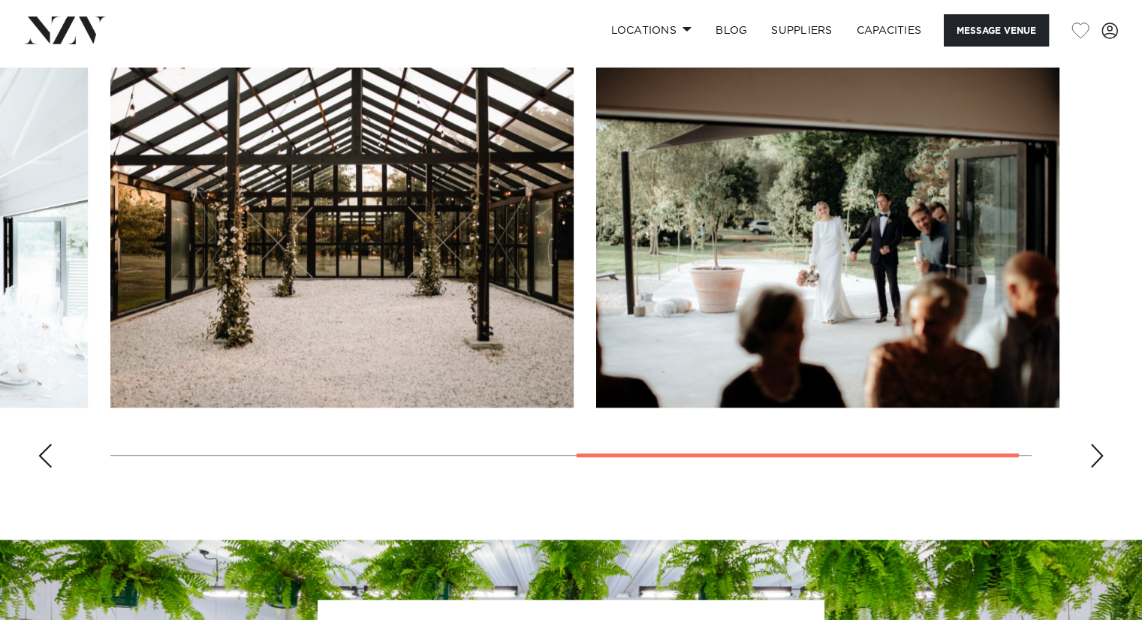
click at [1101, 453] on div "Next slide" at bounding box center [1096, 456] width 15 height 24
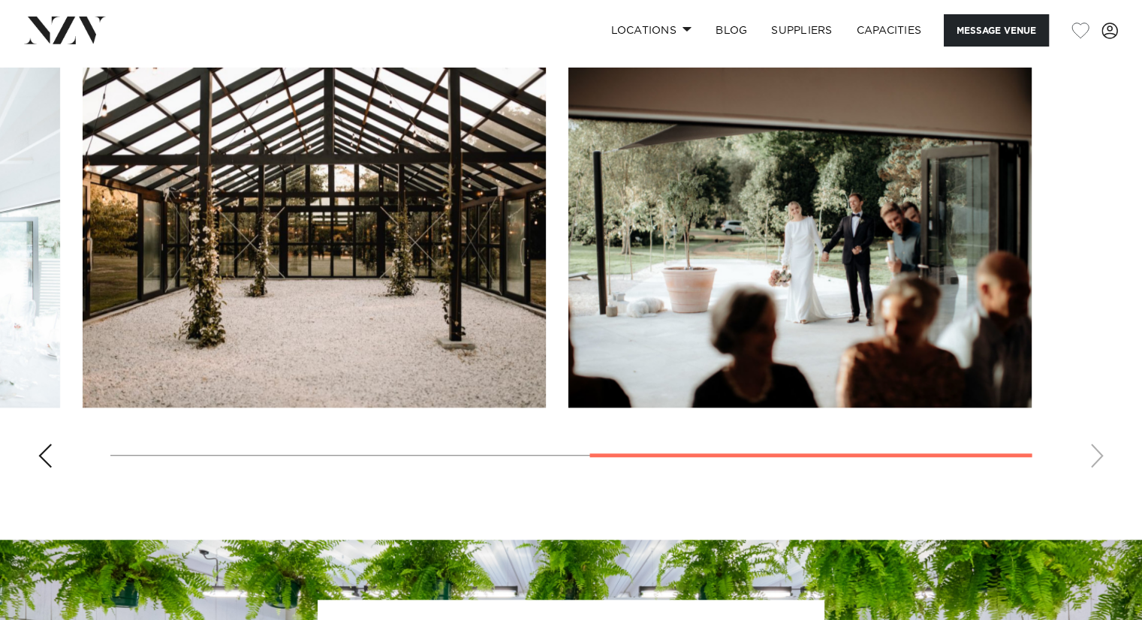
click at [1101, 453] on swiper-container at bounding box center [571, 274] width 1142 height 412
click at [51, 461] on div "Previous slide" at bounding box center [45, 456] width 15 height 24
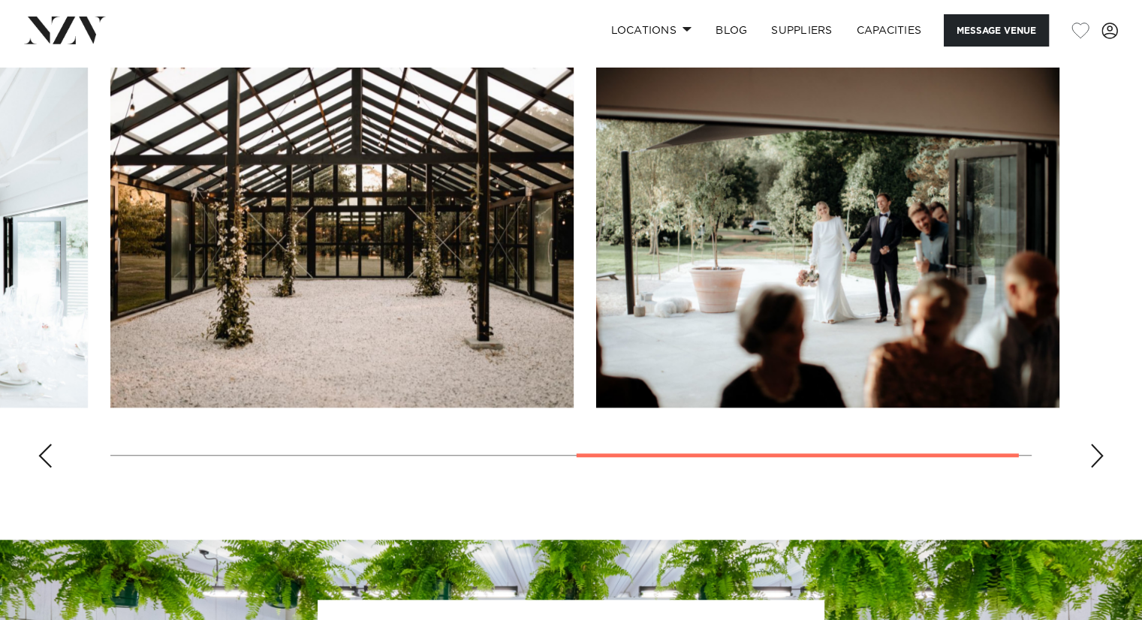
click at [51, 461] on div "Previous slide" at bounding box center [45, 456] width 15 height 24
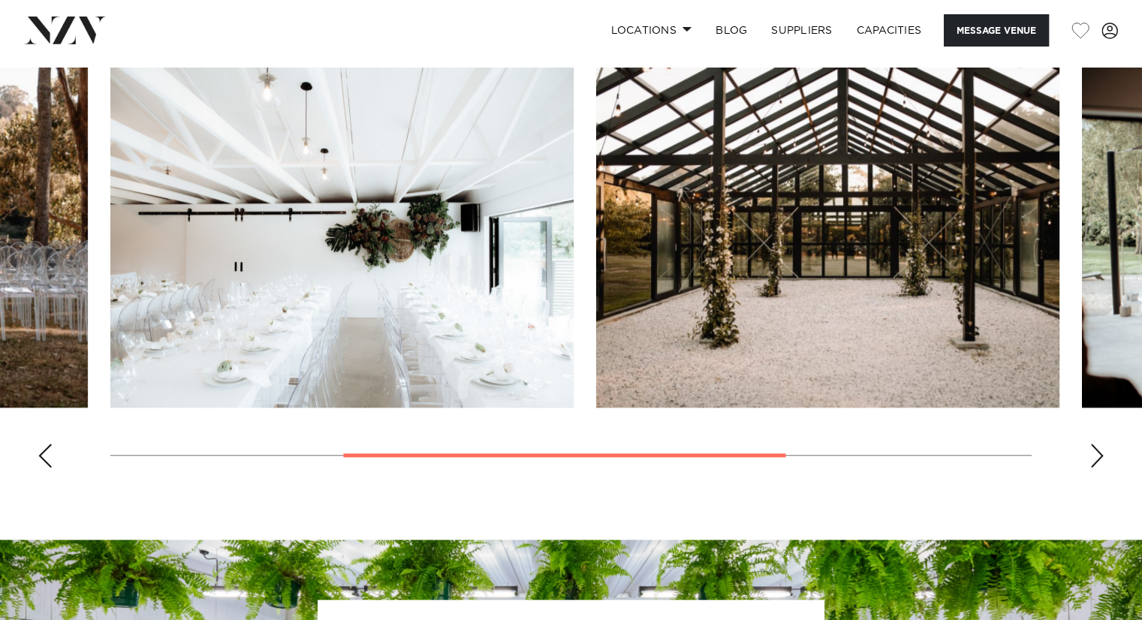
click at [51, 461] on div "Previous slide" at bounding box center [45, 456] width 15 height 24
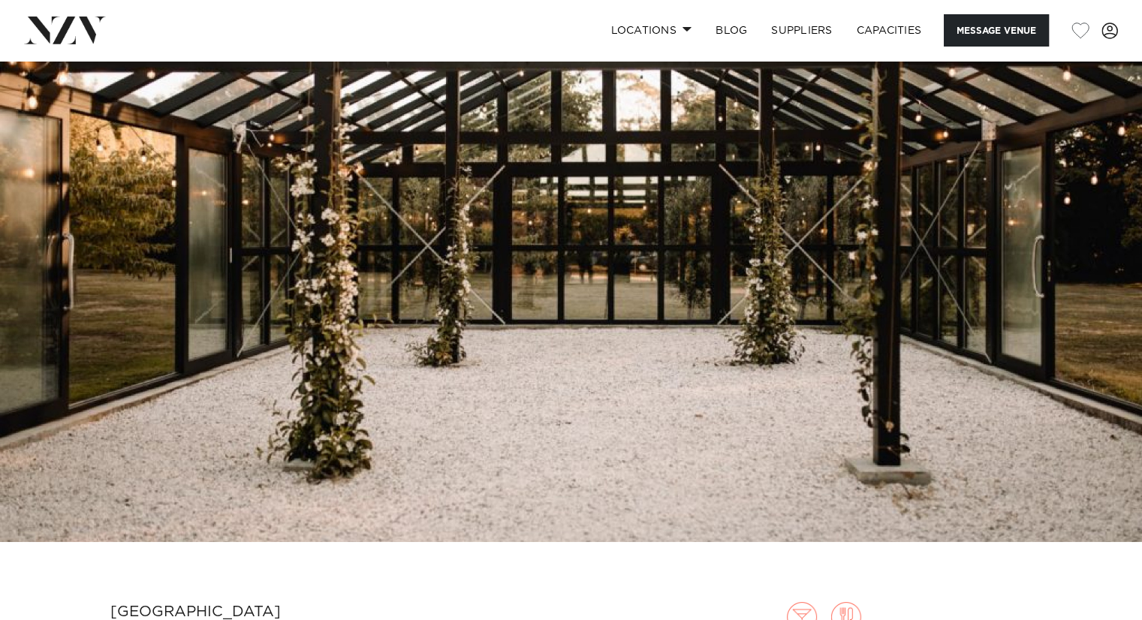
scroll to position [50, 0]
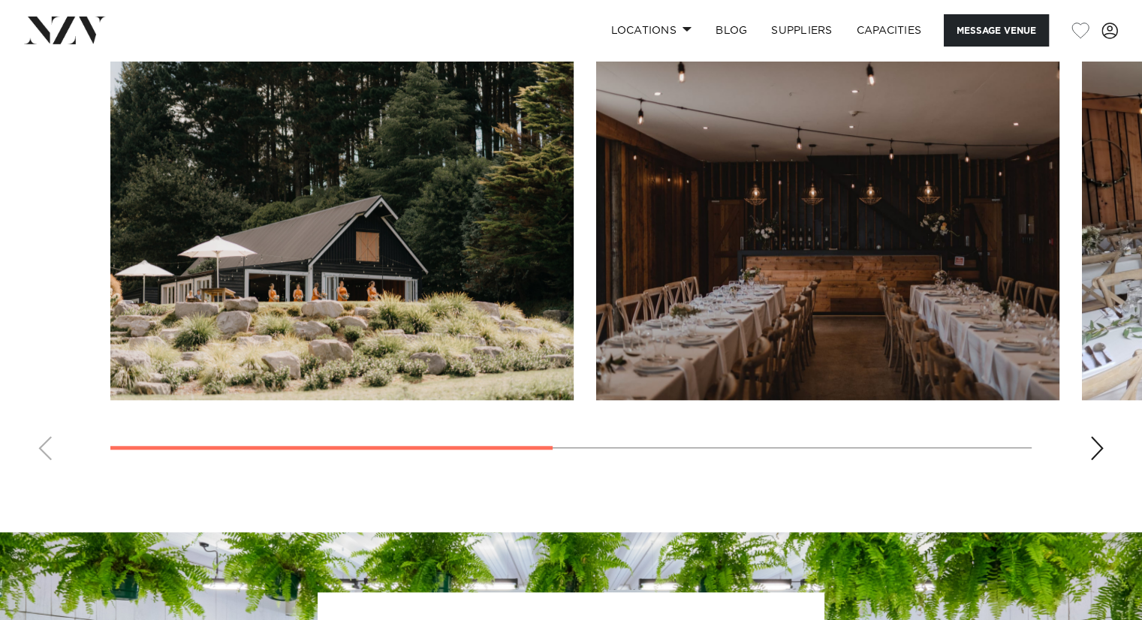
scroll to position [1159, 0]
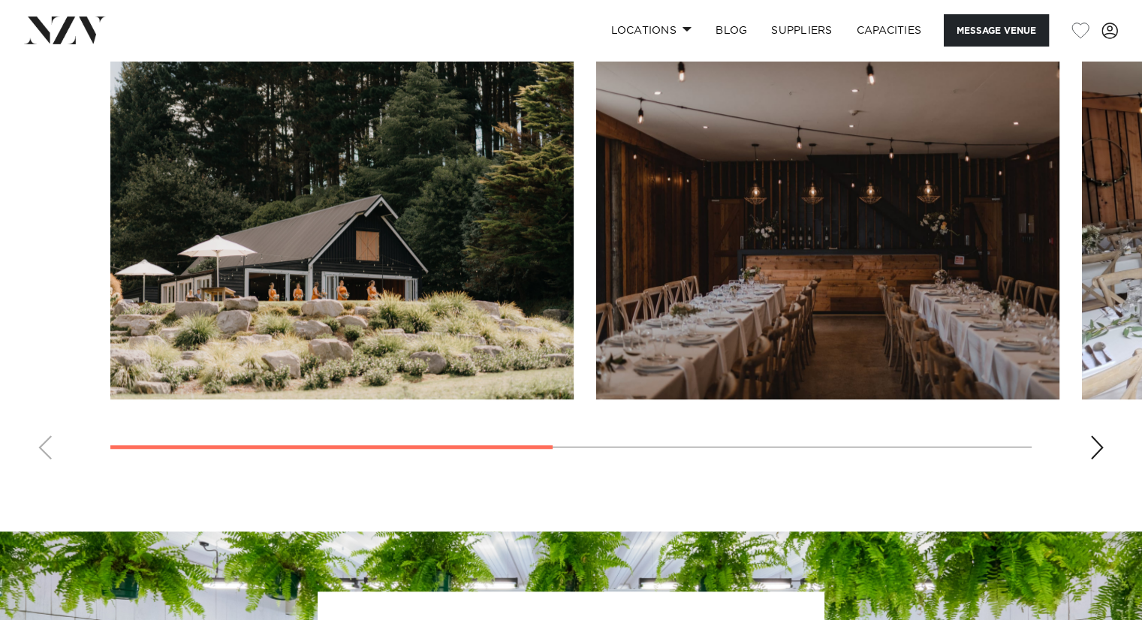
click at [1095, 440] on div "Next slide" at bounding box center [1096, 447] width 15 height 24
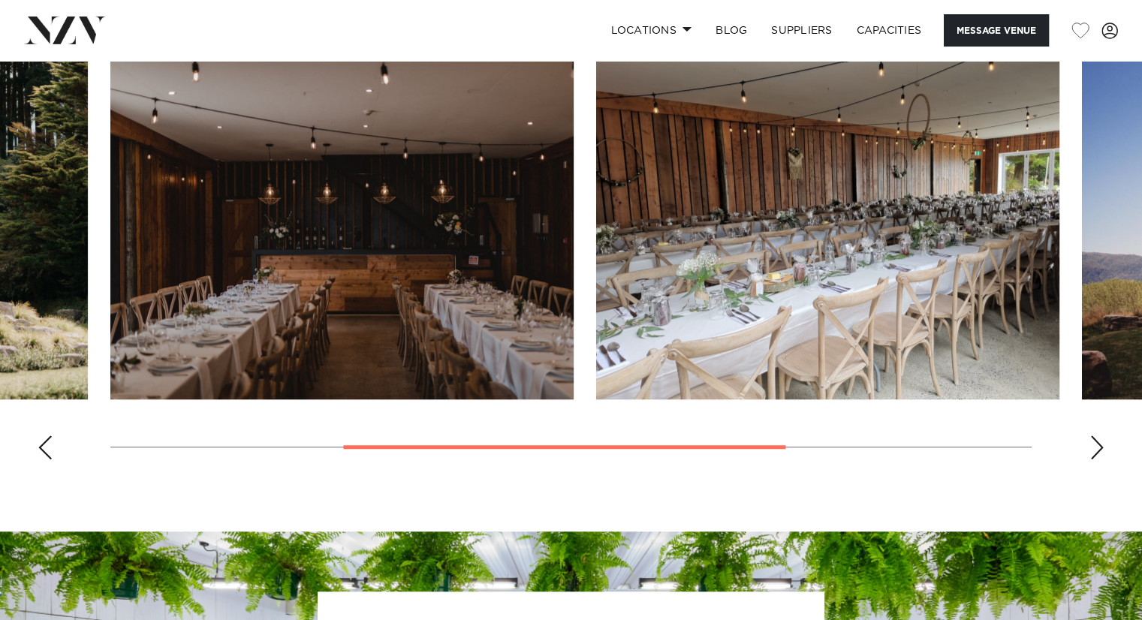
click at [1095, 440] on div "Next slide" at bounding box center [1096, 447] width 15 height 24
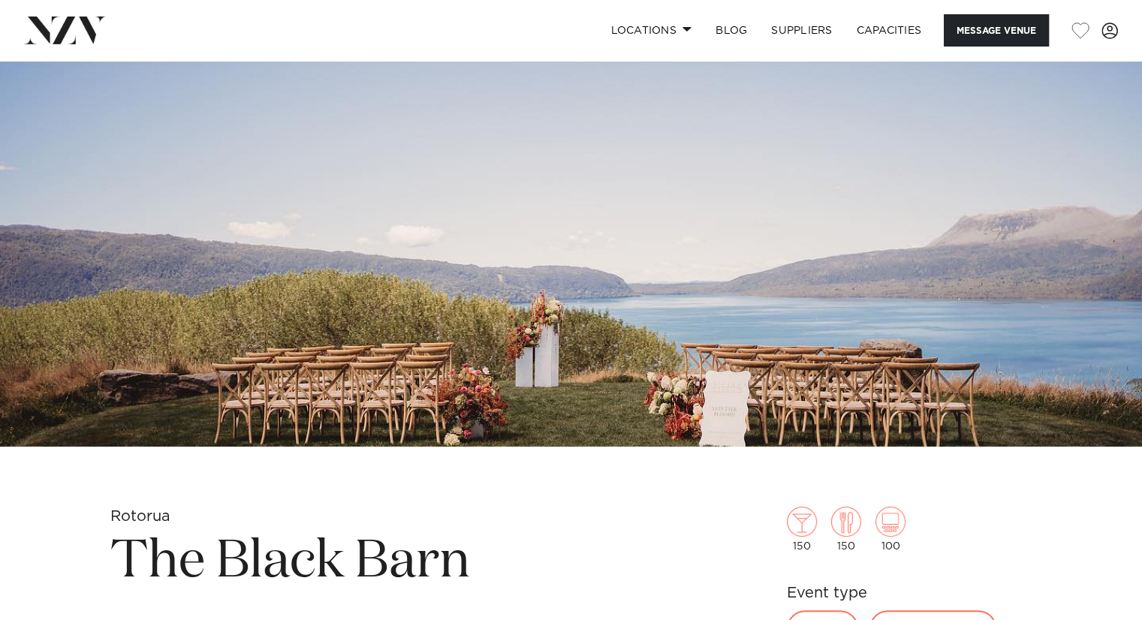
scroll to position [0, 0]
